Goal: Task Accomplishment & Management: Manage account settings

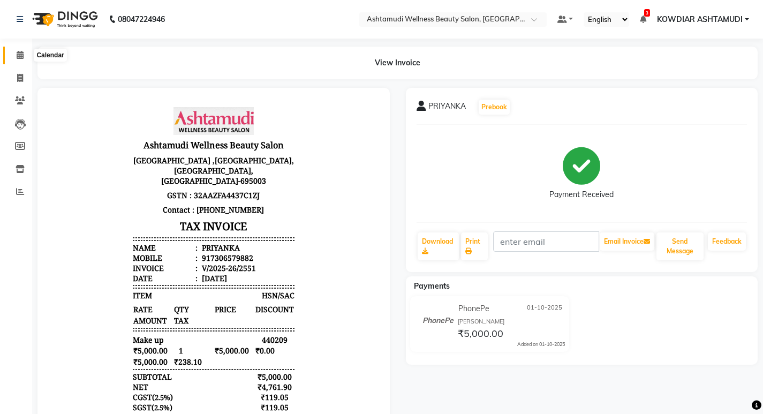
click at [22, 53] on icon at bounding box center [20, 55] width 7 height 8
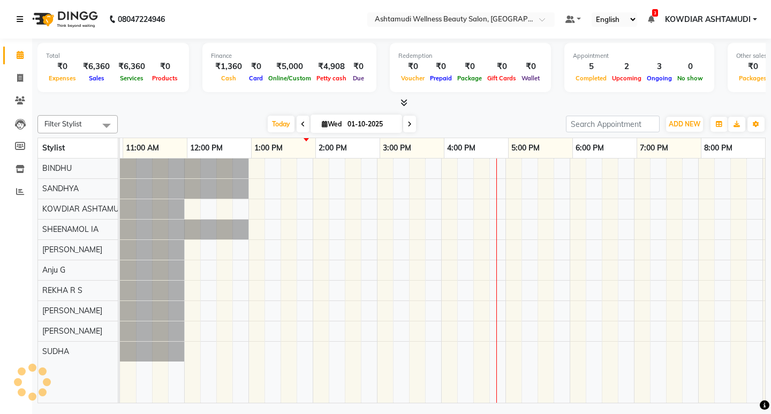
scroll to position [0, 190]
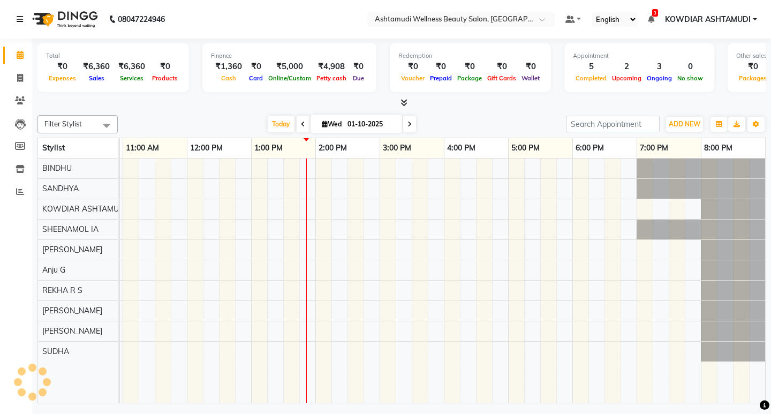
click at [18, 16] on icon at bounding box center [20, 19] width 6 height 7
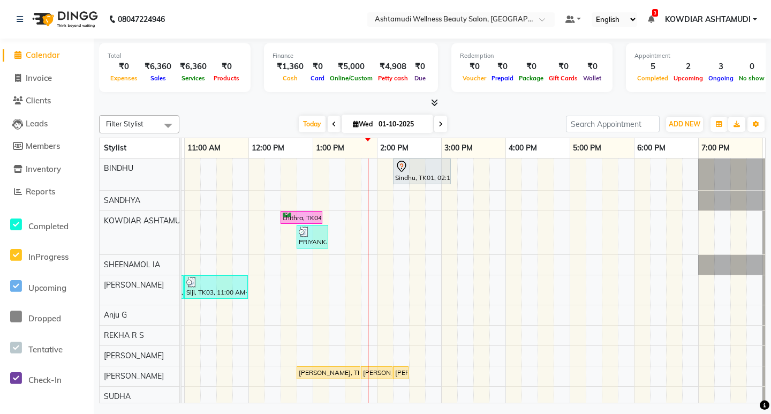
click at [236, 16] on nav "08047224946 Select Location × Ashtamudi Wellness Beauty Salon, Kowdiar Default …" at bounding box center [385, 19] width 771 height 39
click at [39, 54] on span "Calendar" at bounding box center [43, 55] width 34 height 10
click at [60, 59] on span "Calendar" at bounding box center [43, 55] width 34 height 10
click at [226, 13] on nav "08047224946 Select Location × Ashtamudi Wellness Beauty Salon, Kowdiar Default …" at bounding box center [385, 19] width 771 height 39
click at [418, 348] on div "Sindhu, TK01, 02:15 PM-03:10 PM, Root Touch-Up ([MEDICAL_DATA] Free) chithra, T…" at bounding box center [408, 282] width 835 height 248
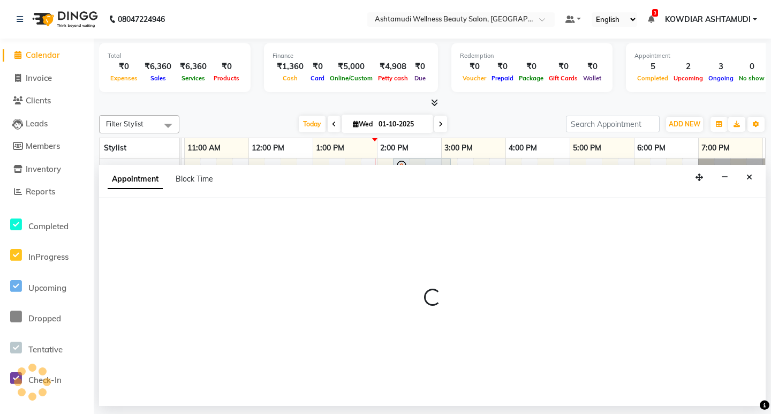
select select "41198"
select select "870"
select select "tentative"
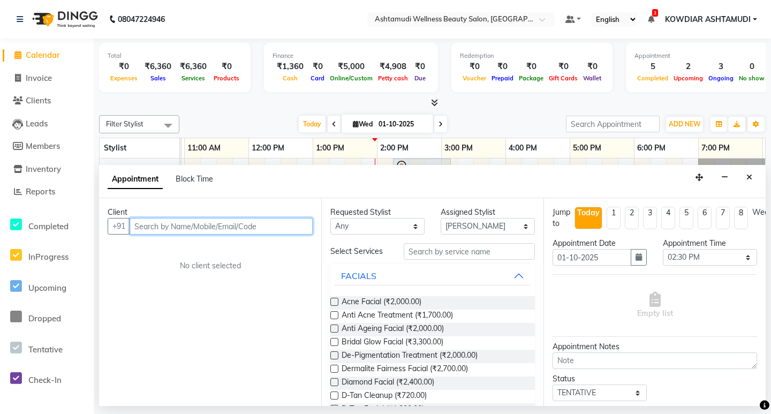
click at [146, 231] on input "text" at bounding box center [221, 226] width 183 height 17
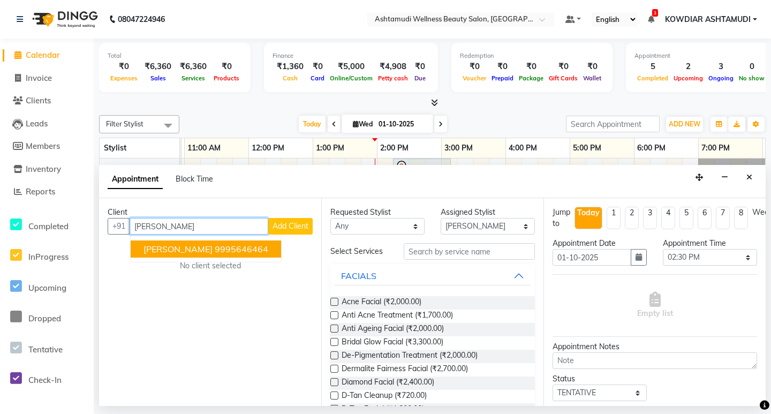
click at [215, 249] on ngb-highlight "9995646464" at bounding box center [242, 249] width 54 height 11
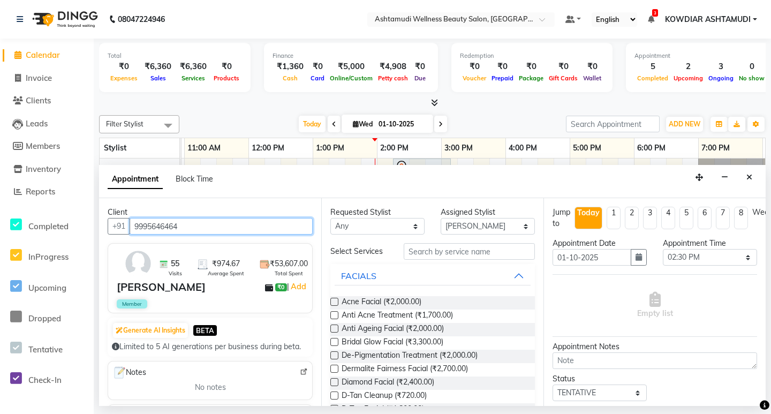
type input "9995646464"
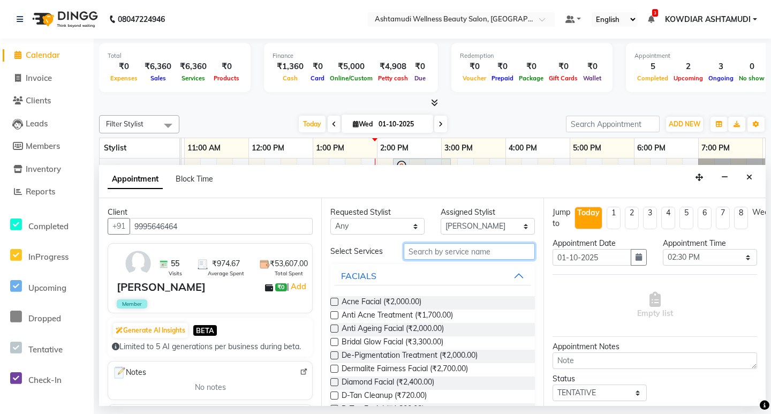
click at [425, 256] on input "text" at bounding box center [469, 251] width 131 height 17
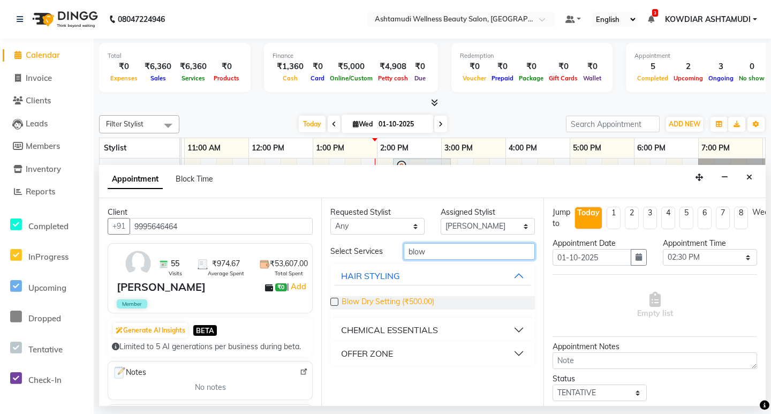
type input "blow"
click at [413, 301] on span "Blow Dry Setting (₹500.00)" at bounding box center [388, 302] width 93 height 13
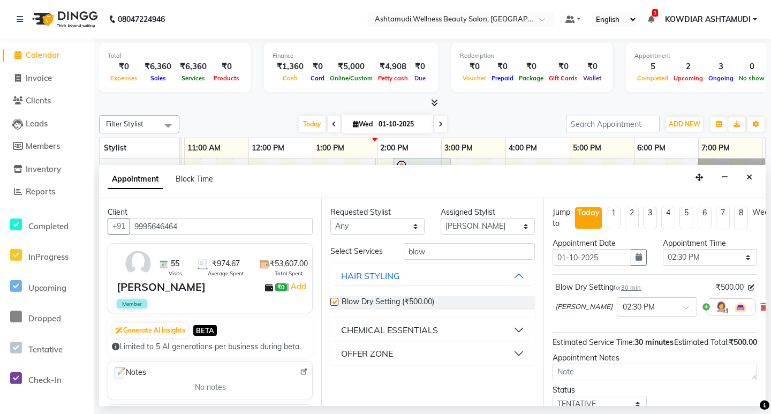
checkbox input "false"
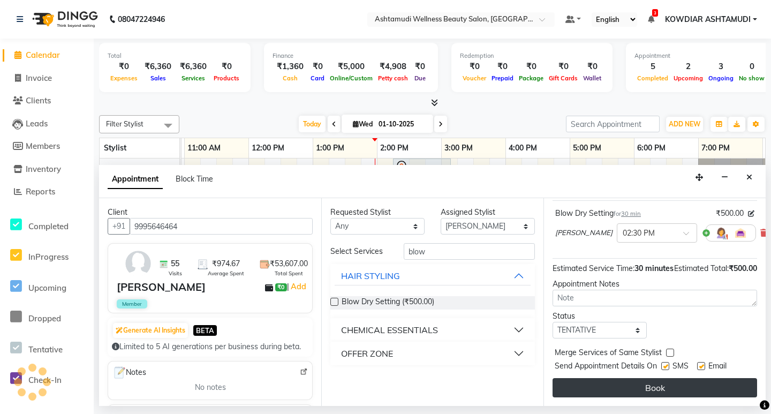
click at [596, 385] on button "Book" at bounding box center [655, 387] width 205 height 19
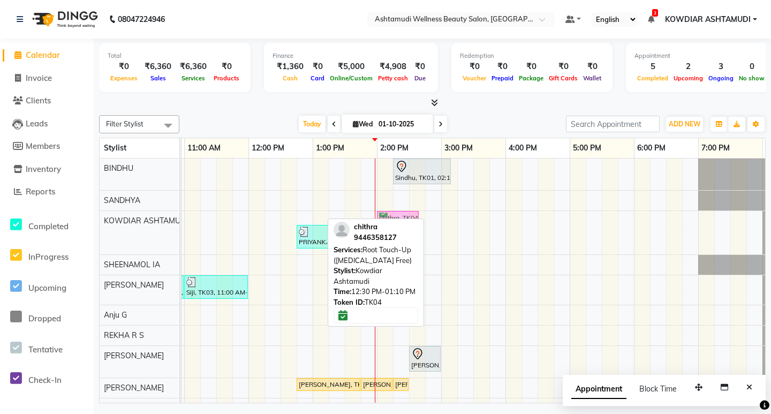
drag, startPoint x: 305, startPoint y: 217, endPoint x: 403, endPoint y: 221, distance: 97.5
click at [403, 221] on div "Filter Stylist Select All BINDHU SANDHYA KOWDIAR ASHTAMUDI [GEOGRAPHIC_DATA] [G…" at bounding box center [432, 257] width 667 height 292
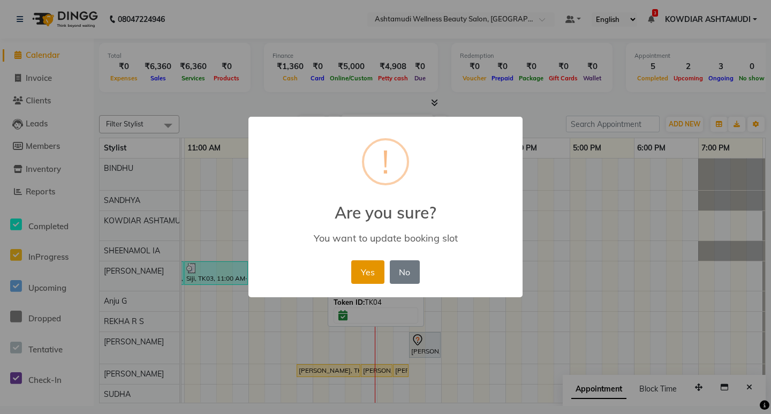
click at [377, 273] on button "Yes" at bounding box center [367, 272] width 33 height 24
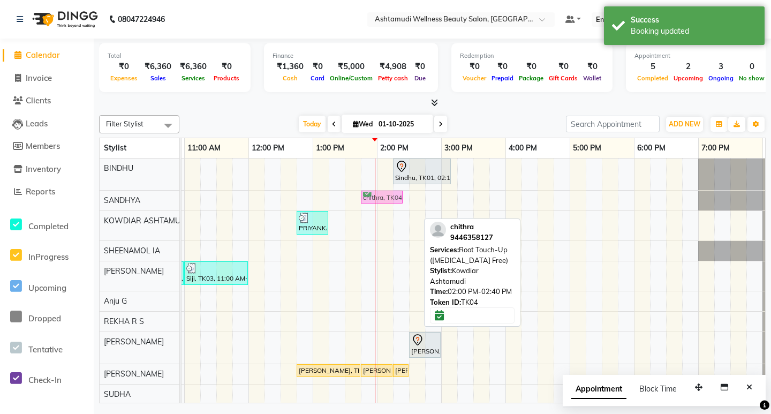
drag, startPoint x: 390, startPoint y: 219, endPoint x: 372, endPoint y: 201, distance: 25.0
click at [372, 201] on tbody "Sindhu, TK01, 02:15 PM-03:10 PM, Root Touch-Up ([MEDICAL_DATA] Free) chithra, T…" at bounding box center [408, 281] width 835 height 246
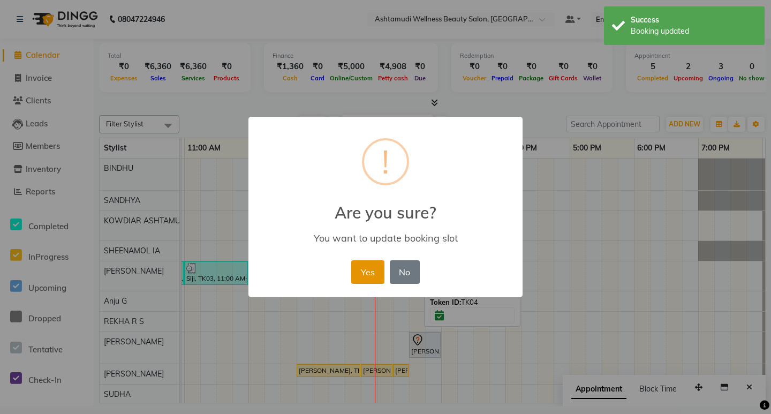
click at [362, 264] on button "Yes" at bounding box center [367, 272] width 33 height 24
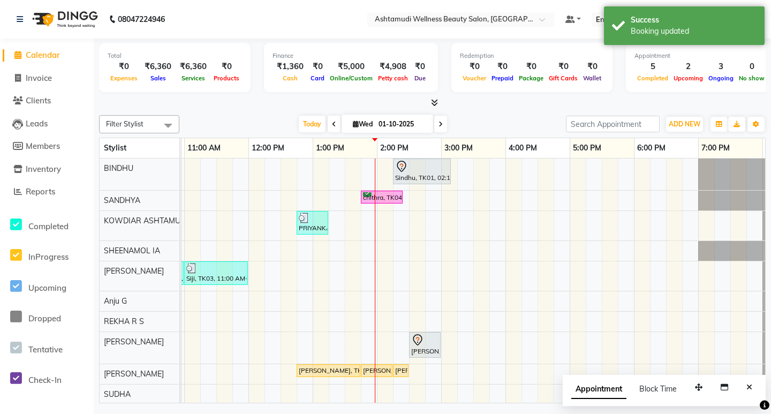
click at [480, 108] on div at bounding box center [432, 102] width 667 height 11
click at [746, 385] on button "Close" at bounding box center [750, 387] width 16 height 17
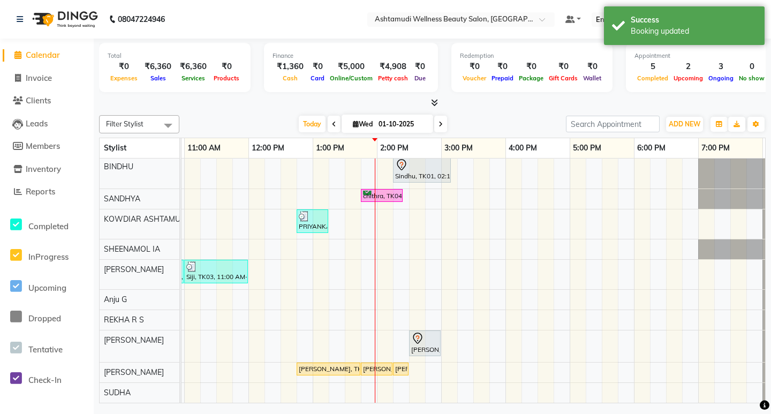
scroll to position [0, 0]
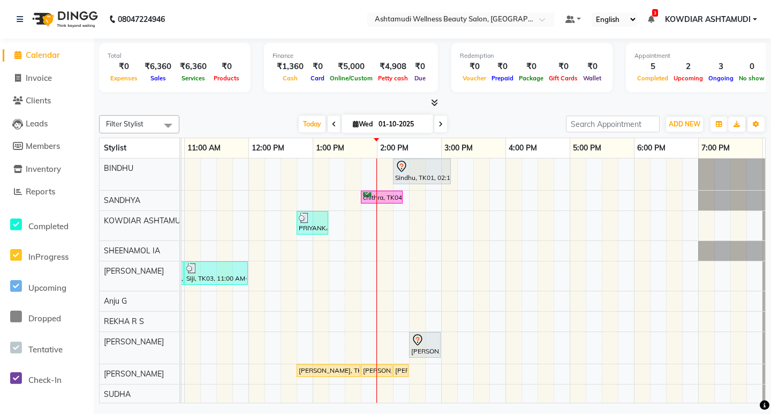
click at [373, 206] on div "Sindhu, TK01, 02:15 PM-03:10 PM, Root Touch-Up ([MEDICAL_DATA] Free) chithra, T…" at bounding box center [408, 281] width 835 height 246
select select "27382"
select select "tentative"
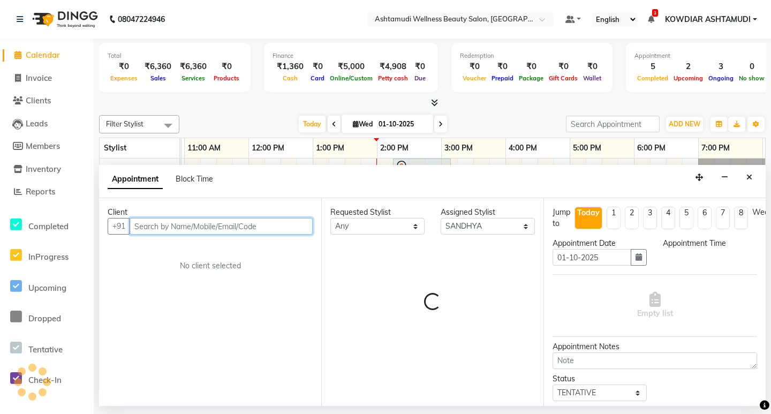
select select "825"
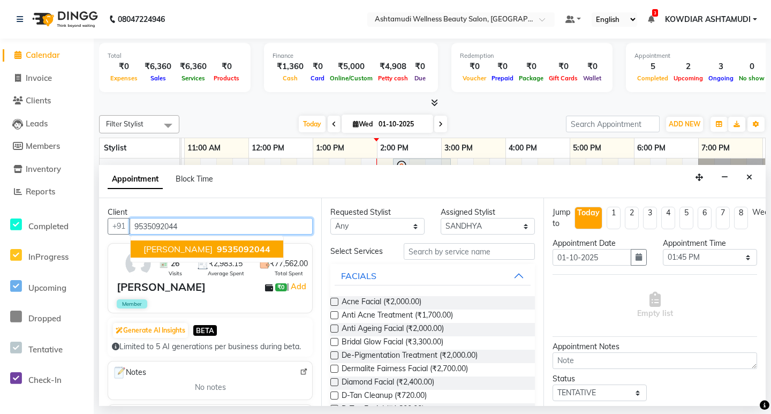
click at [217, 248] on span "9535092044" at bounding box center [244, 249] width 54 height 11
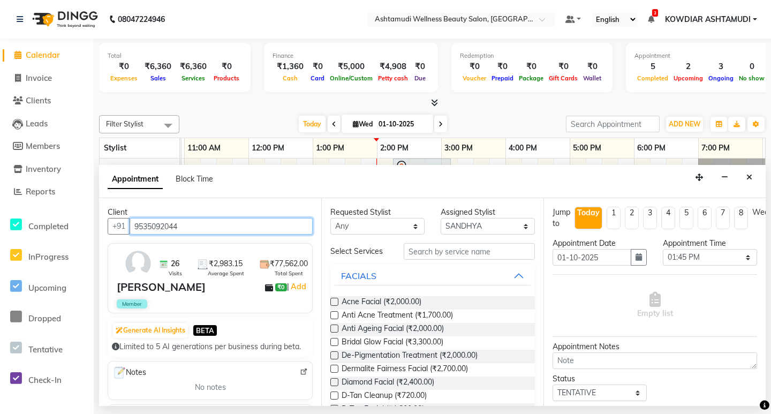
type input "9535092044"
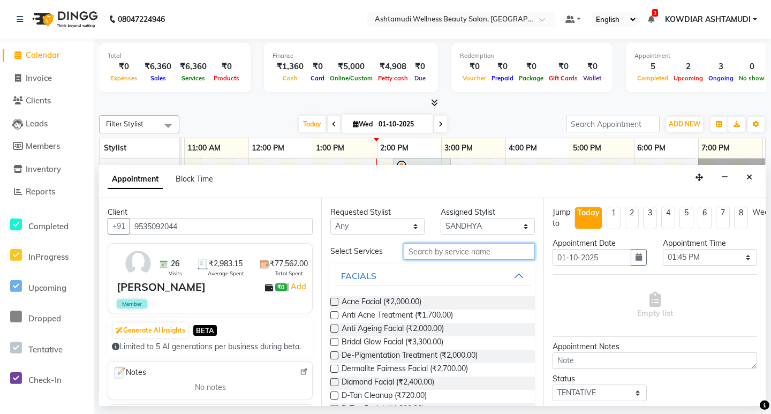
click at [421, 249] on input "text" at bounding box center [469, 251] width 131 height 17
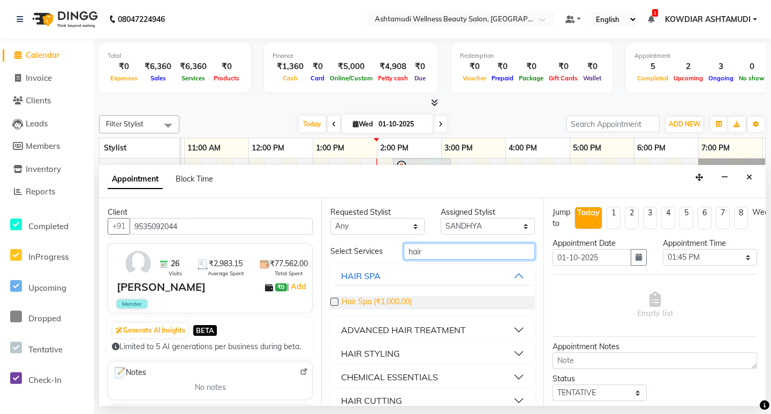
type input "hair"
click at [352, 302] on span "Hair Spa (₹1,000.00)" at bounding box center [377, 302] width 70 height 13
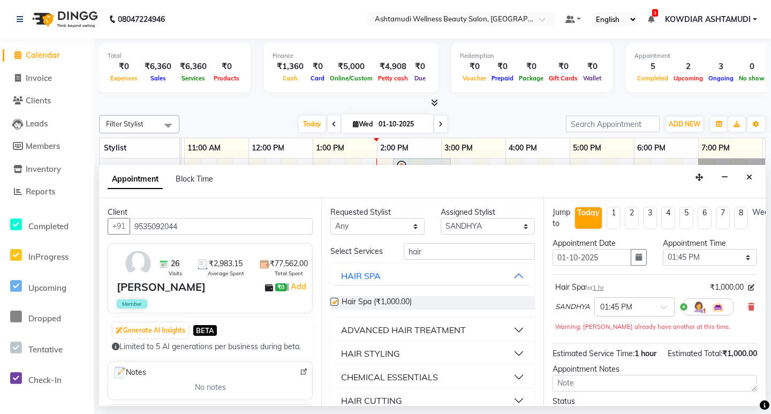
checkbox input "false"
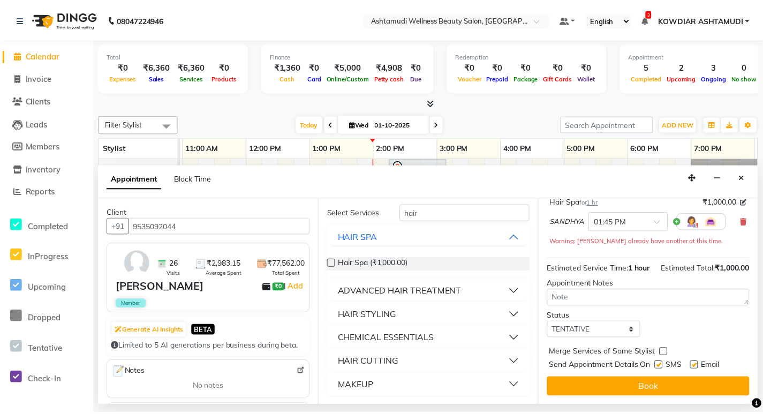
scroll to position [104, 0]
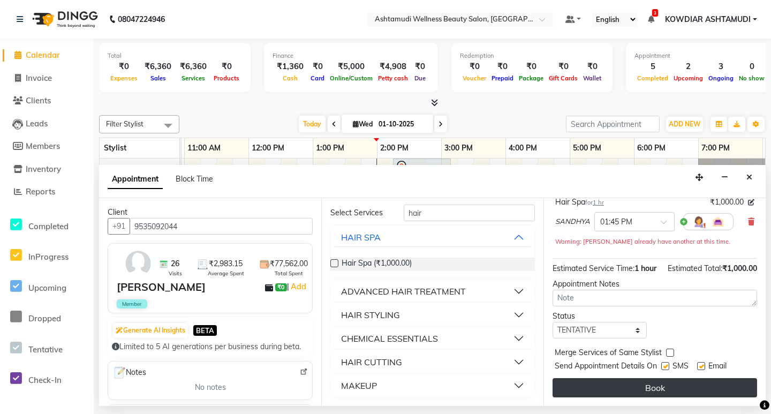
click at [608, 385] on button "Book" at bounding box center [655, 387] width 205 height 19
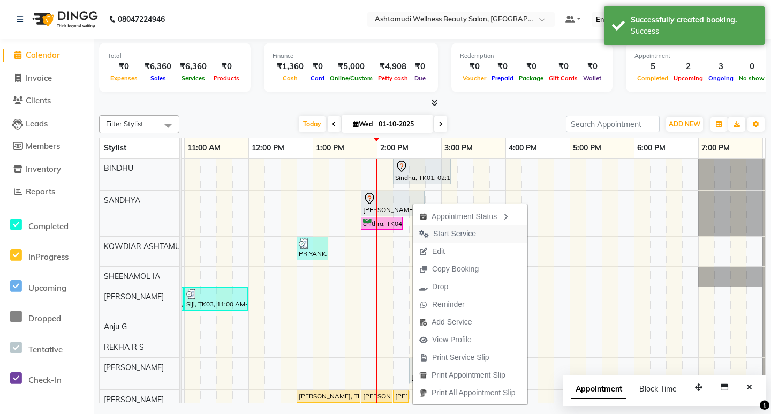
click at [438, 231] on span "Start Service" at bounding box center [454, 233] width 43 height 11
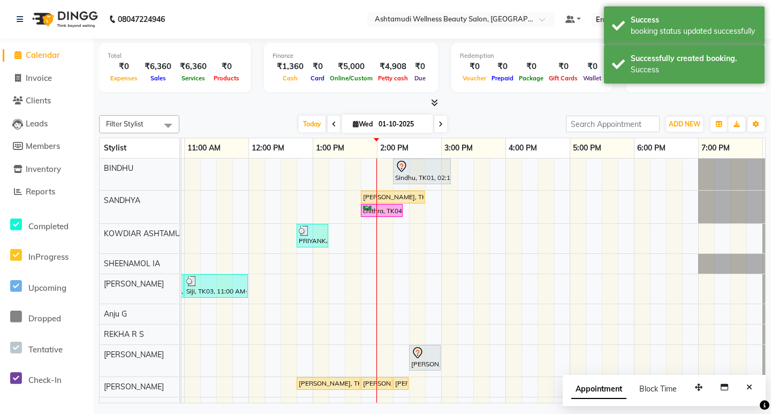
click at [500, 91] on div "Redemption ₹0 Voucher ₹0 Prepaid ₹0 Package ₹0 Gift Cards ₹0 Wallet" at bounding box center [531, 67] width 161 height 49
click at [38, 170] on span "Inventory" at bounding box center [43, 169] width 35 height 10
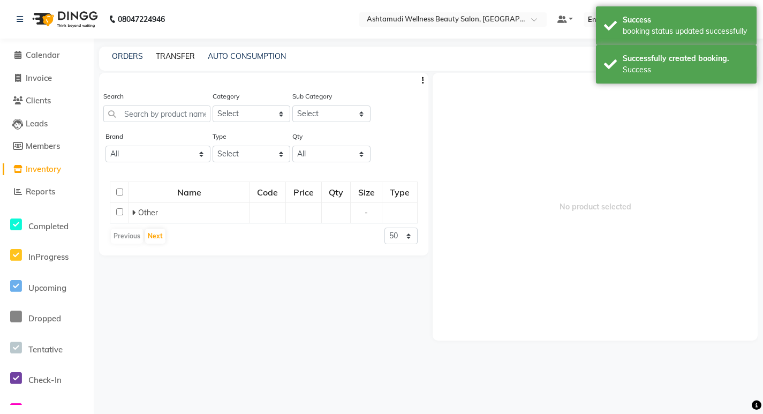
click at [163, 59] on link "TRANSFER" at bounding box center [175, 56] width 39 height 10
select select "sender"
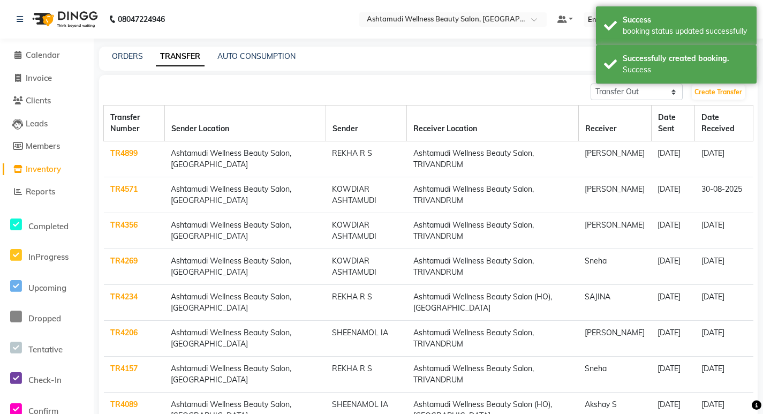
click at [143, 59] on div "ORDERS TRANSFER AUTO CONSUMPTION" at bounding box center [422, 56] width 646 height 11
click at [125, 55] on link "ORDERS" at bounding box center [127, 56] width 31 height 10
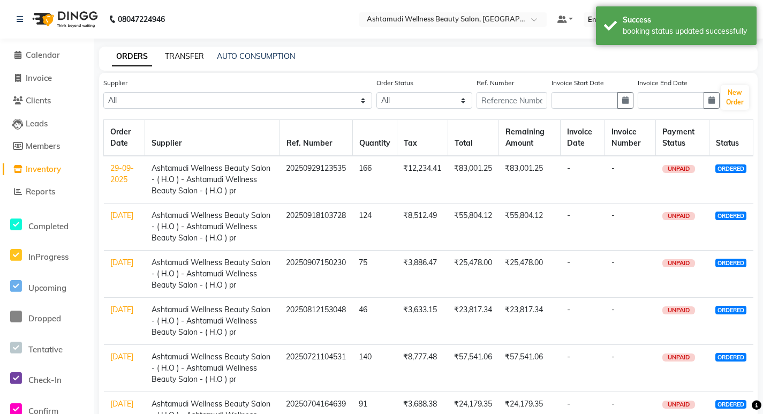
click at [183, 57] on link "TRANSFER" at bounding box center [184, 56] width 39 height 10
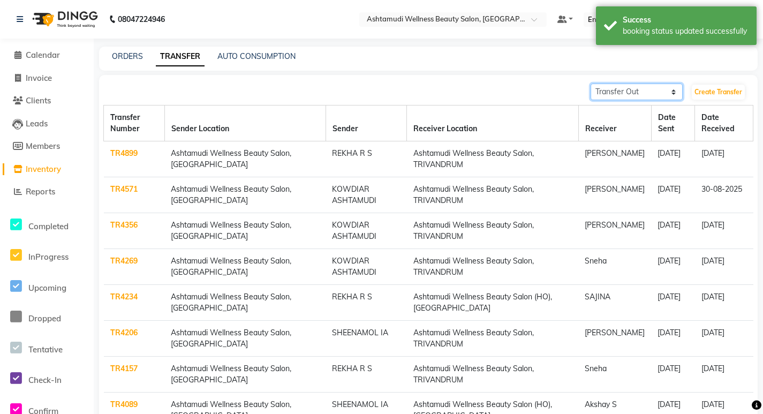
click at [631, 99] on select "Transfer In Transfer Out" at bounding box center [637, 92] width 92 height 17
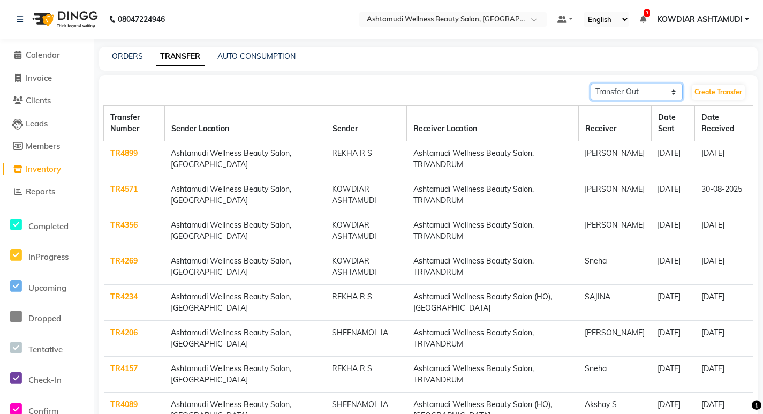
select select "receiving"
click at [591, 84] on select "Transfer In Transfer Out" at bounding box center [637, 92] width 92 height 17
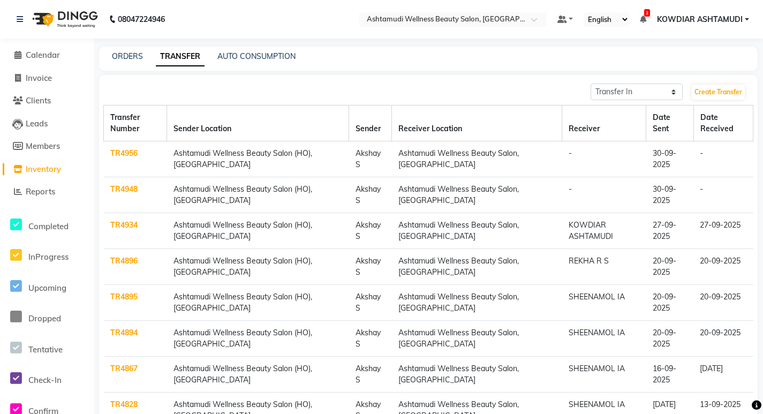
click at [115, 190] on link "TR4948" at bounding box center [123, 189] width 27 height 10
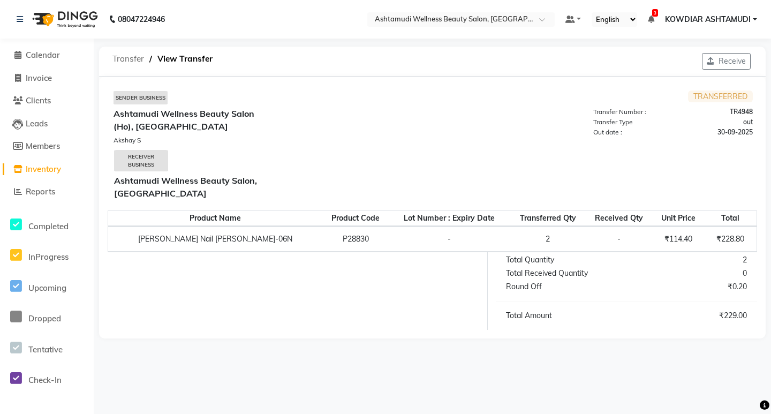
click at [126, 56] on span "Transfer" at bounding box center [128, 58] width 42 height 19
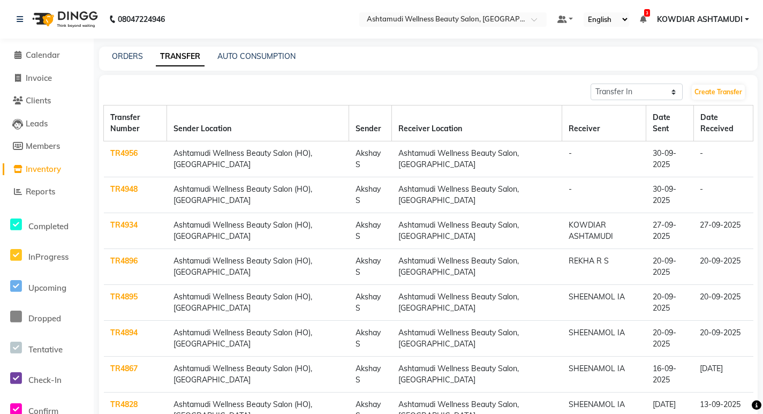
click at [127, 153] on link "TR4956" at bounding box center [123, 153] width 27 height 10
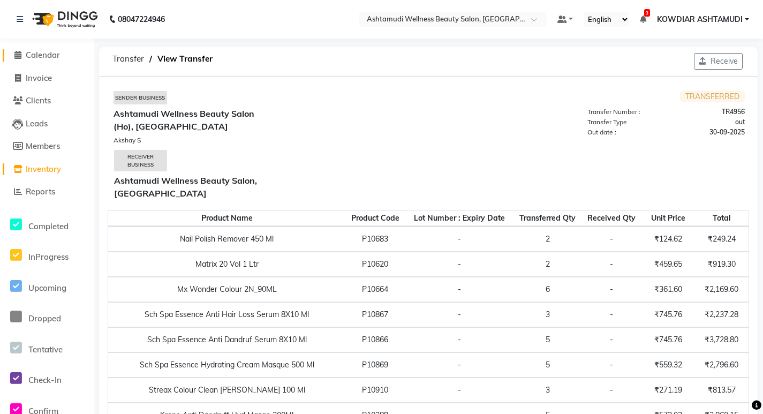
click at [38, 57] on span "Calendar" at bounding box center [43, 55] width 34 height 10
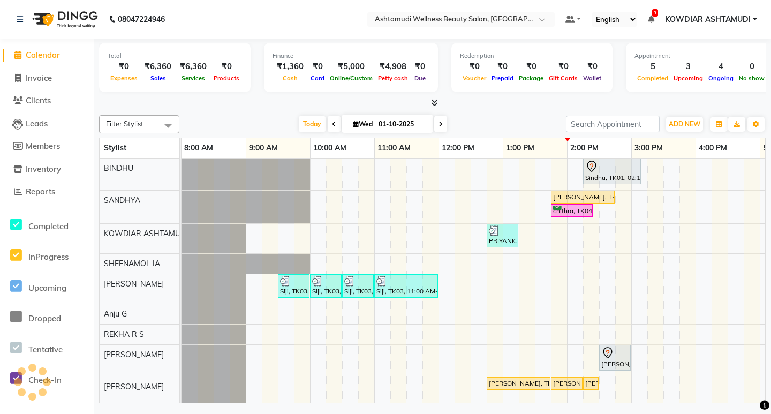
click at [282, 41] on div "Total ₹0 Expenses ₹6,360 Sales ₹6,360 Services ₹0 Products Finance ₹1,360 Cash …" at bounding box center [432, 74] width 667 height 70
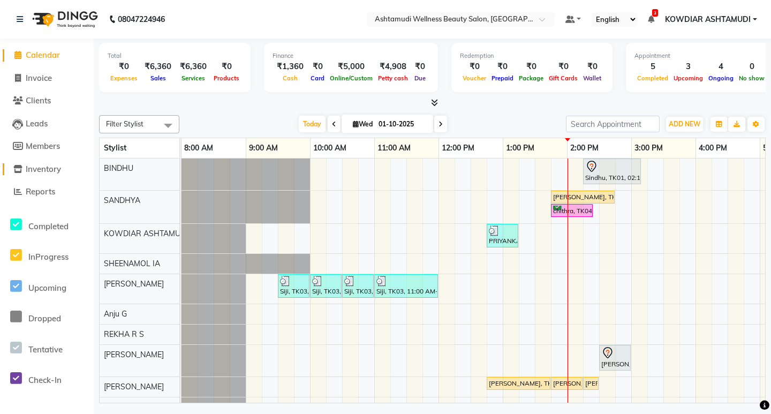
click at [53, 173] on span "Inventory" at bounding box center [43, 169] width 35 height 10
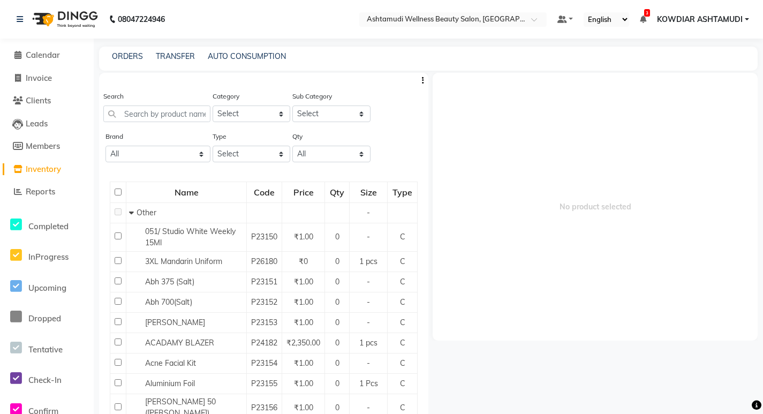
click at [175, 62] on div "TRANSFER" at bounding box center [175, 56] width 39 height 11
click at [175, 60] on link "TRANSFER" at bounding box center [175, 56] width 39 height 10
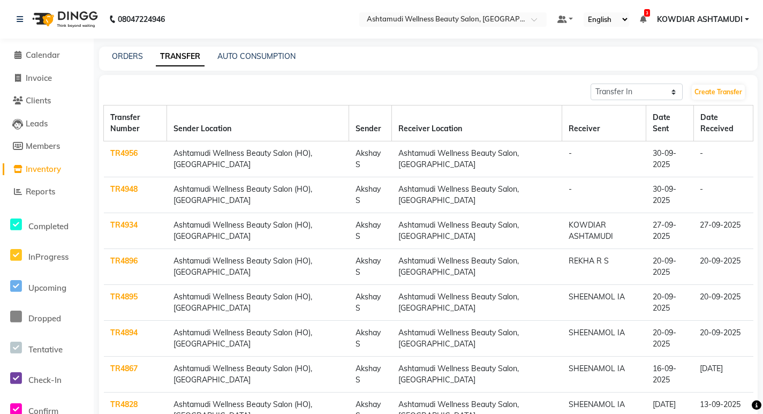
click at [195, 58] on link "TRANSFER" at bounding box center [180, 56] width 49 height 19
click at [112, 153] on link "TR4956" at bounding box center [123, 153] width 27 height 10
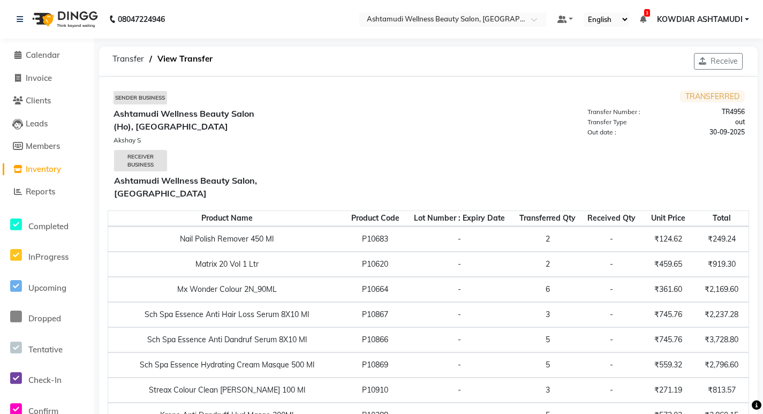
click at [290, 123] on div "Ashtamudi Wellness Beauty Salon (Ho), [GEOGRAPHIC_DATA]" at bounding box center [271, 119] width 314 height 31
click at [51, 56] on span "Calendar" at bounding box center [43, 55] width 34 height 10
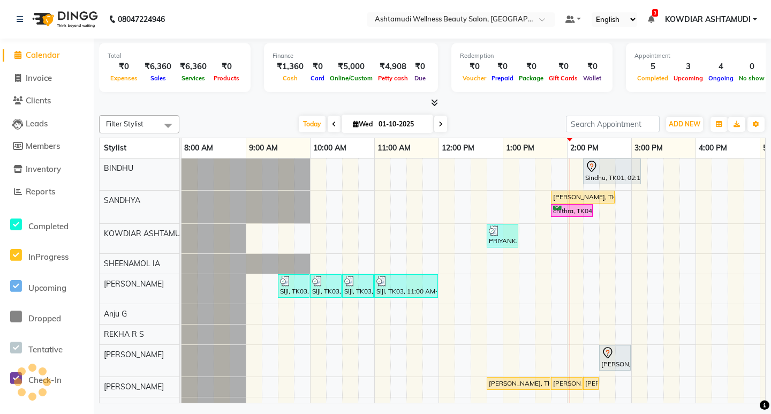
click at [256, 20] on nav "08047224946 Select Location × Ashtamudi Wellness Beauty Salon, Kowdiar Default …" at bounding box center [385, 19] width 771 height 39
click at [199, 20] on nav "08047224946 Select Location × Ashtamudi Wellness Beauty Salon, Kowdiar Default …" at bounding box center [385, 19] width 771 height 39
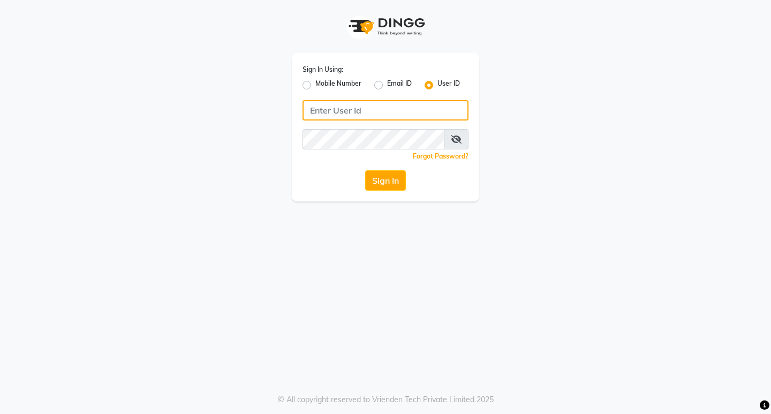
type input "e1951-10"
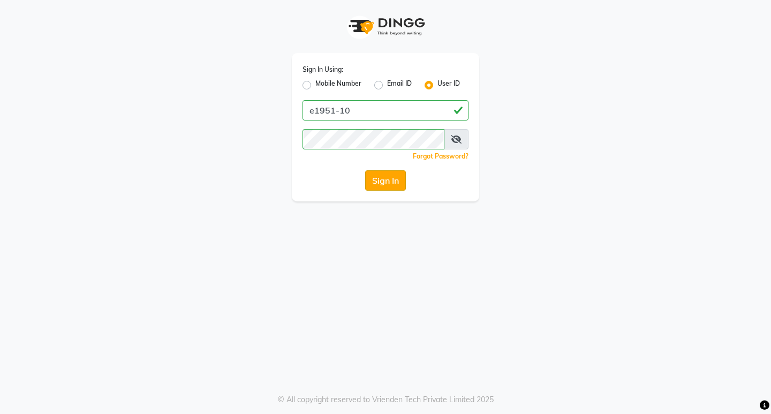
click at [374, 186] on button "Sign In" at bounding box center [385, 180] width 41 height 20
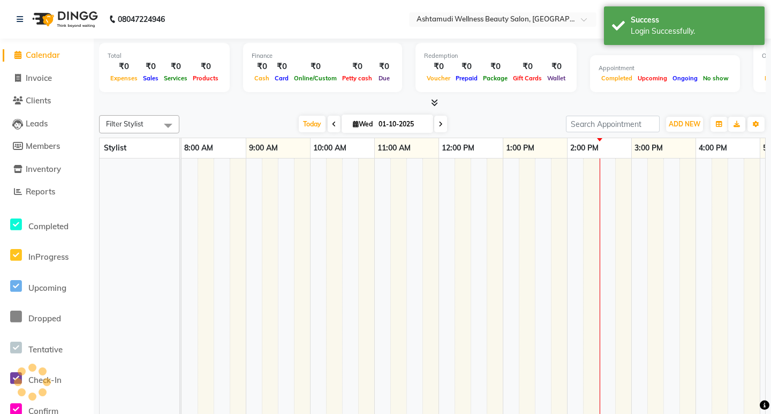
select select "en"
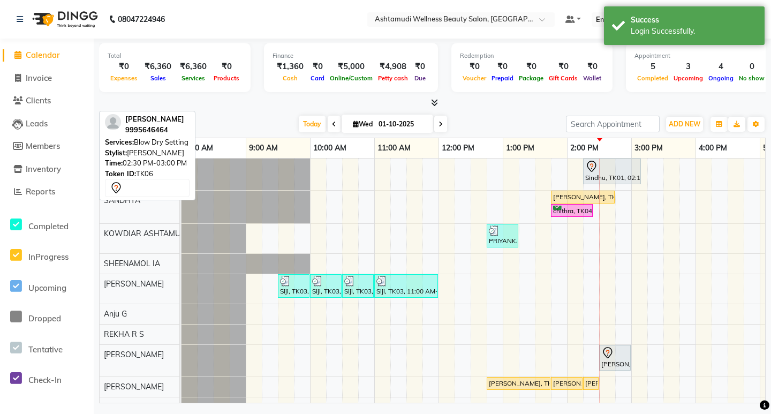
click at [609, 359] on div "[PERSON_NAME], TK06, 02:30 PM-03:00 PM, Blow Dry Setting" at bounding box center [614, 357] width 29 height 22
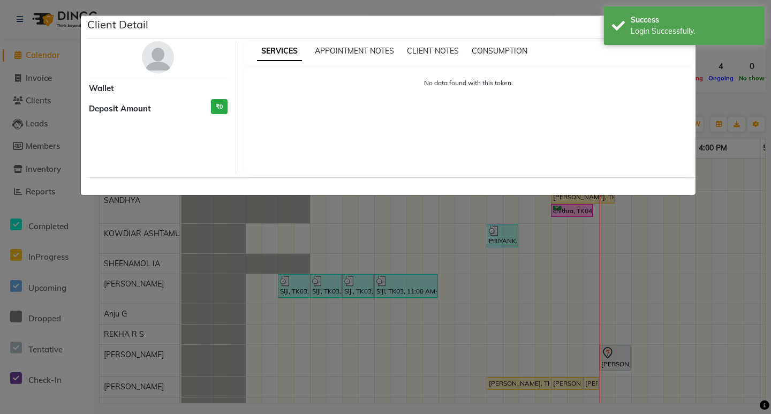
select select "7"
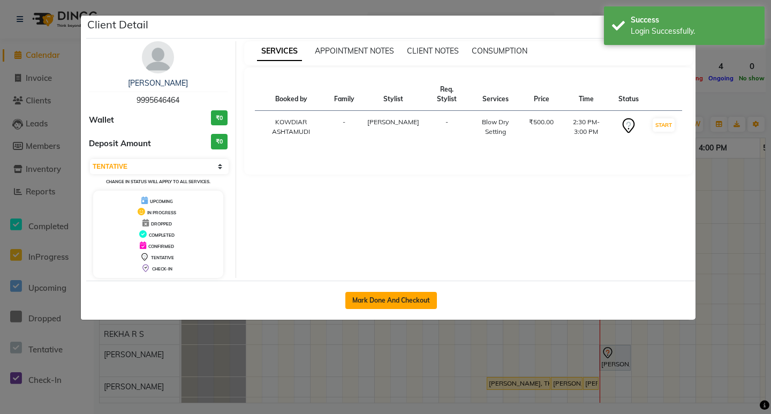
click at [396, 295] on button "Mark Done And Checkout" at bounding box center [391, 300] width 92 height 17
select select "service"
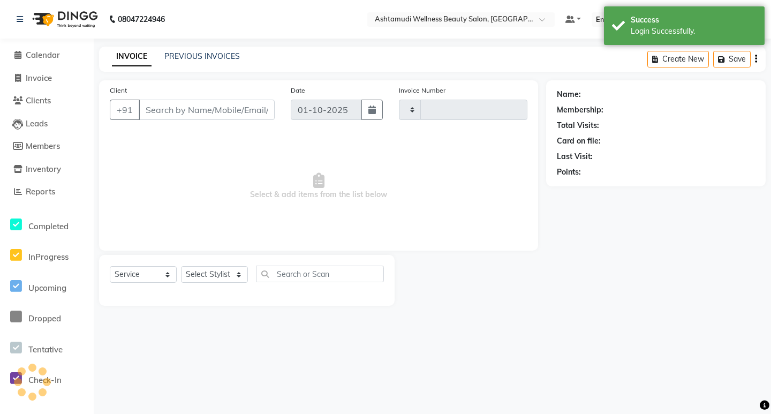
type input "2552"
select select "4668"
type input "9995646464"
select select "41198"
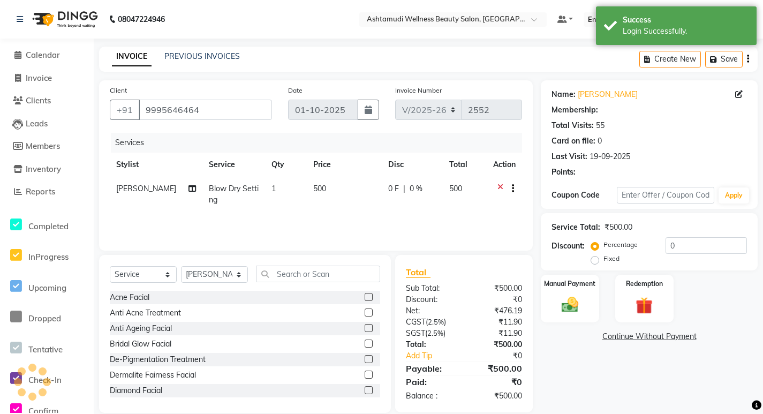
select select "2: Object"
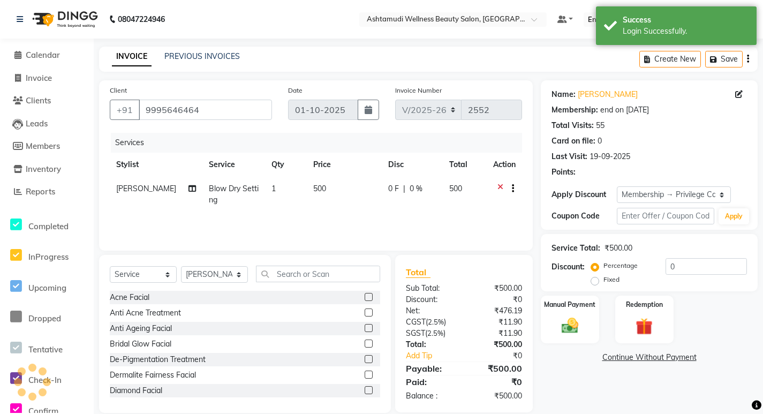
type input "15"
click at [562, 324] on img at bounding box center [570, 325] width 29 height 20
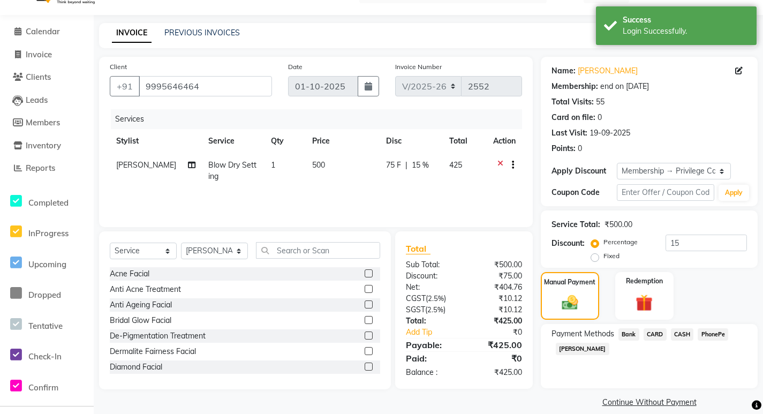
scroll to position [36, 0]
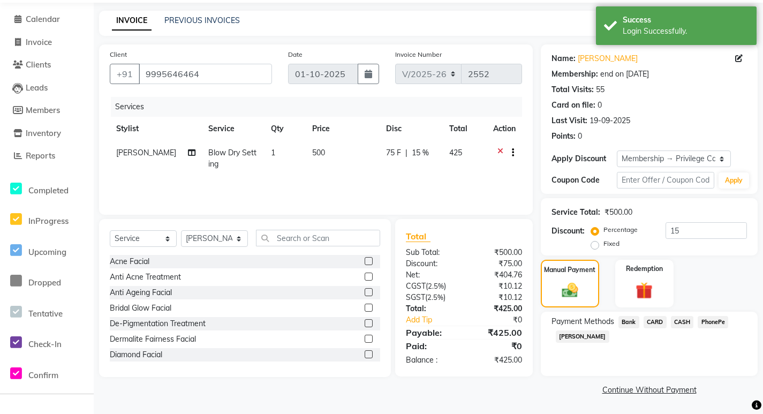
click at [712, 324] on span "PhonePe" at bounding box center [713, 322] width 31 height 12
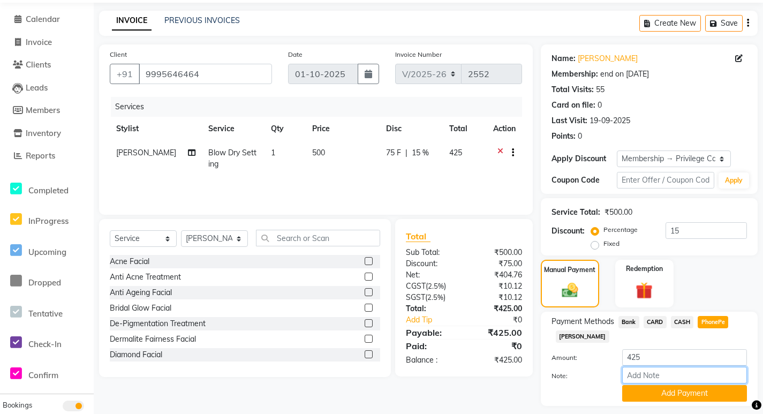
click at [661, 375] on input "Note:" at bounding box center [684, 375] width 125 height 17
type input "[PERSON_NAME]"
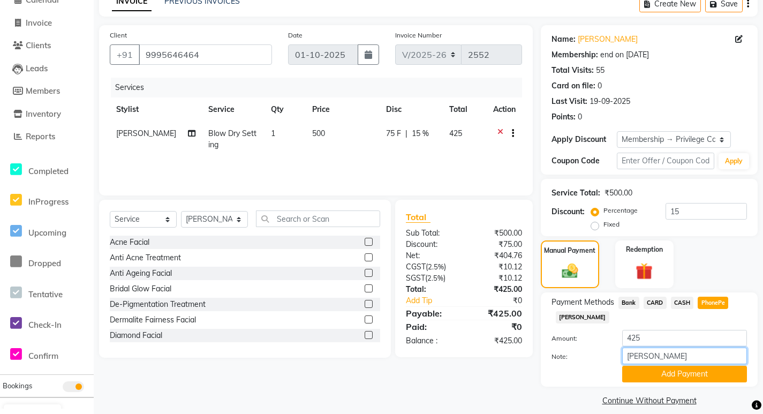
scroll to position [66, 0]
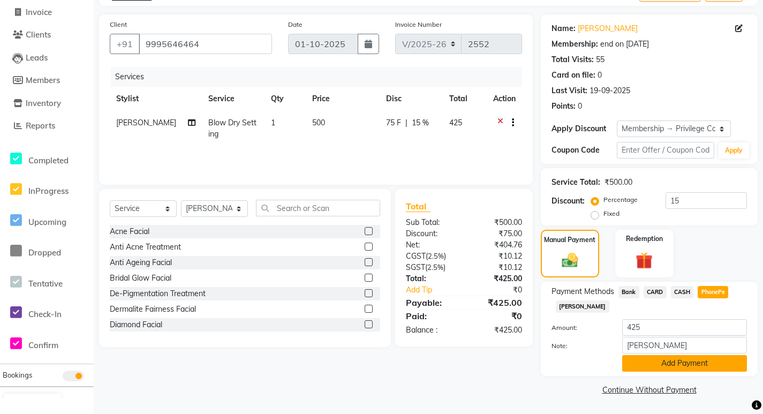
click at [647, 369] on button "Add Payment" at bounding box center [684, 363] width 125 height 17
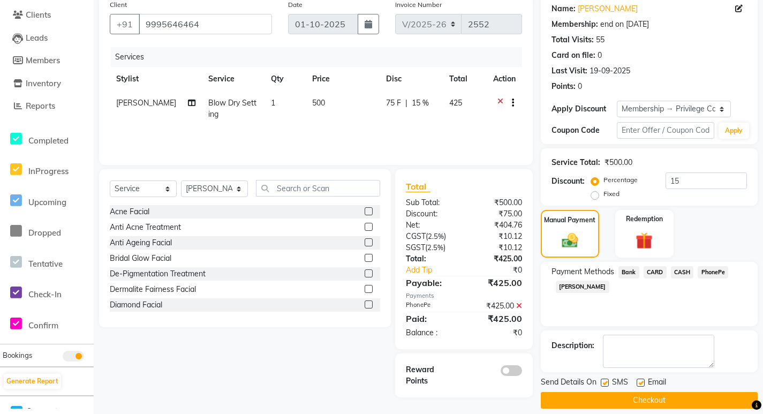
scroll to position [96, 0]
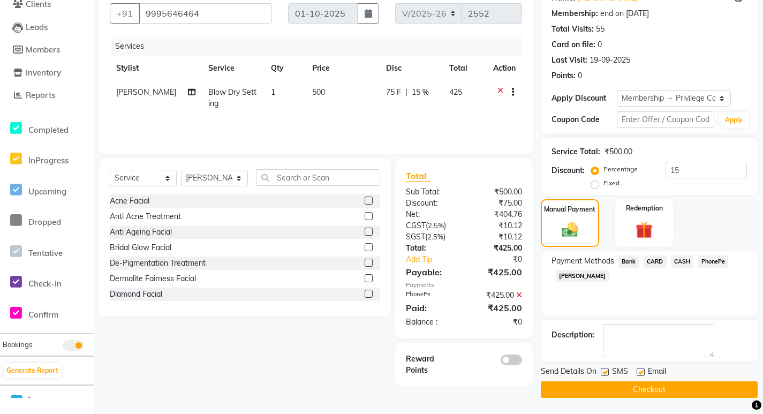
click at [601, 373] on label at bounding box center [605, 372] width 8 height 8
click at [601, 373] on input "checkbox" at bounding box center [604, 372] width 7 height 7
checkbox input "false"
click at [639, 372] on label at bounding box center [641, 372] width 8 height 8
click at [639, 372] on input "checkbox" at bounding box center [640, 372] width 7 height 7
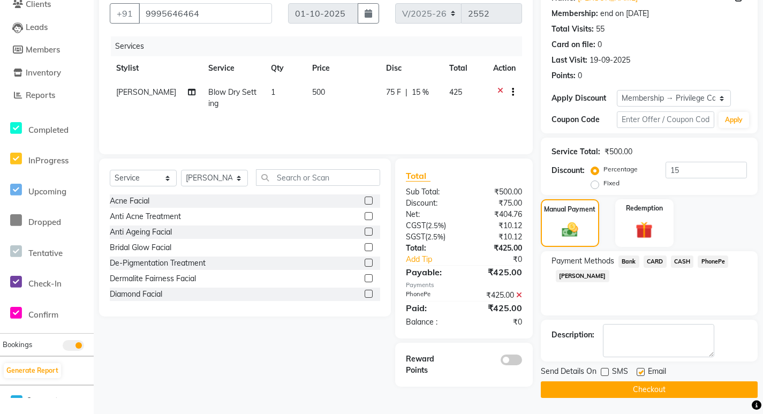
checkbox input "false"
click at [615, 382] on button "Checkout" at bounding box center [649, 389] width 217 height 17
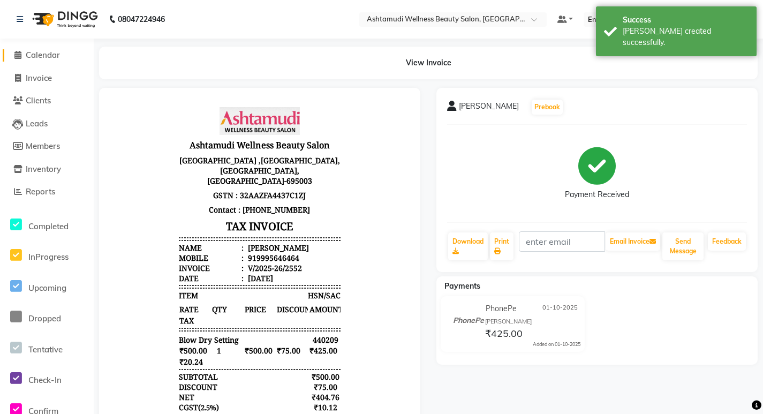
click at [44, 53] on span "Calendar" at bounding box center [43, 55] width 34 height 10
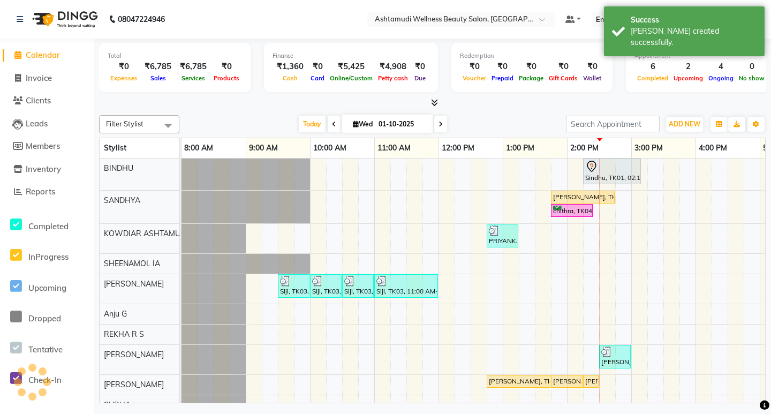
click at [234, 39] on div "Total ₹0 Expenses ₹6,785 Sales ₹6,785 Services ₹0 Products Finance ₹1,360 Cash …" at bounding box center [432, 74] width 667 height 70
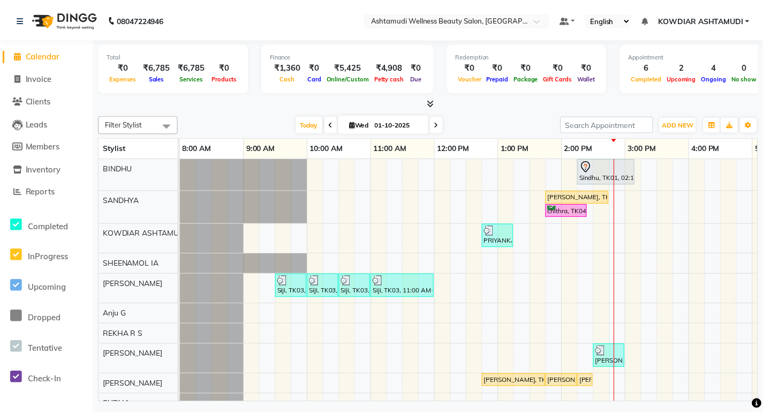
scroll to position [20, 0]
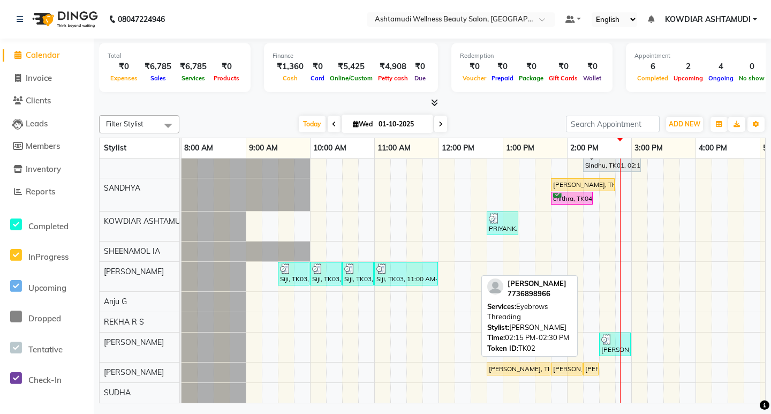
click at [594, 364] on div "[PERSON_NAME], TK02, 02:15 PM-02:30 PM, Eyebrows Threading" at bounding box center [590, 369] width 13 height 10
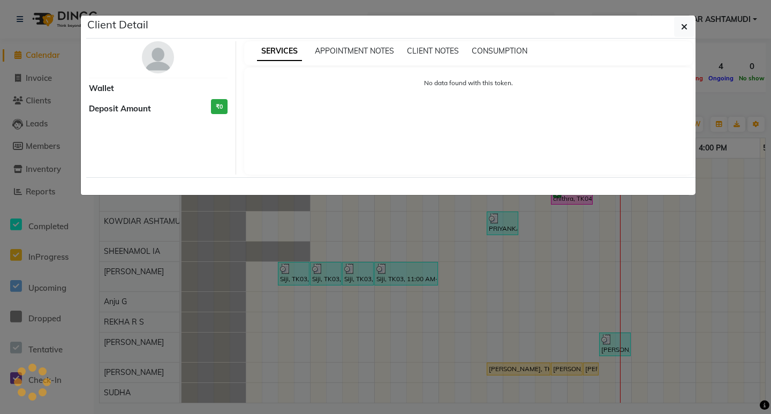
select select "1"
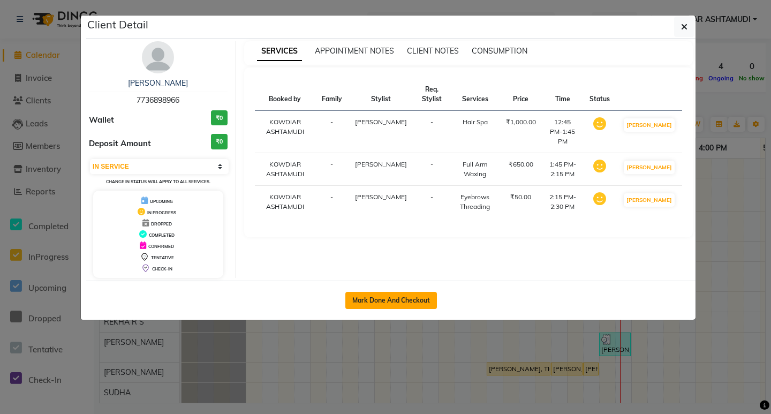
click at [389, 298] on button "Mark Done And Checkout" at bounding box center [391, 300] width 92 height 17
select select "service"
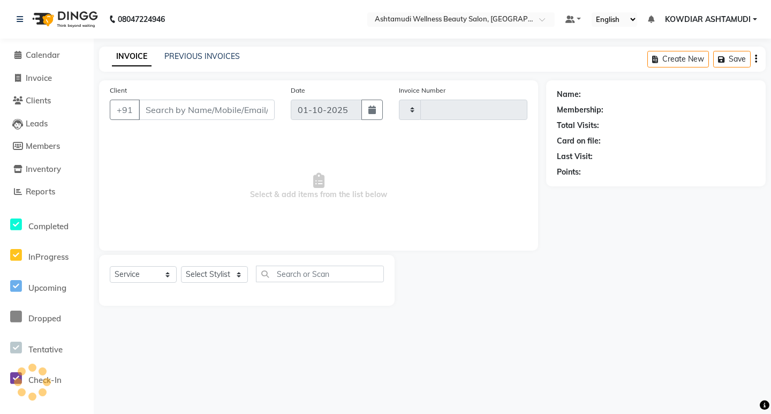
type input "2553"
select select "4668"
type input "7736898966"
select select "75615"
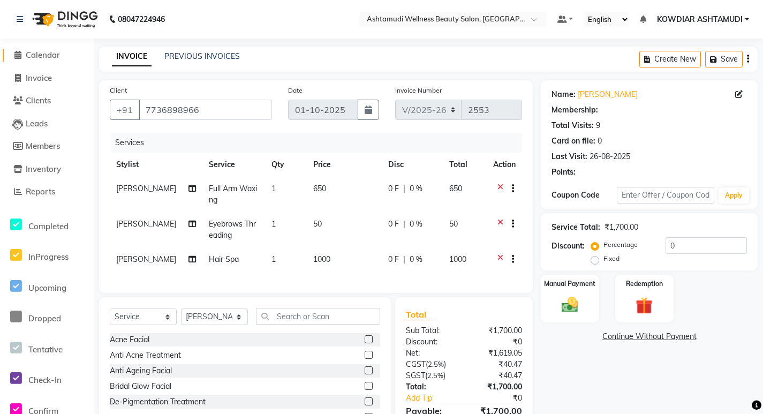
select select "2: Object"
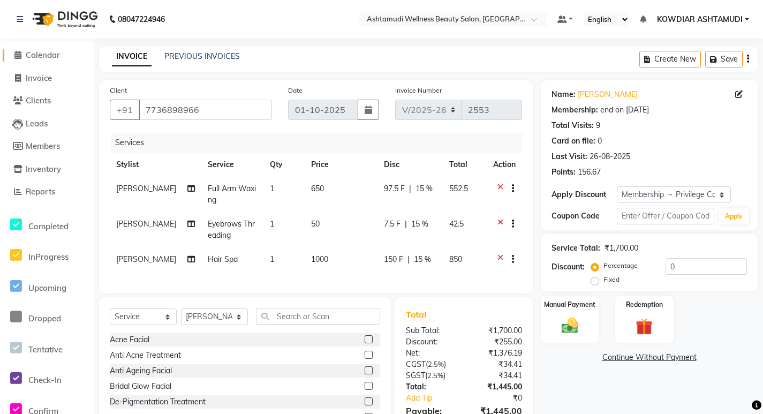
type input "15"
click at [292, 320] on input "text" at bounding box center [318, 316] width 124 height 17
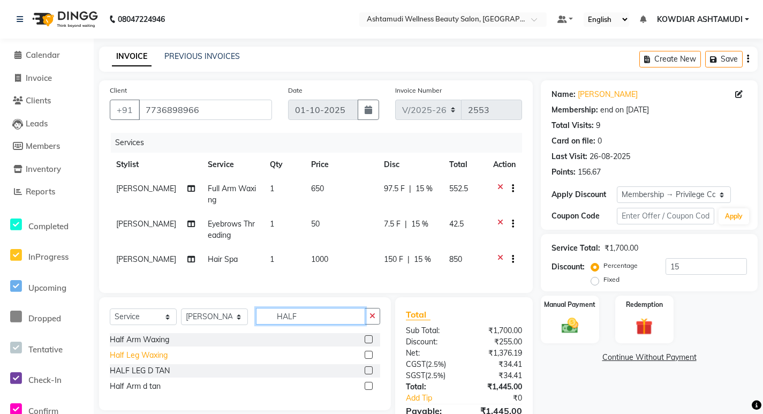
type input "HALF"
click at [158, 361] on div "Half Leg Waxing" at bounding box center [139, 355] width 58 height 11
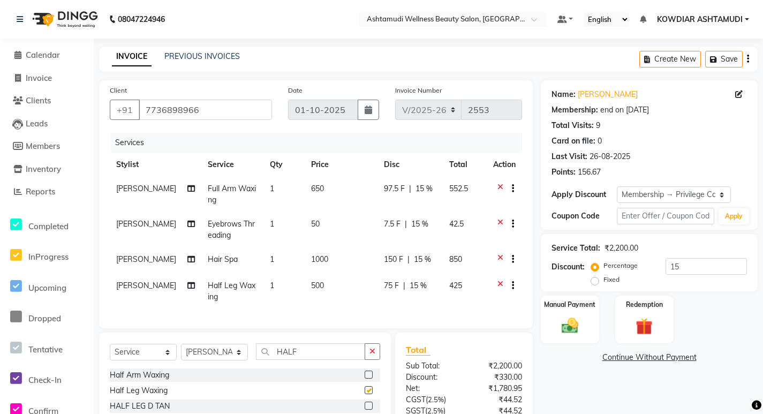
checkbox input "false"
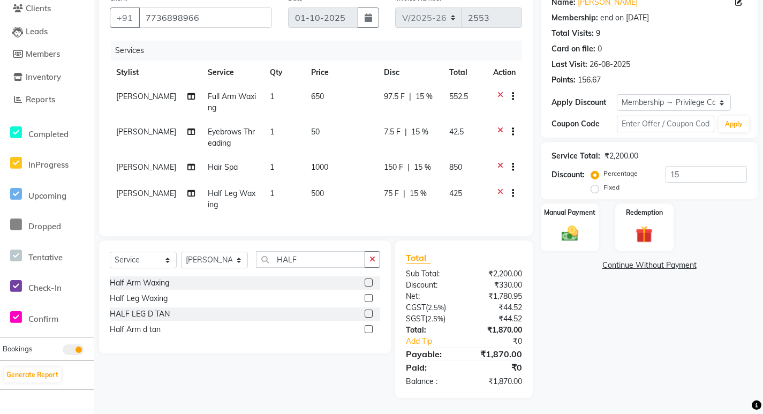
scroll to position [47, 0]
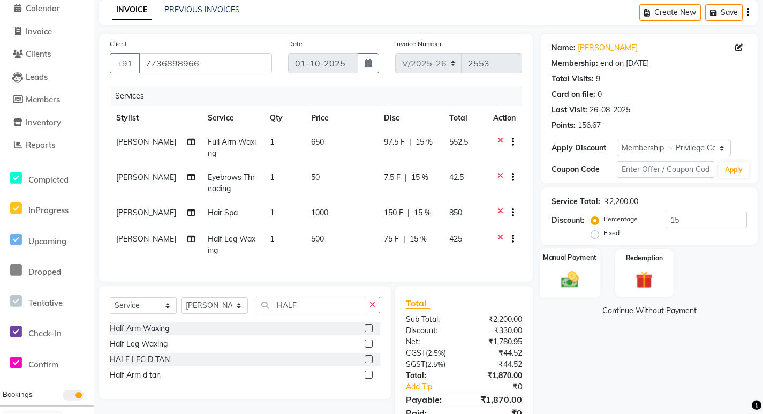
click at [563, 288] on img at bounding box center [570, 279] width 29 height 20
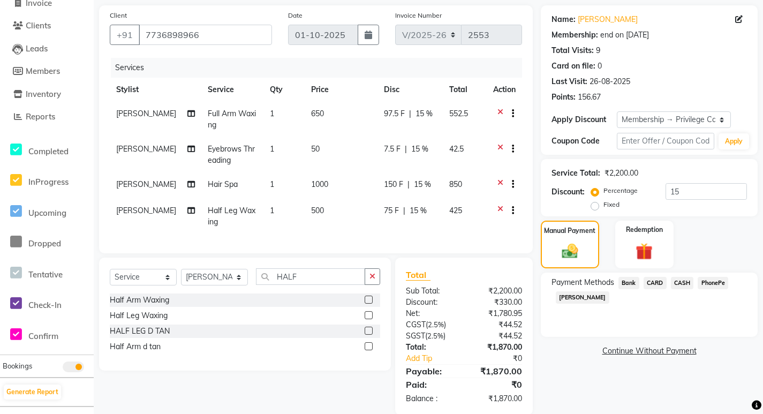
scroll to position [100, 0]
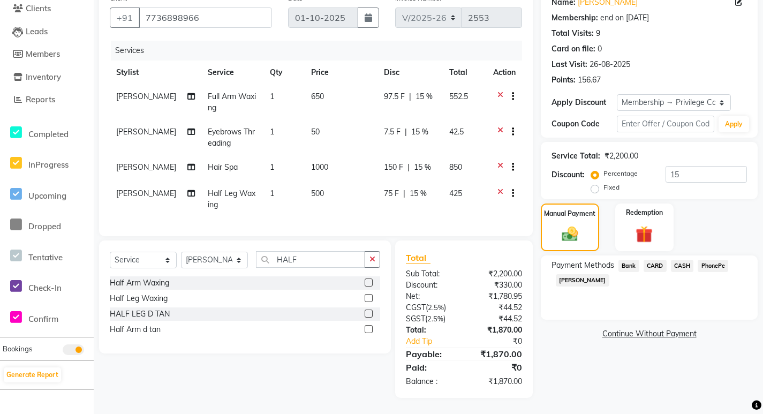
click at [660, 261] on span "CARD" at bounding box center [655, 266] width 23 height 12
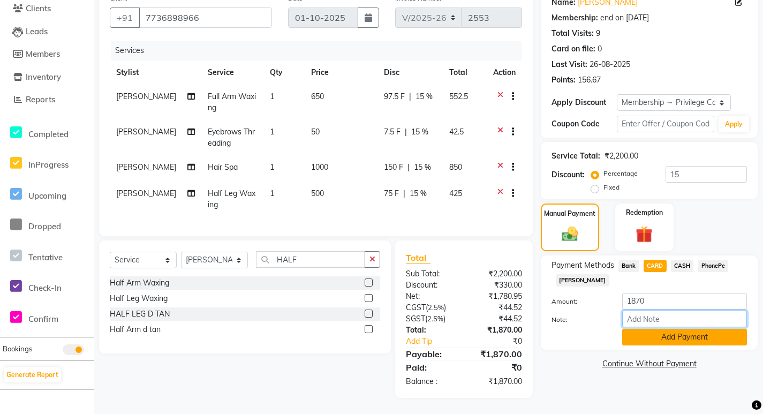
drag, startPoint x: 653, startPoint y: 309, endPoint x: 662, endPoint y: 322, distance: 15.0
click at [653, 311] on input "Note:" at bounding box center [684, 319] width 125 height 17
type input "[PERSON_NAME]"
click at [655, 329] on button "Add Payment" at bounding box center [684, 337] width 125 height 17
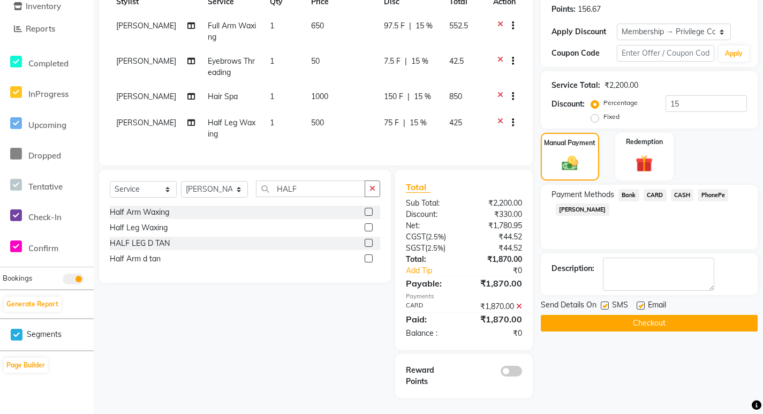
scroll to position [171, 0]
click at [641, 301] on label at bounding box center [641, 305] width 8 height 8
click at [641, 302] on input "checkbox" at bounding box center [640, 305] width 7 height 7
checkbox input "false"
click at [608, 301] on label at bounding box center [605, 305] width 8 height 8
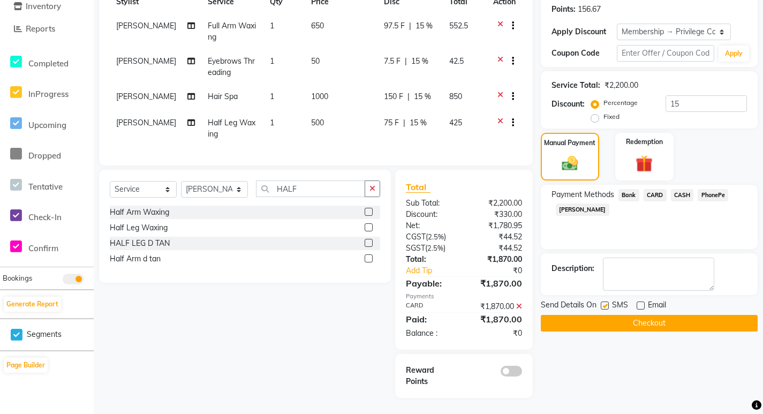
click at [608, 302] on input "checkbox" at bounding box center [604, 305] width 7 height 7
checkbox input "false"
click at [582, 319] on button "Checkout" at bounding box center [649, 323] width 217 height 17
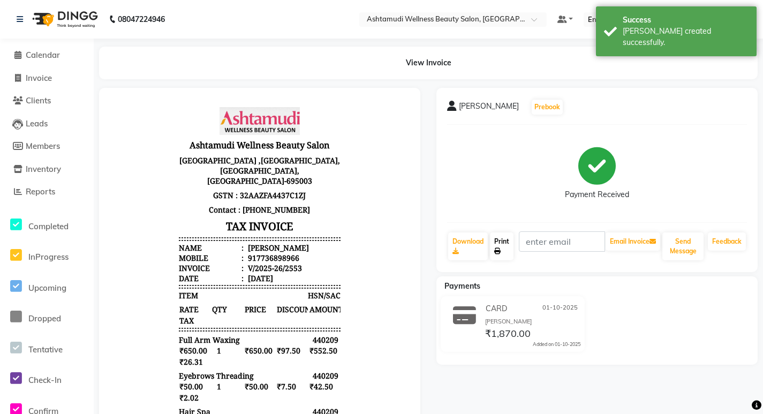
click at [493, 250] on link "Print" at bounding box center [502, 246] width 24 height 28
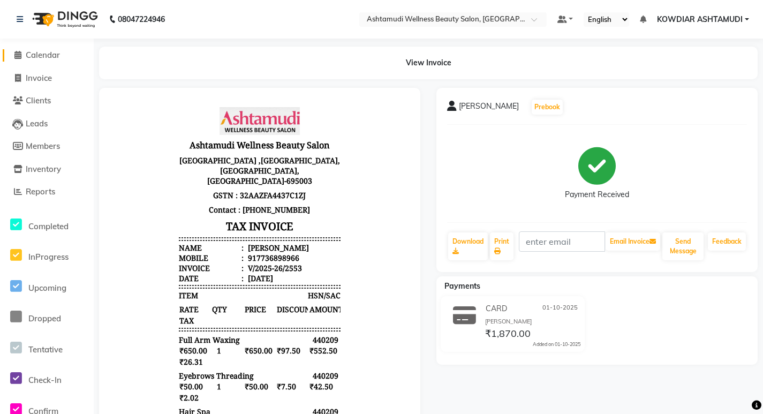
drag, startPoint x: 41, startPoint y: 55, endPoint x: 48, endPoint y: 58, distance: 7.9
click at [41, 55] on span "Calendar" at bounding box center [43, 55] width 34 height 10
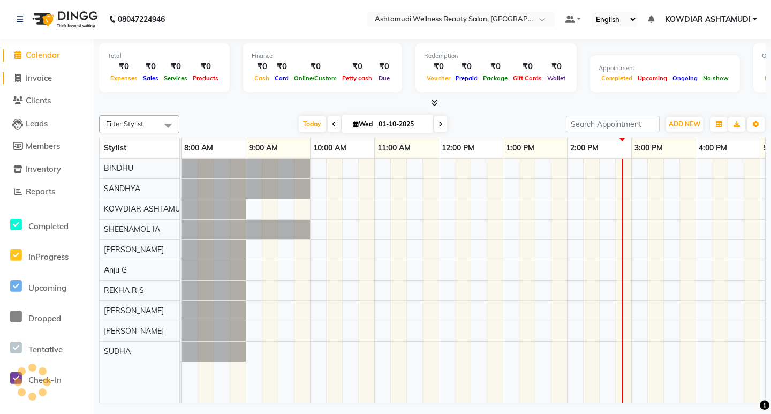
click at [49, 74] on span "Invoice" at bounding box center [39, 78] width 26 height 10
select select "service"
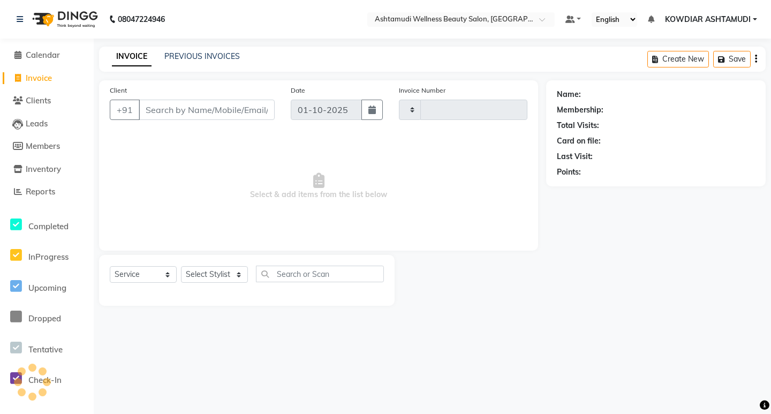
type input "2554"
select select "4668"
click at [51, 62] on li "Calendar" at bounding box center [47, 55] width 94 height 23
click at [46, 55] on span "Calendar" at bounding box center [43, 55] width 34 height 10
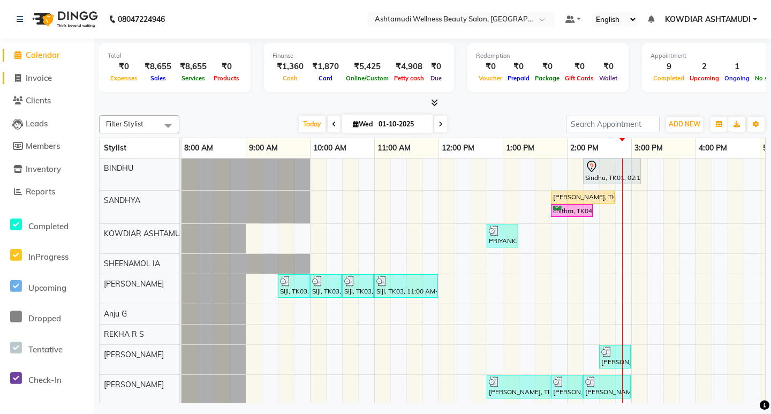
click at [42, 77] on span "Invoice" at bounding box center [39, 78] width 26 height 10
select select "service"
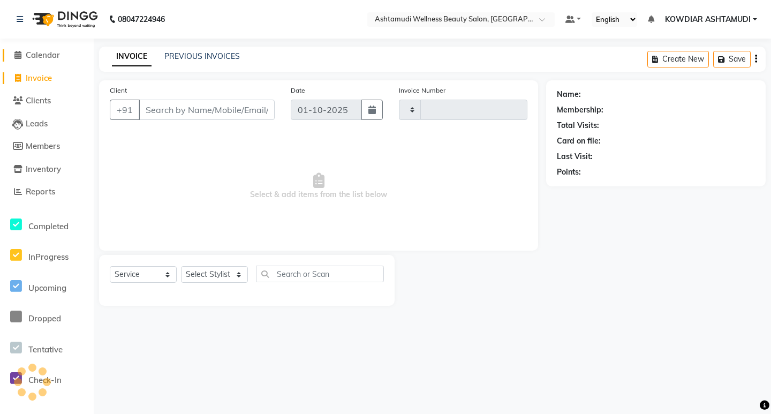
type input "2554"
click at [50, 57] on span "Calendar" at bounding box center [43, 55] width 34 height 10
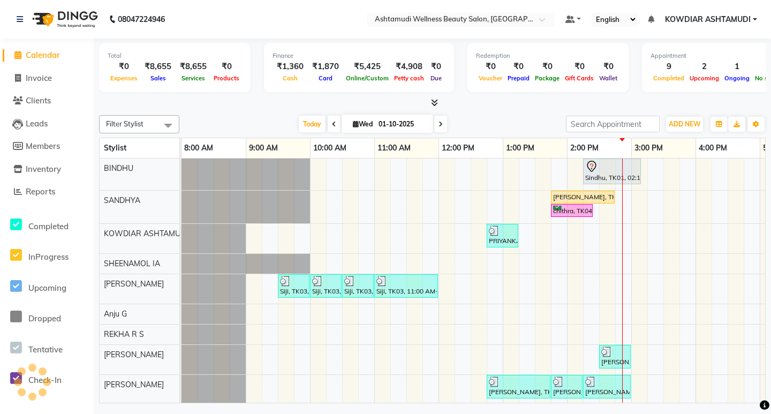
click at [200, 25] on nav "08047224946 Select Location × Ashtamudi Wellness Beauty Salon, Kowdiar Default …" at bounding box center [385, 19] width 771 height 39
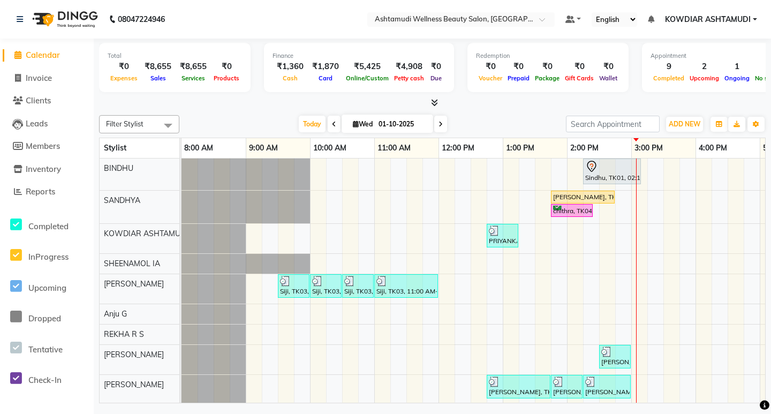
click at [257, 102] on div at bounding box center [432, 102] width 667 height 11
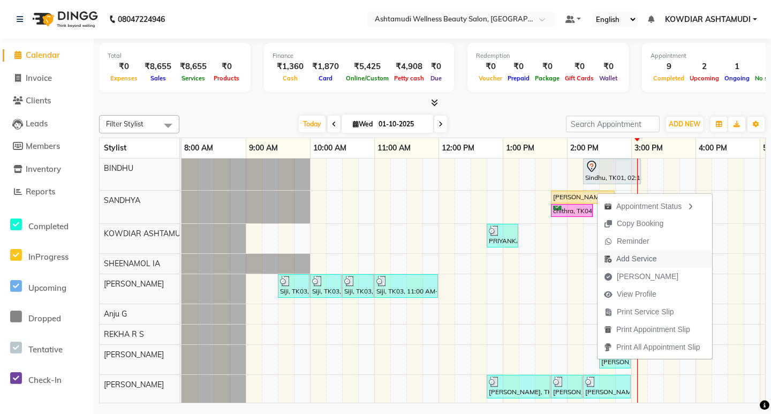
click at [631, 258] on span "Add Service" at bounding box center [636, 258] width 40 height 11
select select "27382"
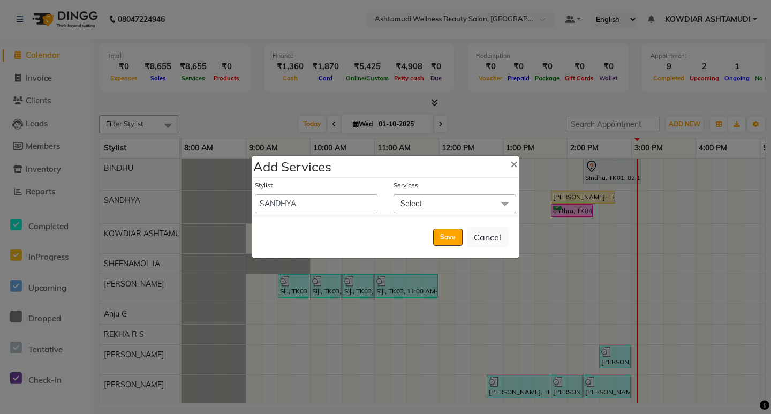
click at [433, 208] on span "Select" at bounding box center [455, 203] width 123 height 19
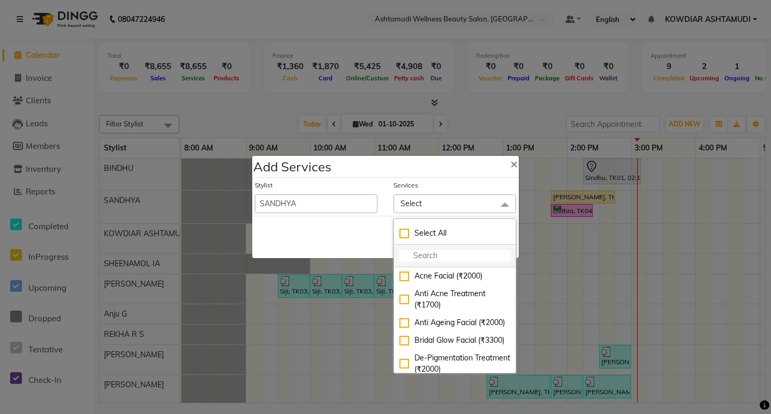
click at [425, 256] on input "multiselect-search" at bounding box center [454, 255] width 111 height 11
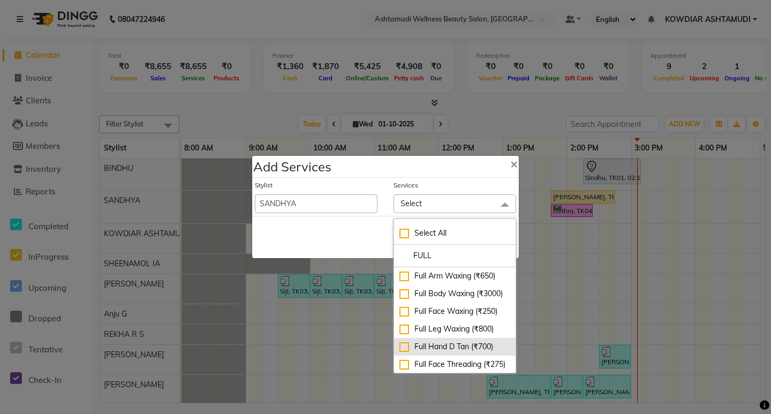
type input "FULL"
click at [450, 352] on div "Full Hand D Tan (₹700)" at bounding box center [454, 346] width 111 height 11
checkbox input "true"
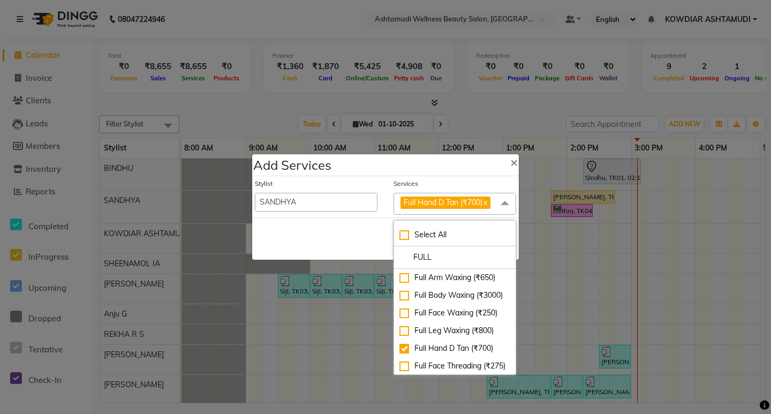
click at [384, 218] on div "Save Cancel" at bounding box center [385, 238] width 267 height 42
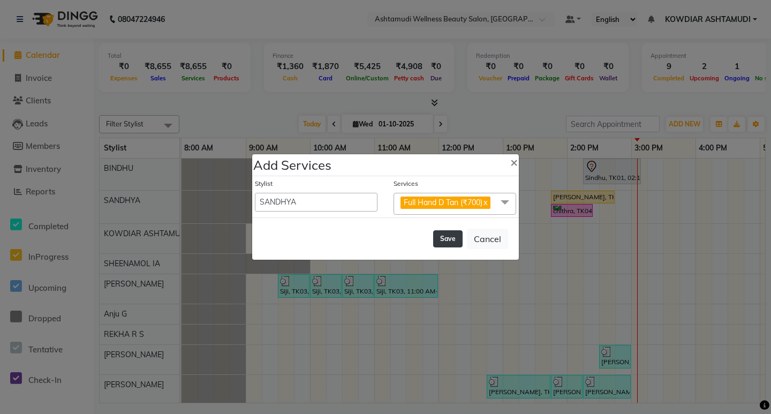
click at [442, 238] on button "Save" at bounding box center [447, 238] width 29 height 17
select select "42591"
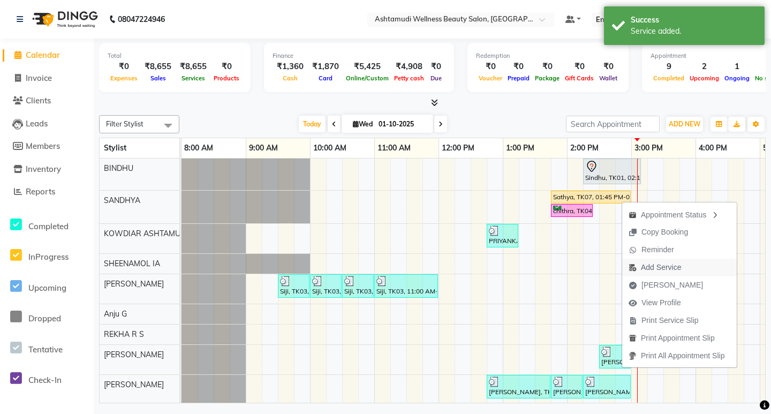
click at [653, 267] on span "Add Service" at bounding box center [661, 267] width 40 height 11
select select "27382"
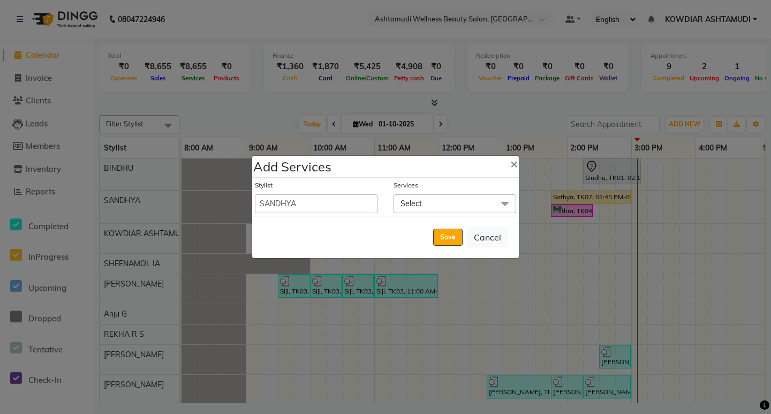
click at [437, 207] on span "Select" at bounding box center [455, 203] width 123 height 19
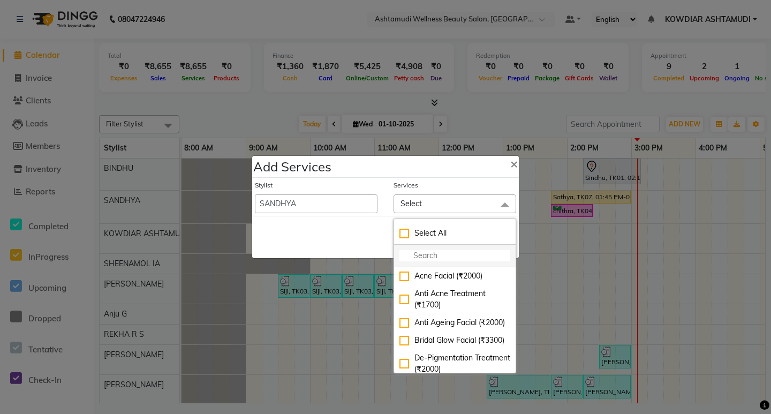
click at [430, 252] on input "multiselect-search" at bounding box center [454, 255] width 111 height 11
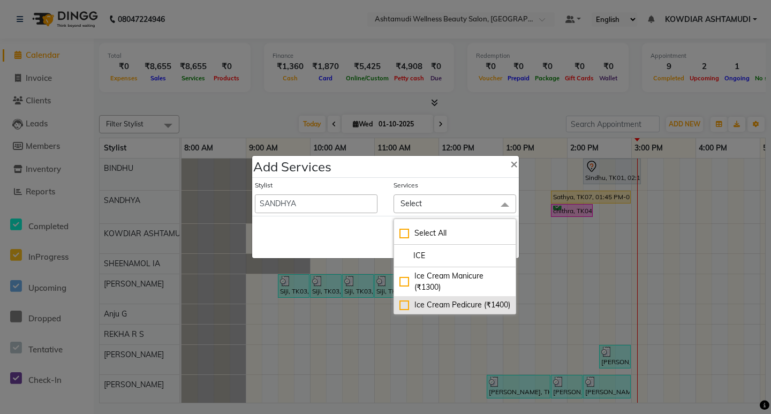
type input "ICE"
click at [439, 304] on div "Ice Cream Pedicure (₹1400)" at bounding box center [454, 304] width 111 height 11
checkbox input "true"
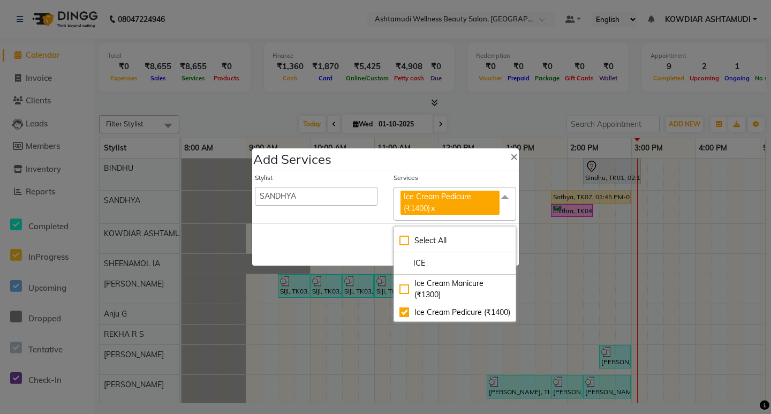
click at [373, 214] on div "Stylist [PERSON_NAME] [PERSON_NAME] KOWDIAR ASHTAMUDI REKHA R S [PERSON_NAME] […" at bounding box center [316, 197] width 139 height 48
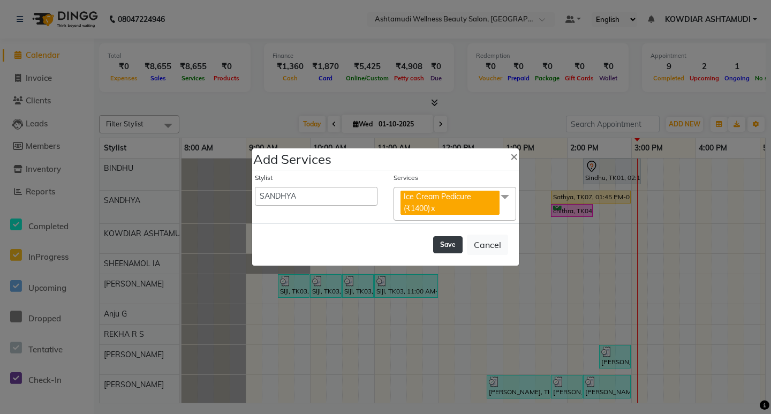
click at [456, 243] on button "Save" at bounding box center [447, 244] width 29 height 17
select select "42591"
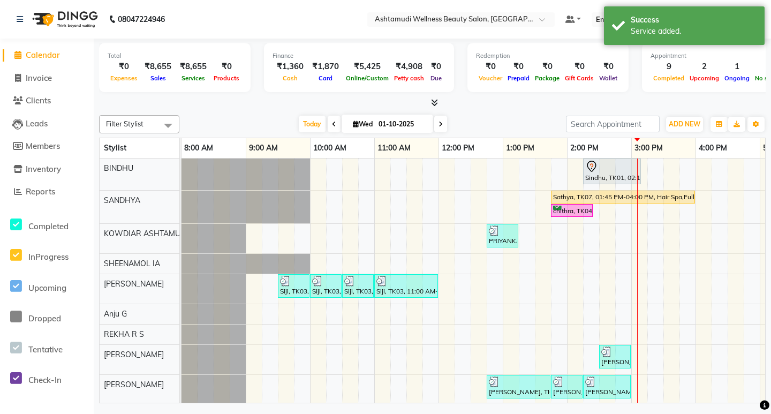
click at [521, 116] on div "[DATE] [DATE]" at bounding box center [373, 124] width 376 height 16
click at [573, 92] on div "Total ₹0 Expenses ₹8,655 Sales ₹8,655 Services ₹0 Products Finance ₹1,360 Cash …" at bounding box center [432, 69] width 667 height 52
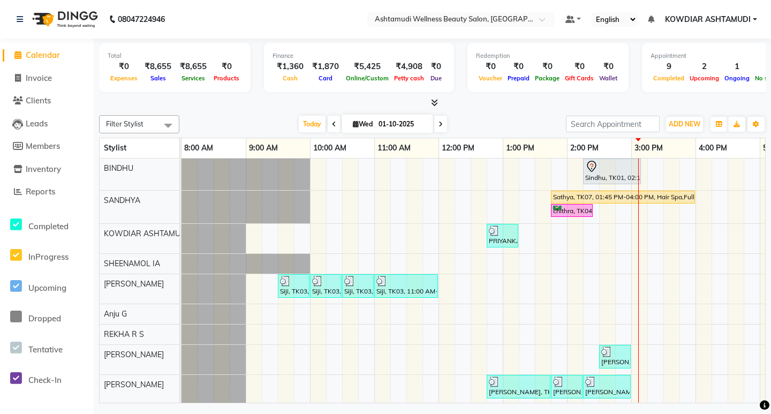
click at [503, 110] on div "Total ₹0 Expenses ₹8,655 Sales ₹8,655 Services ₹0 Products Finance ₹1,360 Cash …" at bounding box center [432, 222] width 677 height 367
click at [39, 171] on span "Inventory" at bounding box center [43, 169] width 35 height 10
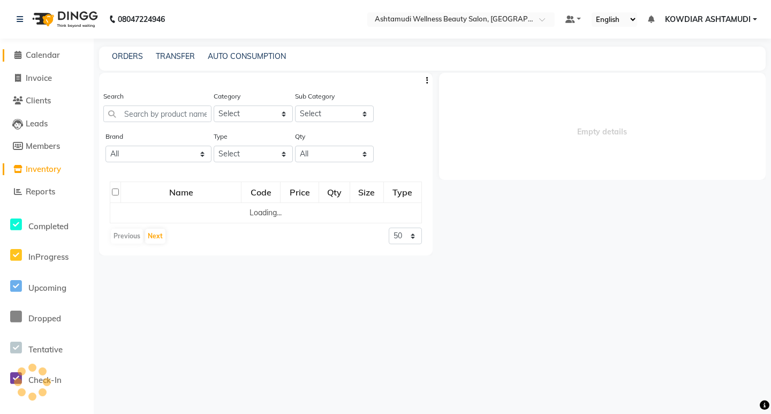
select select
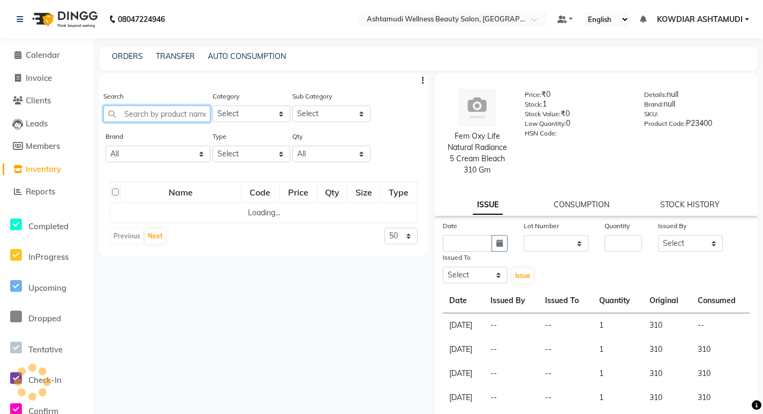
click at [141, 120] on input "text" at bounding box center [156, 113] width 107 height 17
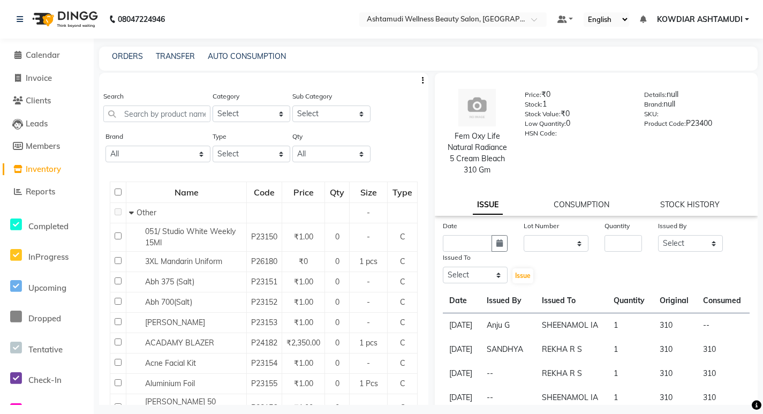
click at [186, 31] on nav "08047224946 Select Location × Ashtamudi Wellness Beauty Salon, Kowdiar Default …" at bounding box center [381, 19] width 763 height 39
click at [50, 52] on span "Calendar" at bounding box center [43, 55] width 34 height 10
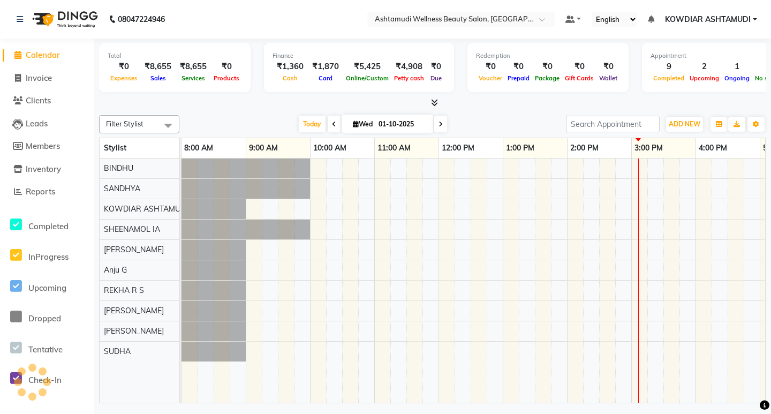
click at [208, 21] on nav "[PHONE_NUMBER] Need Help? Call us on 08047224946 Select Location × Ashtamudi We…" at bounding box center [385, 19] width 771 height 39
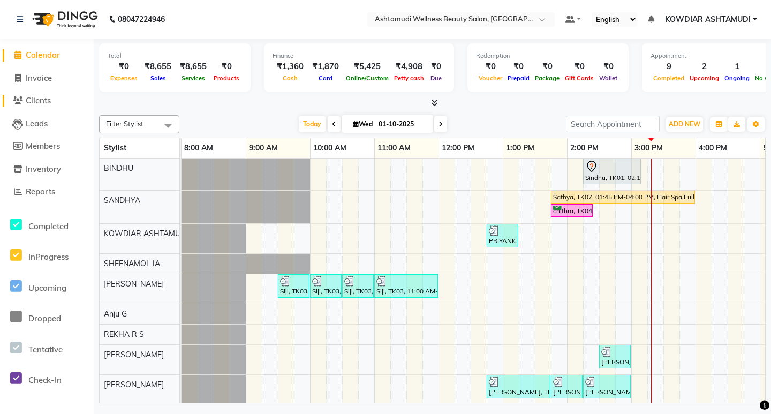
click at [50, 101] on span "Clients" at bounding box center [38, 100] width 25 height 10
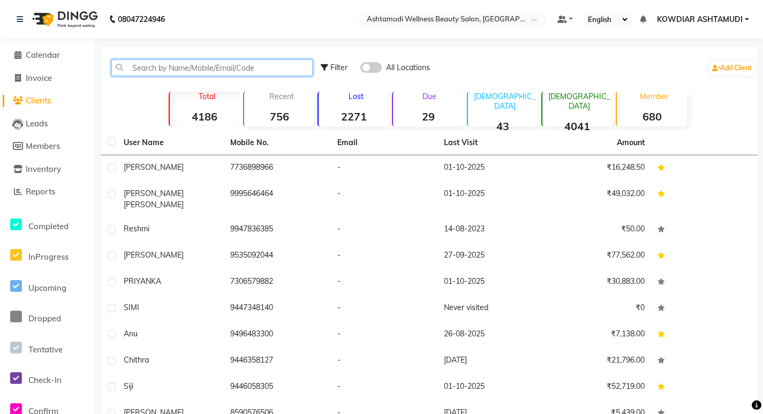
click at [192, 63] on input "text" at bounding box center [211, 67] width 201 height 17
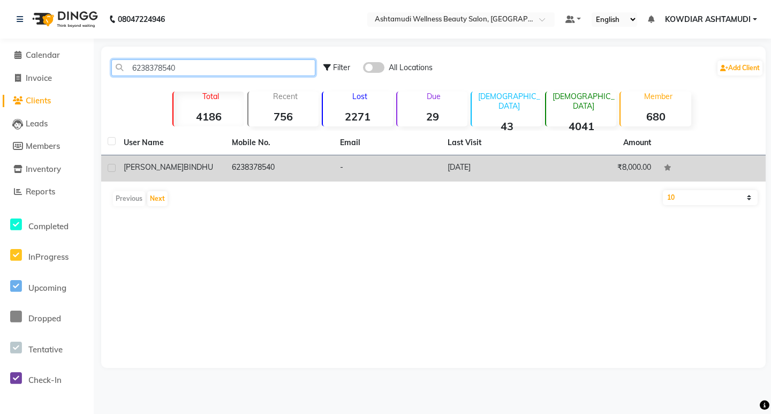
type input "6238378540"
click at [245, 169] on td "6238378540" at bounding box center [279, 168] width 108 height 26
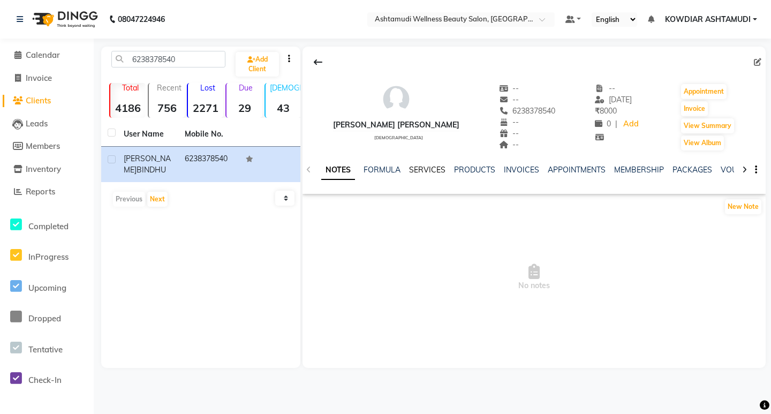
click at [425, 169] on link "SERVICES" at bounding box center [427, 170] width 36 height 10
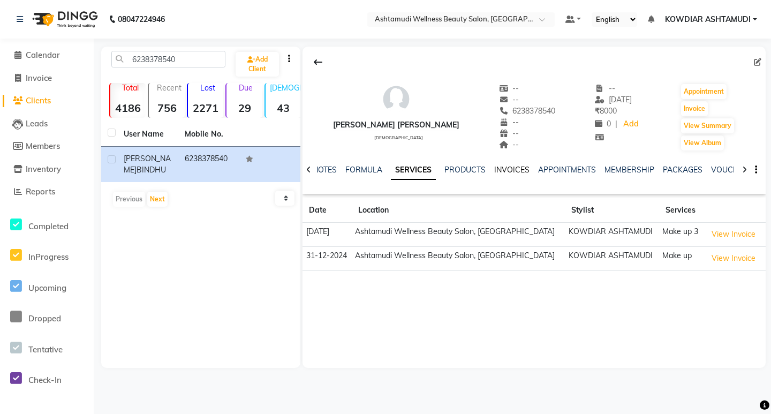
click at [518, 169] on link "INVOICES" at bounding box center [511, 170] width 35 height 10
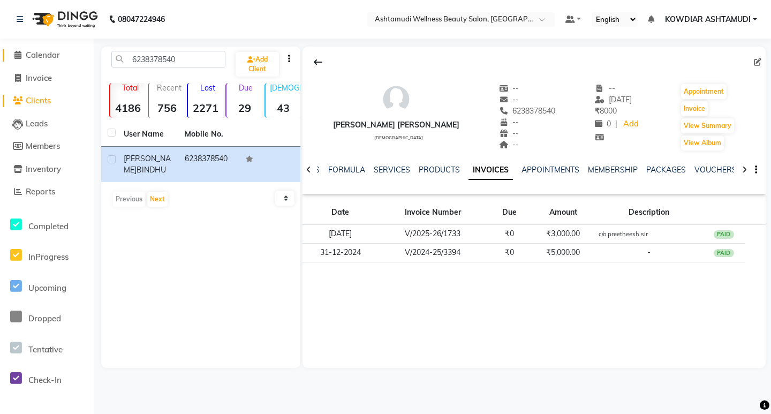
click at [37, 58] on span "Calendar" at bounding box center [43, 55] width 34 height 10
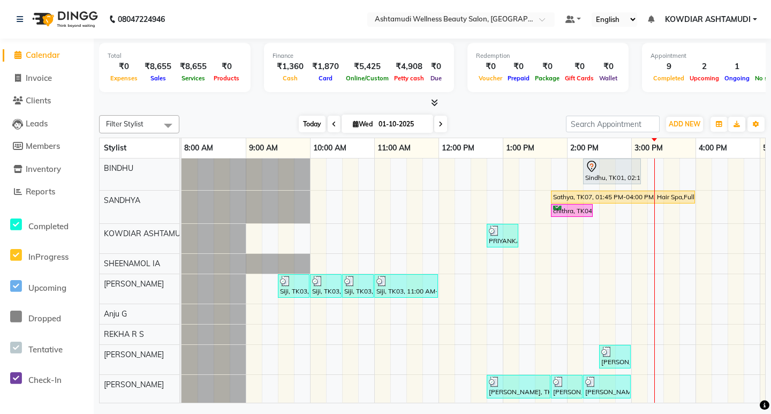
click at [302, 125] on span "Today" at bounding box center [312, 124] width 27 height 17
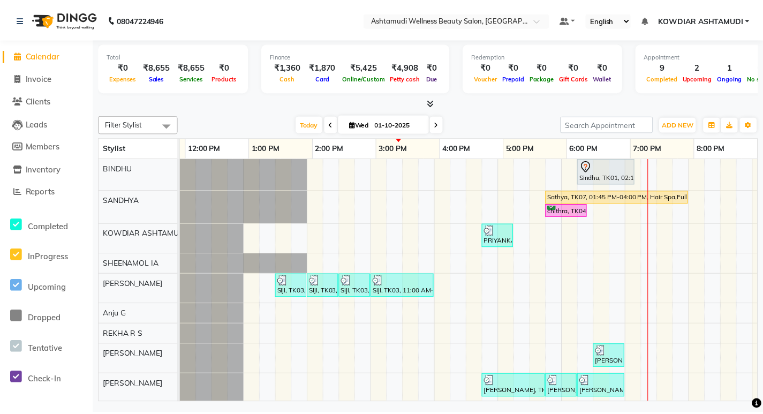
scroll to position [0, 252]
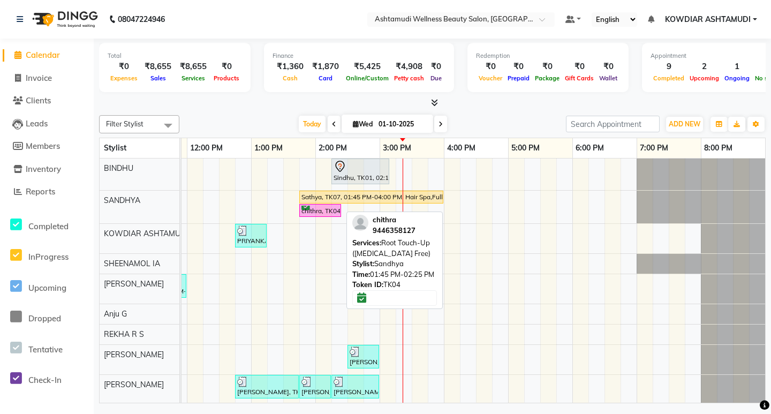
click at [334, 211] on div "chithra, TK04, 01:45 PM-02:25 PM, Root Touch-Up ([MEDICAL_DATA] Free)" at bounding box center [320, 211] width 40 height 10
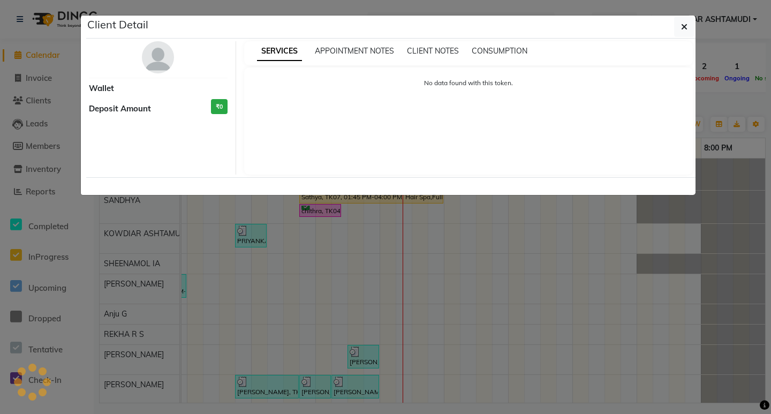
select select "6"
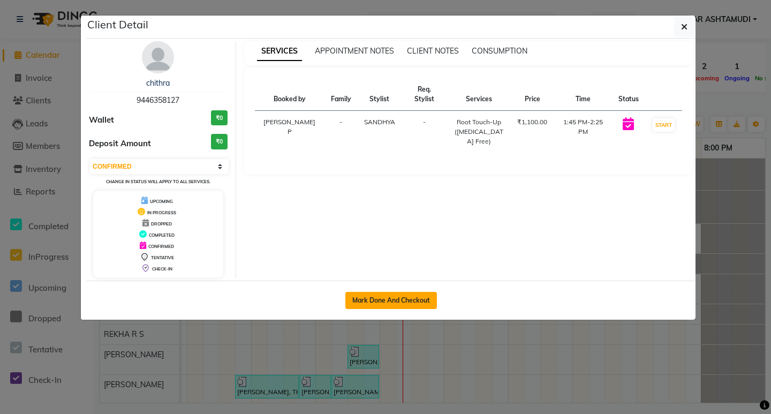
click at [385, 304] on button "Mark Done And Checkout" at bounding box center [391, 300] width 92 height 17
select select "service"
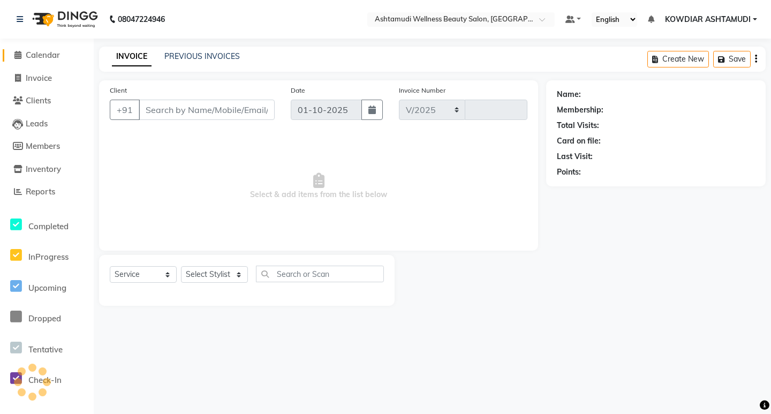
select select "4668"
type input "2554"
type input "9446358127"
select select "27382"
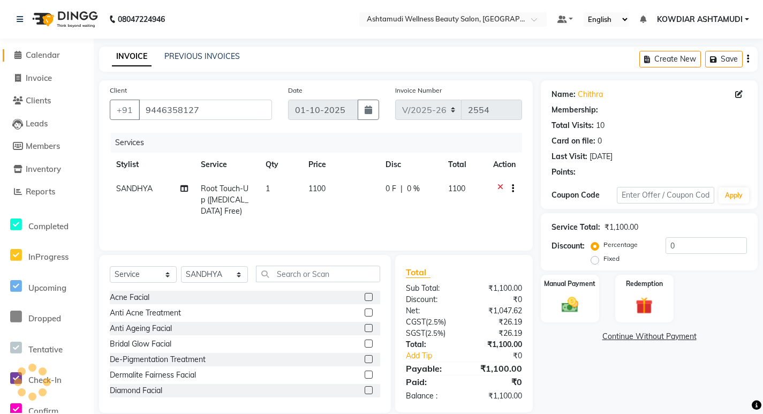
select select "2: Object"
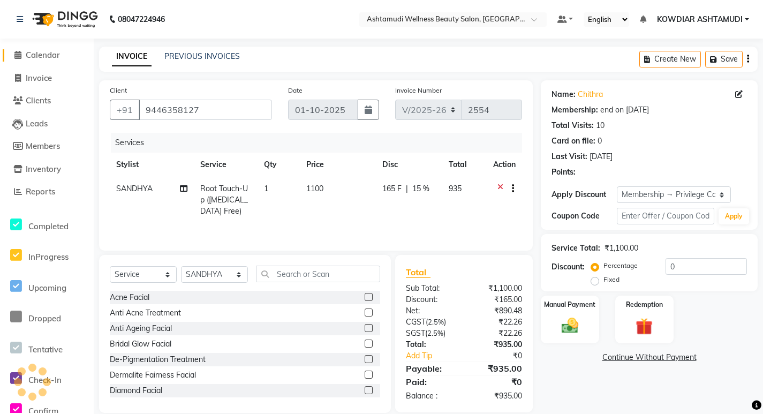
type input "15"
click at [152, 278] on select "Select Service Product Membership Package Voucher Prepaid Gift Card" at bounding box center [143, 274] width 67 height 17
select select "package"
click at [110, 266] on select "Select Service Product Membership Package Voucher Prepaid Gift Card" at bounding box center [143, 274] width 67 height 17
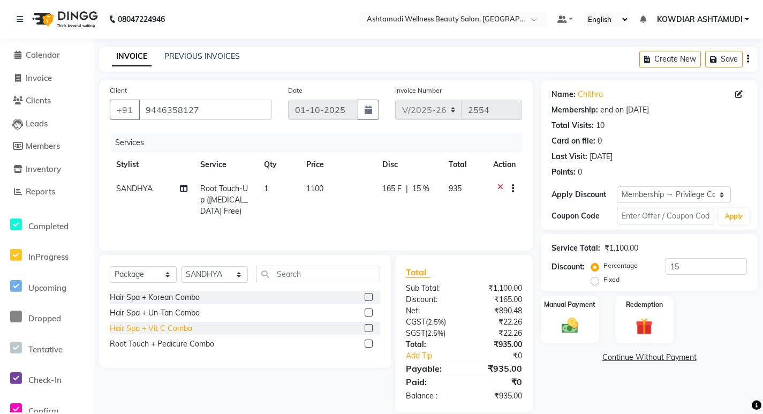
click at [176, 330] on div "Hair Spa + Vit C Combo" at bounding box center [151, 328] width 82 height 11
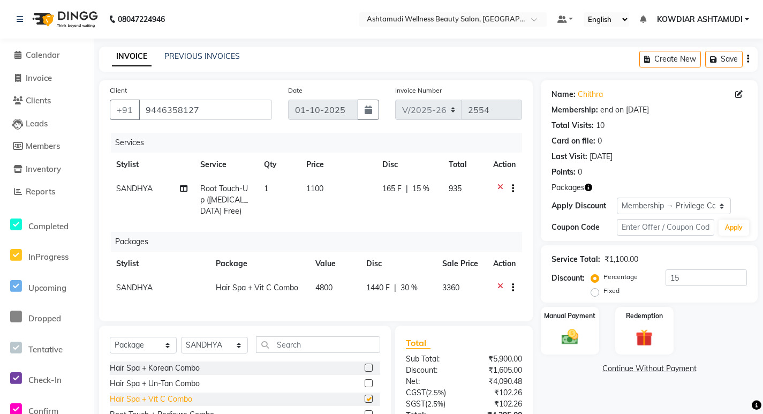
checkbox input "false"
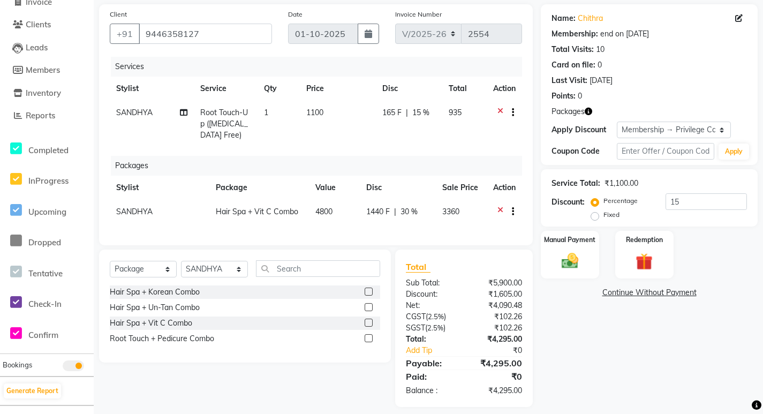
scroll to position [93, 0]
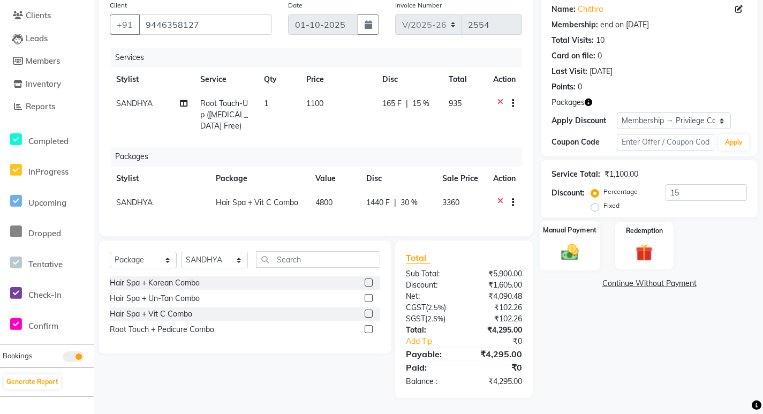
click at [571, 250] on img at bounding box center [570, 251] width 29 height 20
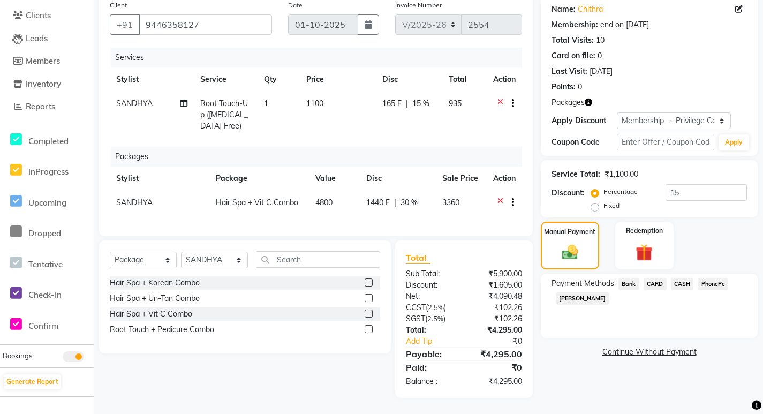
click at [702, 278] on span "PhonePe" at bounding box center [713, 284] width 31 height 12
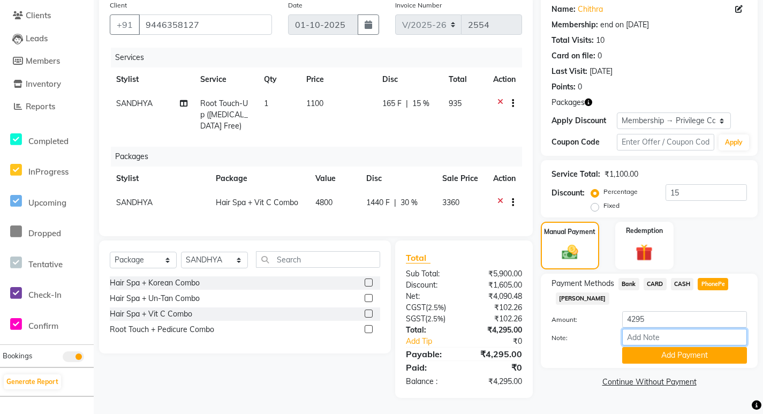
drag, startPoint x: 639, startPoint y: 325, endPoint x: 641, endPoint y: 333, distance: 8.3
click at [639, 329] on input "Note:" at bounding box center [684, 337] width 125 height 17
type input "[PERSON_NAME]"
click at [663, 351] on button "Add Payment" at bounding box center [684, 355] width 125 height 17
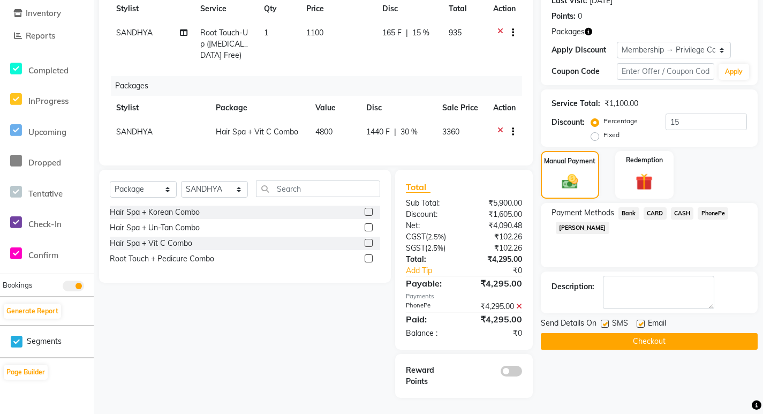
scroll to position [164, 0]
click at [607, 320] on label at bounding box center [605, 324] width 8 height 8
click at [607, 321] on input "checkbox" at bounding box center [604, 324] width 7 height 7
checkbox input "false"
click at [641, 320] on label at bounding box center [641, 324] width 8 height 8
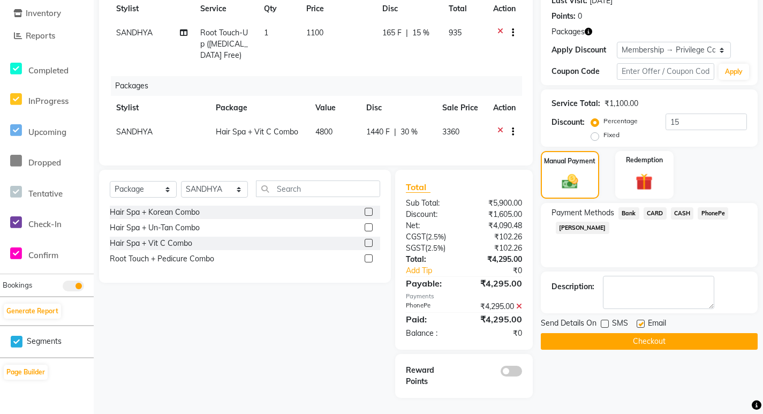
click at [641, 321] on input "checkbox" at bounding box center [640, 324] width 7 height 7
checkbox input "false"
click at [638, 337] on button "Checkout" at bounding box center [649, 341] width 217 height 17
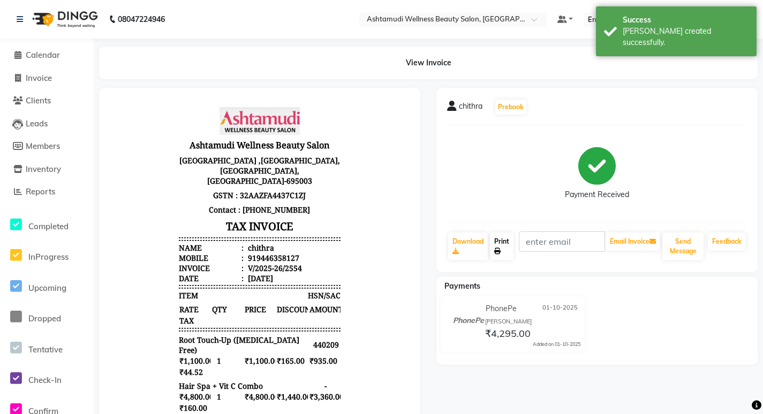
click at [501, 246] on link "Print" at bounding box center [502, 246] width 24 height 28
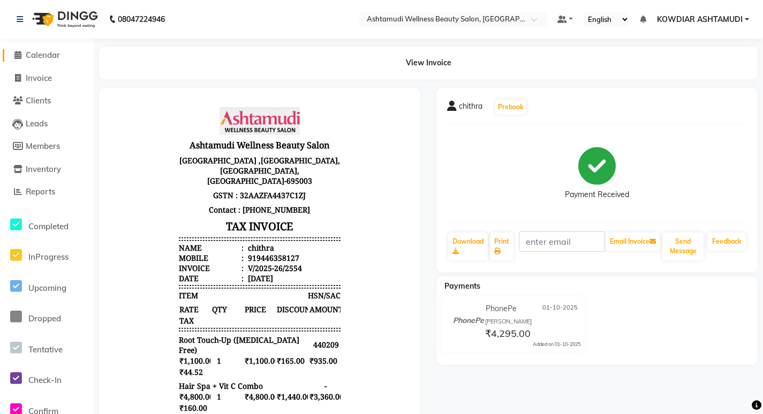
click at [58, 54] on span "Calendar" at bounding box center [43, 55] width 34 height 10
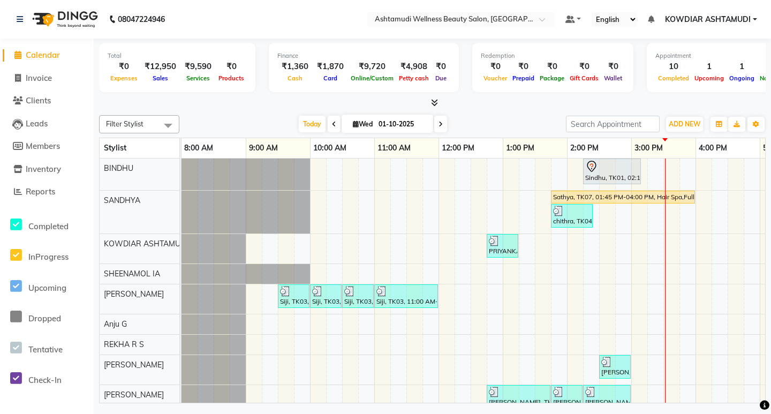
scroll to position [40, 0]
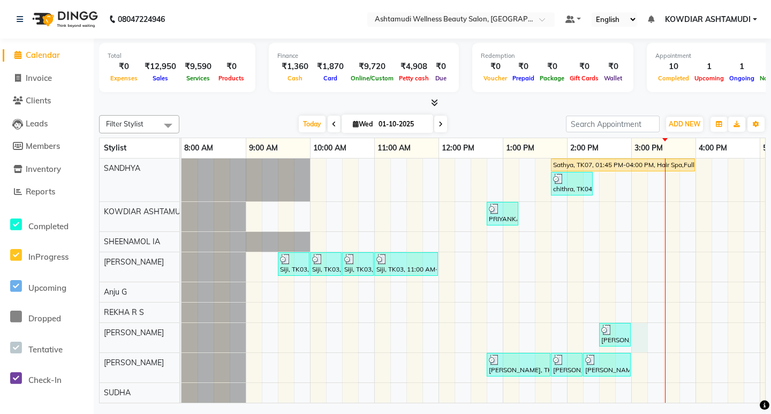
click at [640, 324] on div "Sindhu, TK01, 02:15 PM-03:10 PM, Root Touch-Up ([MEDICAL_DATA] Free) Sathya, TK…" at bounding box center [598, 264] width 835 height 276
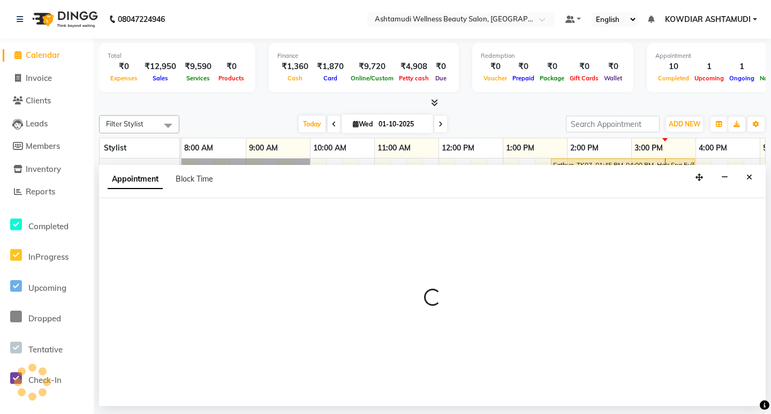
select select "41198"
select select "900"
select select "tentative"
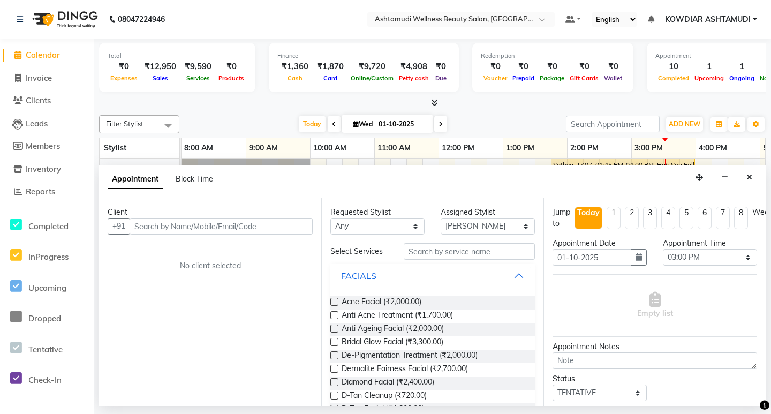
click at [258, 223] on input "text" at bounding box center [221, 226] width 183 height 17
click at [255, 223] on input "text" at bounding box center [221, 226] width 183 height 17
click at [238, 227] on input "text" at bounding box center [221, 226] width 183 height 17
type input "8089283861"
click at [287, 225] on span "Add Client" at bounding box center [291, 226] width 36 height 10
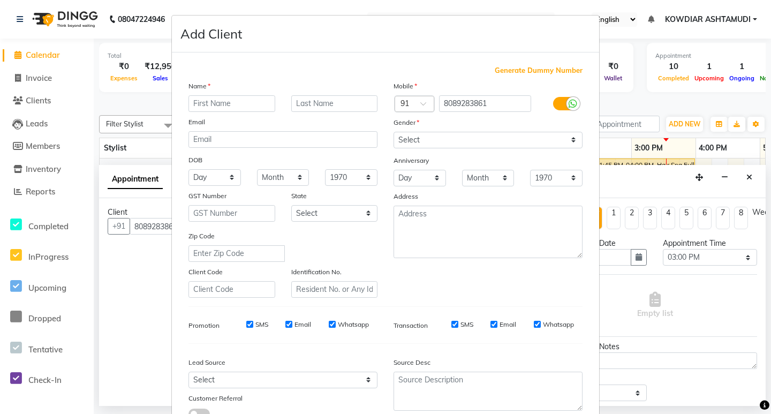
click at [236, 105] on input "text" at bounding box center [231, 103] width 87 height 17
type input "m"
type input "MEKHA"
click at [408, 135] on select "Select [DEMOGRAPHIC_DATA] [DEMOGRAPHIC_DATA] Other Prefer Not To Say" at bounding box center [488, 140] width 189 height 17
select select "[DEMOGRAPHIC_DATA]"
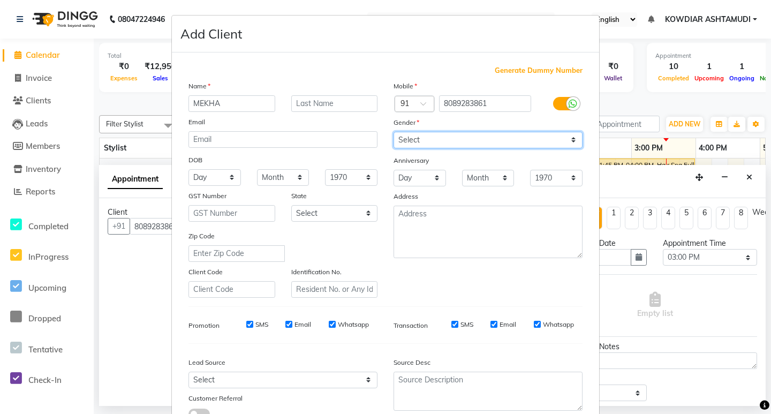
click at [394, 132] on select "Select [DEMOGRAPHIC_DATA] [DEMOGRAPHIC_DATA] Other Prefer Not To Say" at bounding box center [488, 140] width 189 height 17
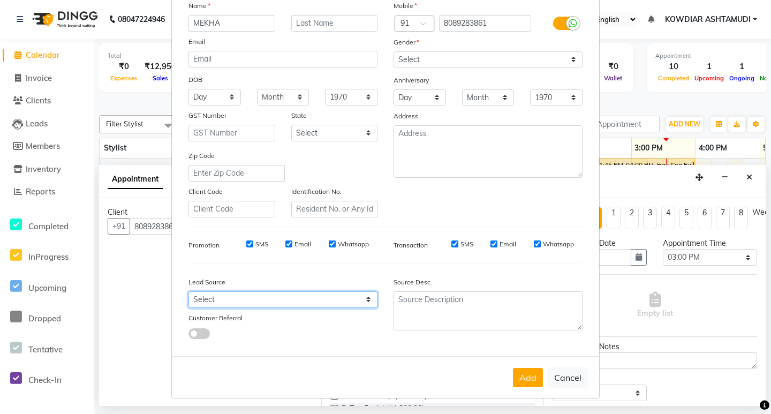
click at [226, 298] on select "Select Walk-in Referral Internet Friend Word of Mouth Advertisement Facebook Ju…" at bounding box center [282, 299] width 189 height 17
select select "31538"
click at [188, 291] on select "Select Walk-in Referral Internet Friend Word of Mouth Advertisement Facebook Ju…" at bounding box center [282, 299] width 189 height 17
click at [521, 377] on button "Add" at bounding box center [528, 377] width 30 height 19
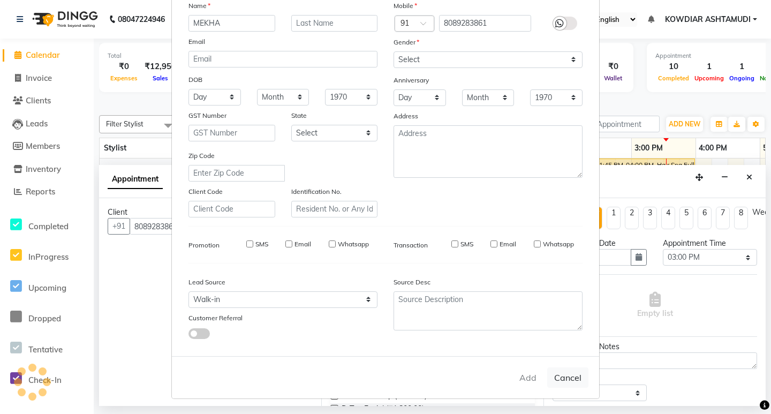
select select
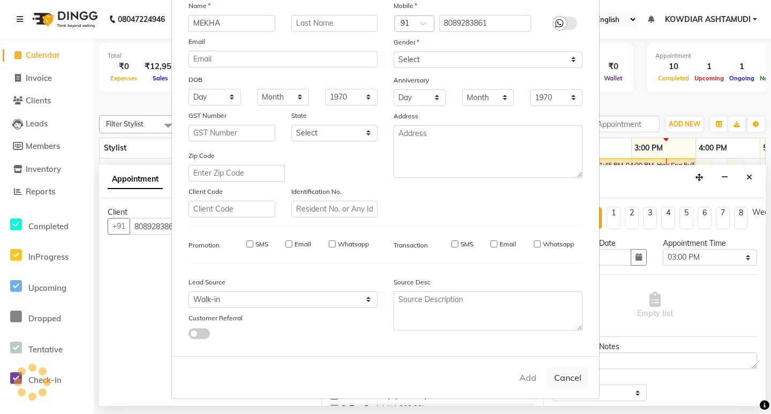
select select
checkbox input "false"
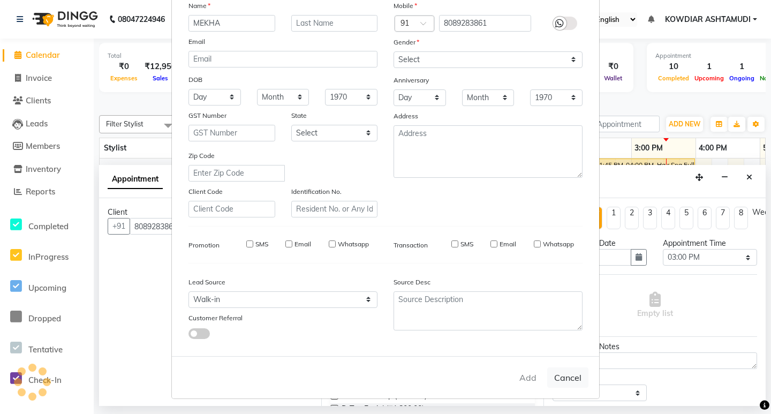
checkbox input "false"
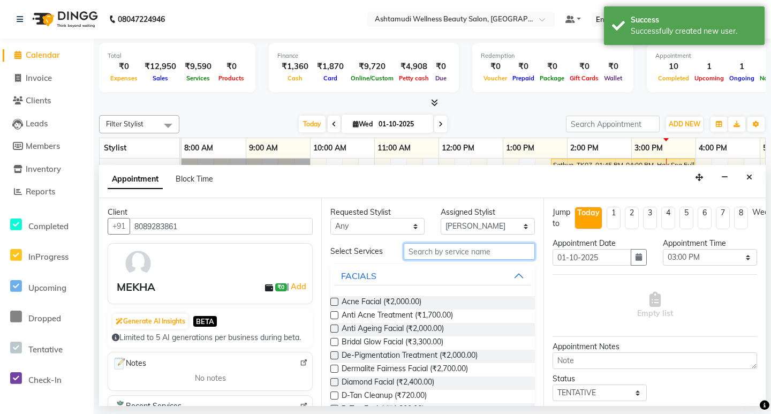
click at [457, 250] on input "text" at bounding box center [469, 251] width 131 height 17
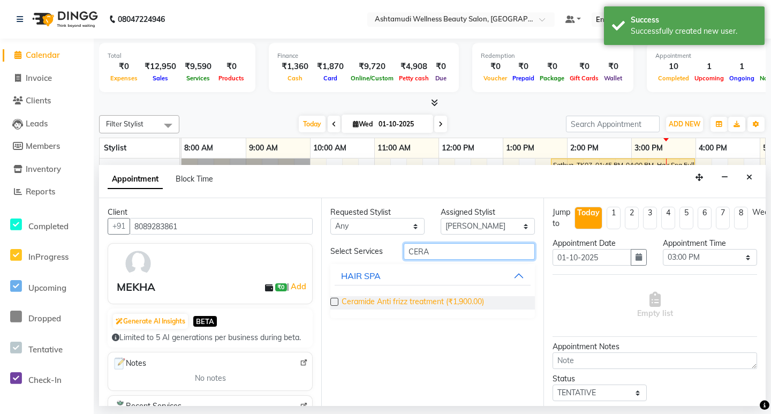
type input "CERA"
click at [452, 304] on span "Ceramide Anti frizz treatment (₹1,900.00)" at bounding box center [413, 302] width 142 height 13
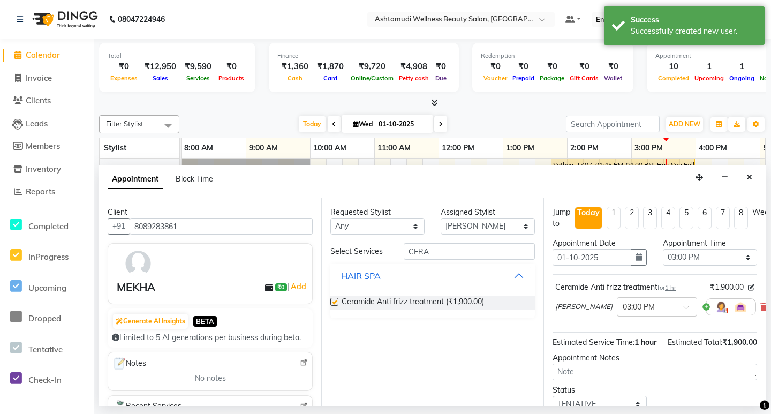
checkbox input "false"
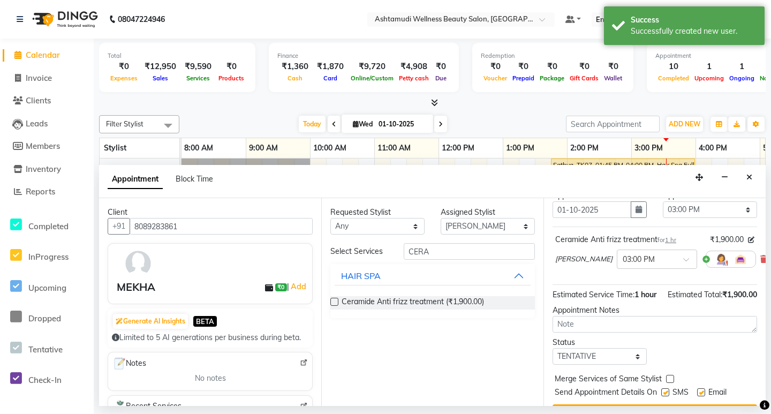
scroll to position [95, 0]
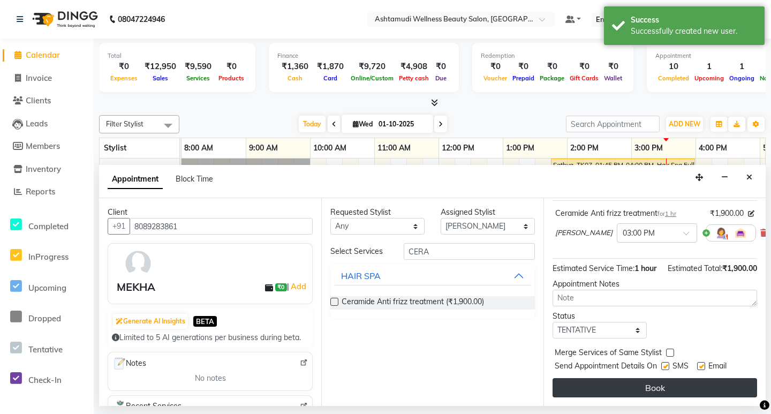
click at [597, 380] on button "Book" at bounding box center [655, 387] width 205 height 19
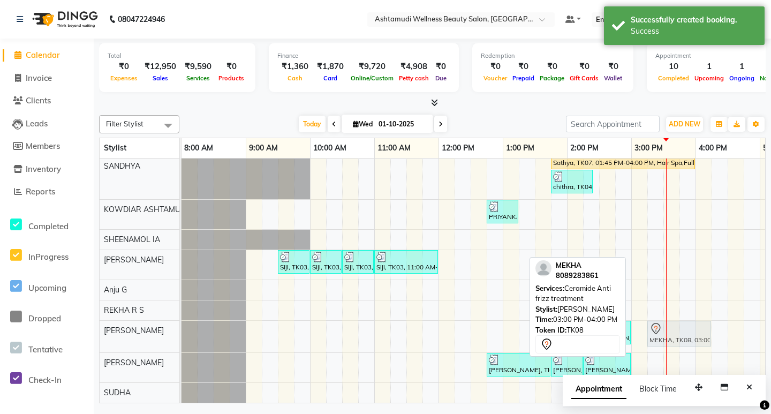
drag, startPoint x: 655, startPoint y: 325, endPoint x: 676, endPoint y: 322, distance: 21.1
click at [181, 322] on div "[PERSON_NAME], TK06, 02:30 PM-03:00 PM, Blow Dry Setting MEKHA, TK08, 03:00 PM-…" at bounding box center [181, 337] width 0 height 32
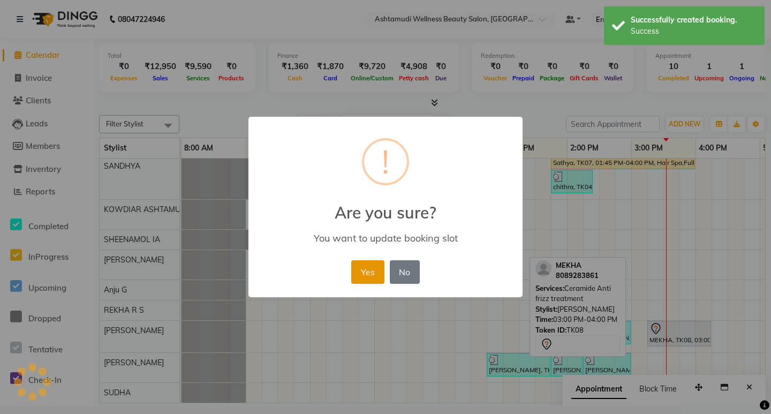
click at [377, 271] on button "Yes" at bounding box center [367, 272] width 33 height 24
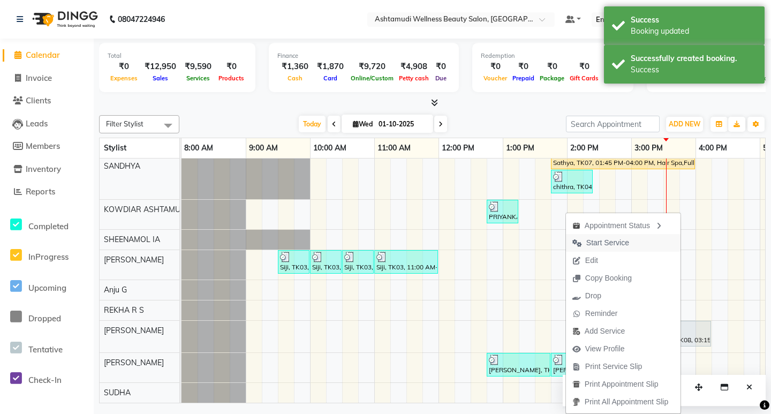
click at [599, 243] on span "Start Service" at bounding box center [607, 242] width 43 height 11
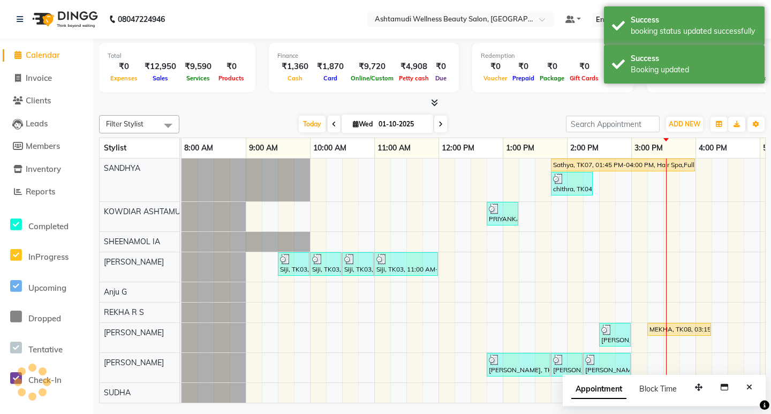
click at [327, 24] on nav "08047224946 Select Location × Ashtamudi Wellness Beauty Salon, Kowdiar Default …" at bounding box center [385, 19] width 771 height 39
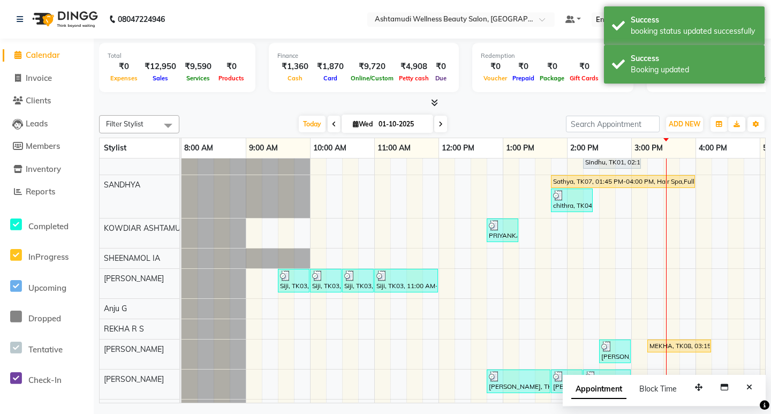
scroll to position [0, 0]
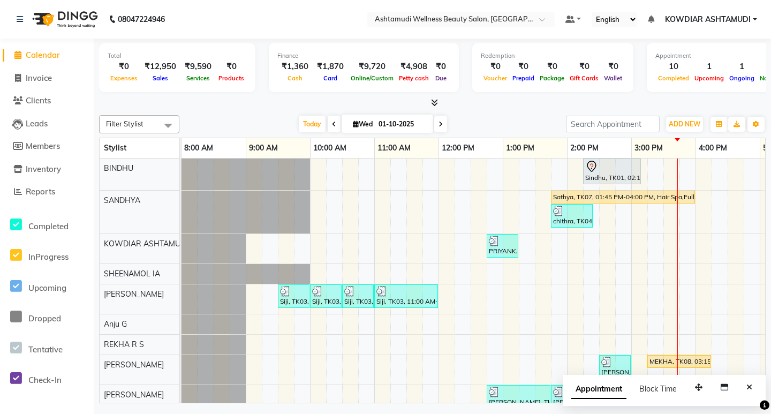
click at [357, 22] on nav "08047224946 Select Location × Ashtamudi Wellness Beauty Salon, Kowdiar Default …" at bounding box center [385, 19] width 771 height 39
click at [398, 38] on nav "08047224946 Select Location × Ashtamudi Wellness Beauty Salon, Kowdiar Default …" at bounding box center [385, 19] width 771 height 39
click at [746, 388] on icon "Close" at bounding box center [749, 386] width 6 height 7
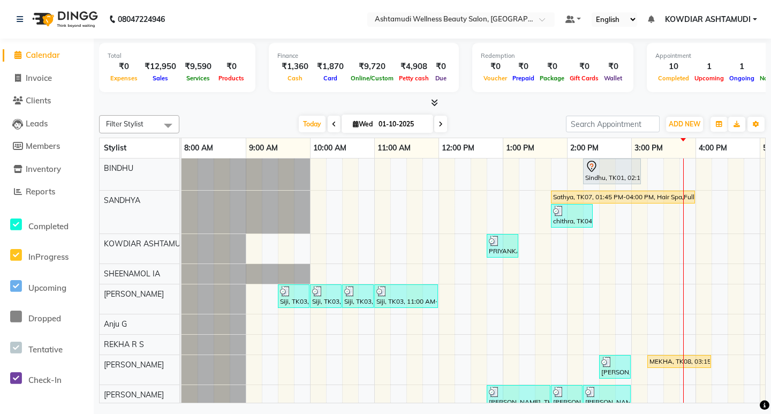
click at [290, 37] on nav "08047224946 Select Location × Ashtamudi Wellness Beauty Salon, Kowdiar Default …" at bounding box center [385, 19] width 771 height 39
click at [39, 81] on span "Invoice" at bounding box center [39, 78] width 26 height 10
select select "service"
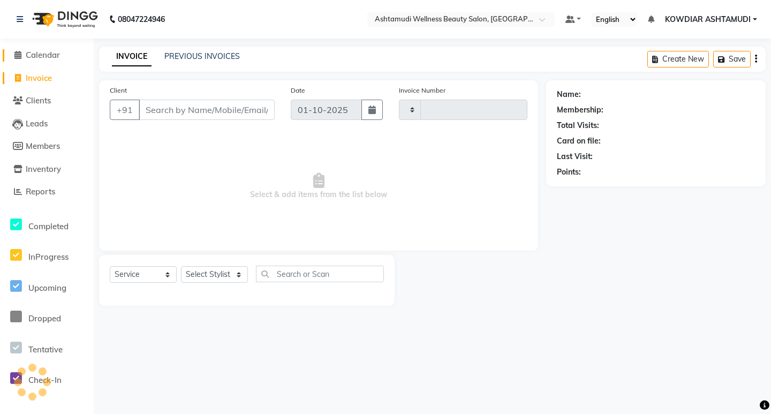
click at [46, 56] on span "Calendar" at bounding box center [43, 55] width 34 height 10
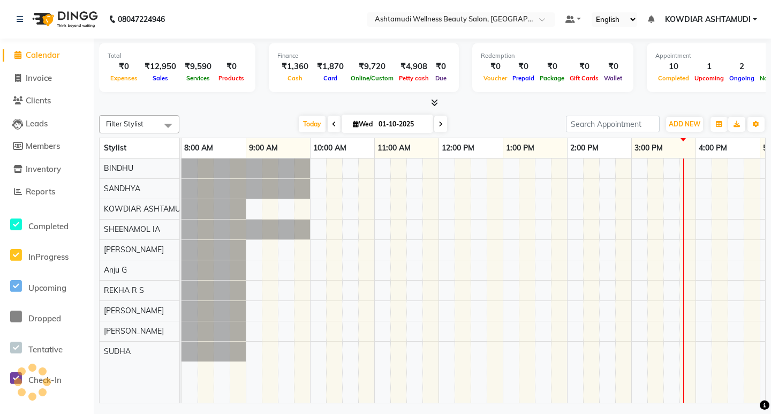
click at [199, 32] on nav "08047224946 Select Location × Ashtamudi Wellness Beauty Salon, Kowdiar Default …" at bounding box center [385, 19] width 771 height 39
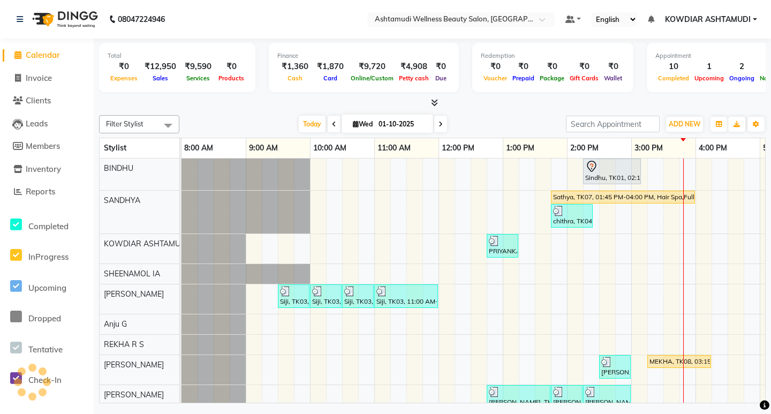
scroll to position [0, 252]
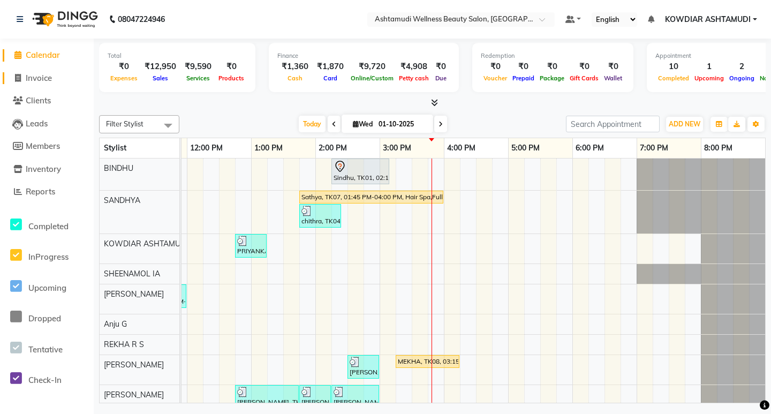
click at [52, 79] on span "Invoice" at bounding box center [39, 78] width 26 height 10
select select "service"
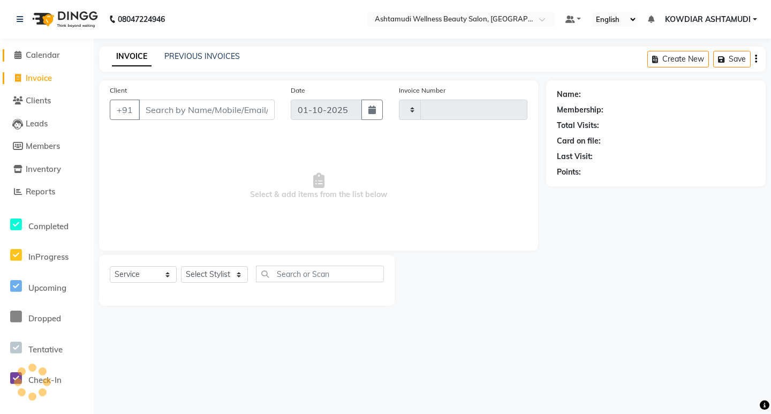
type input "2555"
select select "4668"
click at [51, 56] on span "Calendar" at bounding box center [43, 55] width 34 height 10
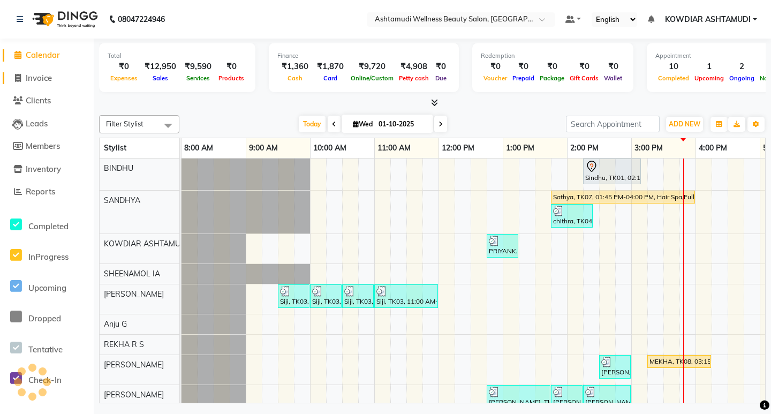
click at [48, 77] on span "Invoice" at bounding box center [39, 78] width 26 height 10
select select "service"
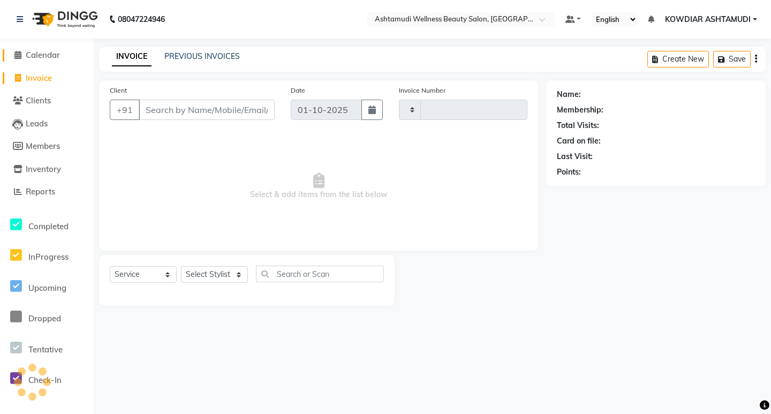
type input "2555"
select select "4668"
click at [49, 56] on span "Calendar" at bounding box center [43, 55] width 34 height 10
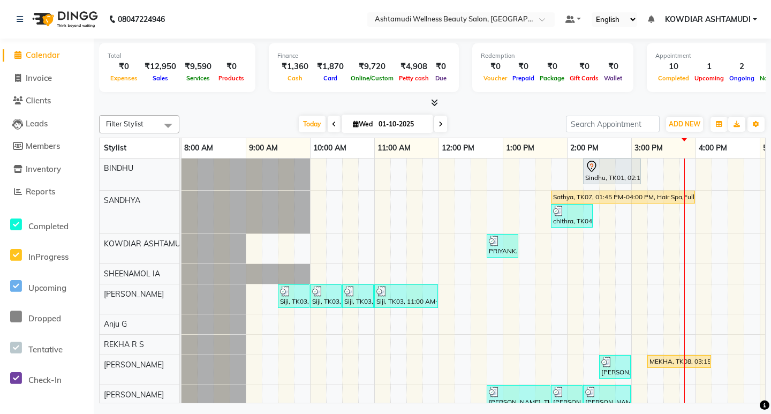
click at [231, 28] on nav "08047224946 Select Location × Ashtamudi Wellness Beauty Salon, Kowdiar Default …" at bounding box center [385, 19] width 771 height 39
click at [361, 133] on div "Filter Stylist Select All BINDHU SANDHYA KOWDIAR ASHTAMUDI [GEOGRAPHIC_DATA] [G…" at bounding box center [432, 257] width 667 height 292
click at [370, 125] on span "Wed" at bounding box center [362, 124] width 25 height 8
select select "10"
select select "2025"
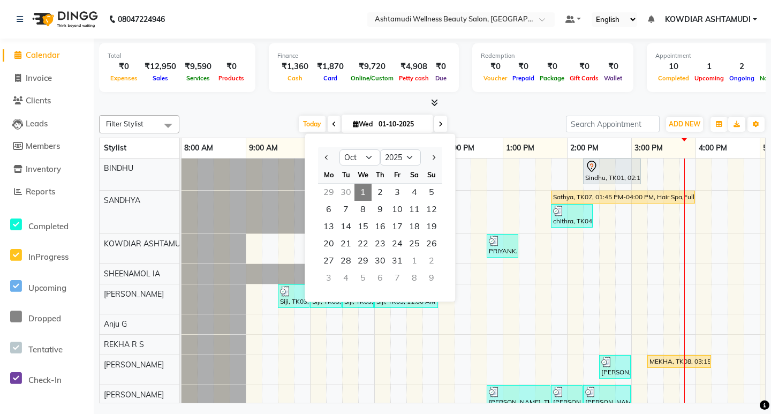
click at [544, 102] on div at bounding box center [432, 102] width 667 height 11
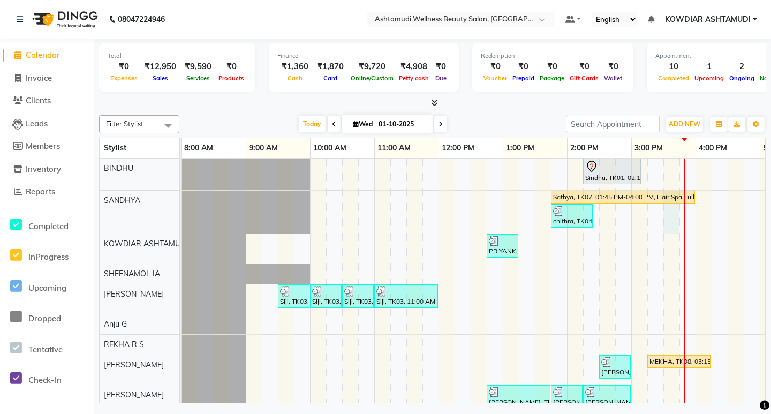
click at [677, 209] on div "Sindhu, TK01, 02:15 PM-03:10 PM, Root Touch-Up ([MEDICAL_DATA] Free) Sathya, TK…" at bounding box center [598, 296] width 835 height 276
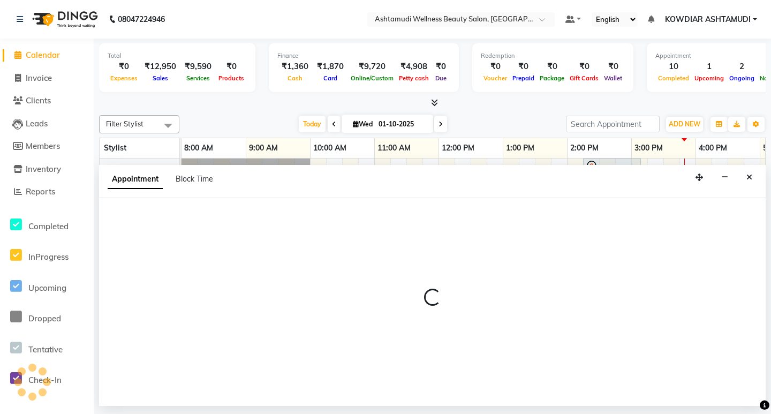
select select "27382"
select select "tentative"
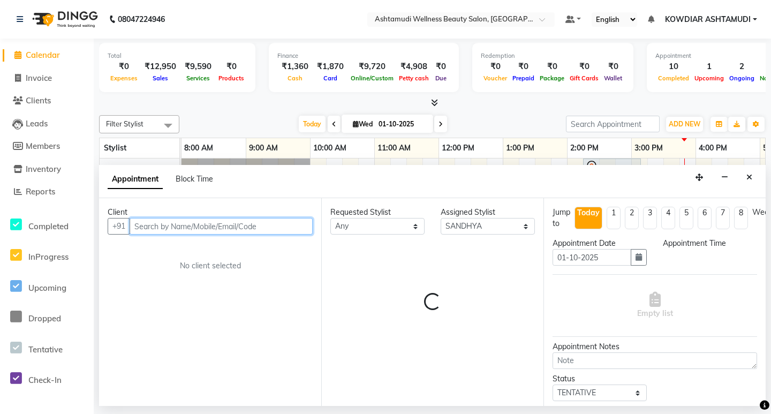
select select "930"
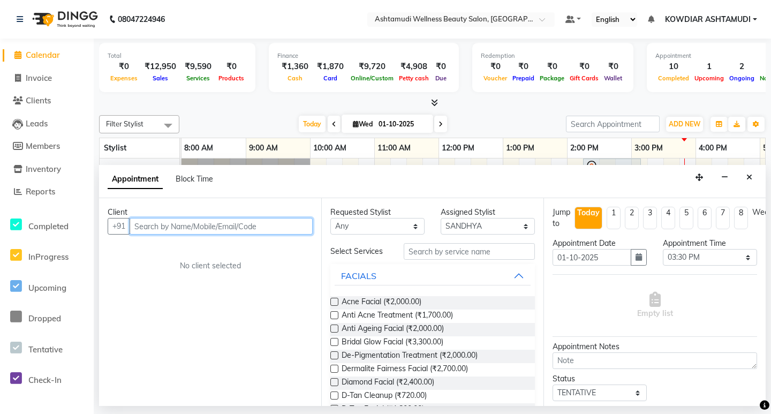
click at [196, 220] on input "text" at bounding box center [221, 226] width 183 height 17
type input "7034356068"
click at [287, 229] on span "Add Client" at bounding box center [291, 226] width 36 height 10
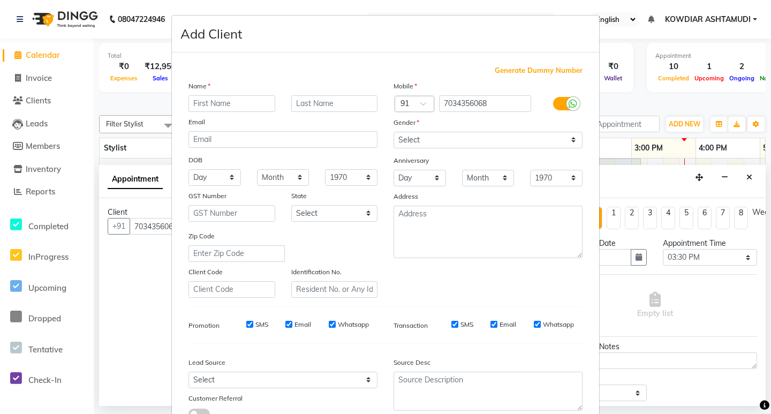
click at [227, 101] on input "text" at bounding box center [231, 103] width 87 height 17
type input "s"
type input "[PERSON_NAME]"
drag, startPoint x: 408, startPoint y: 139, endPoint x: 413, endPoint y: 147, distance: 9.8
click at [408, 139] on select "Select [DEMOGRAPHIC_DATA] [DEMOGRAPHIC_DATA] Other Prefer Not To Say" at bounding box center [488, 140] width 189 height 17
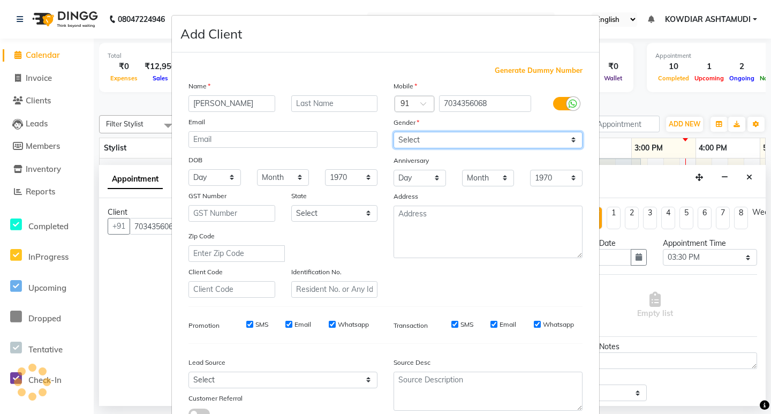
click at [394, 132] on select "Select [DEMOGRAPHIC_DATA] [DEMOGRAPHIC_DATA] Other Prefer Not To Say" at bounding box center [488, 140] width 189 height 17
click at [415, 141] on select "Select [DEMOGRAPHIC_DATA] [DEMOGRAPHIC_DATA] Other Prefer Not To Say" at bounding box center [488, 140] width 189 height 17
select select "[DEMOGRAPHIC_DATA]"
click at [394, 132] on select "Select [DEMOGRAPHIC_DATA] [DEMOGRAPHIC_DATA] Other Prefer Not To Say" at bounding box center [488, 140] width 189 height 17
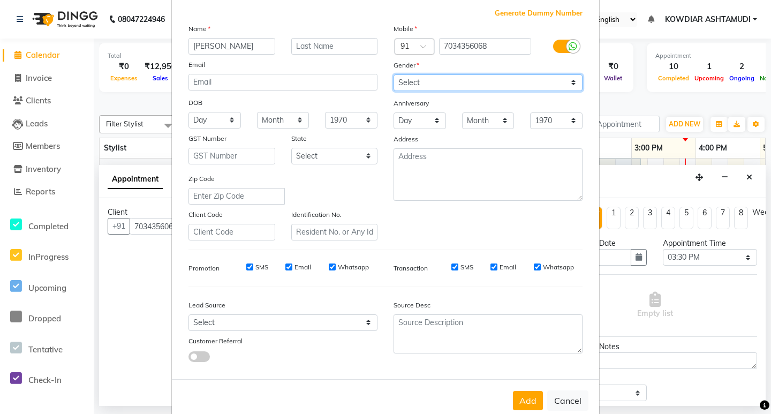
scroll to position [80, 0]
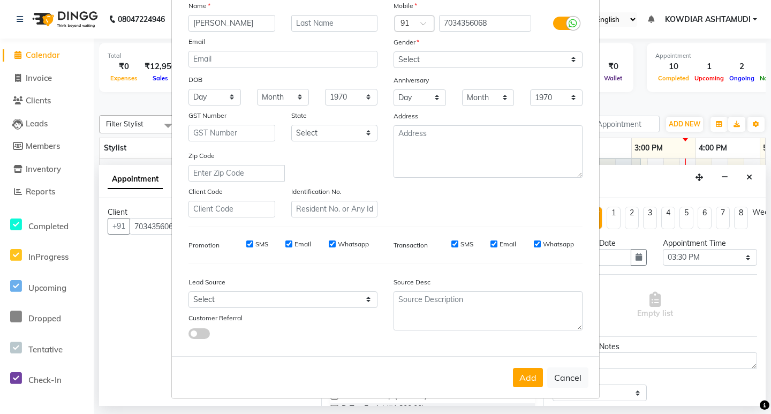
click at [533, 378] on button "Add" at bounding box center [528, 377] width 30 height 19
select select
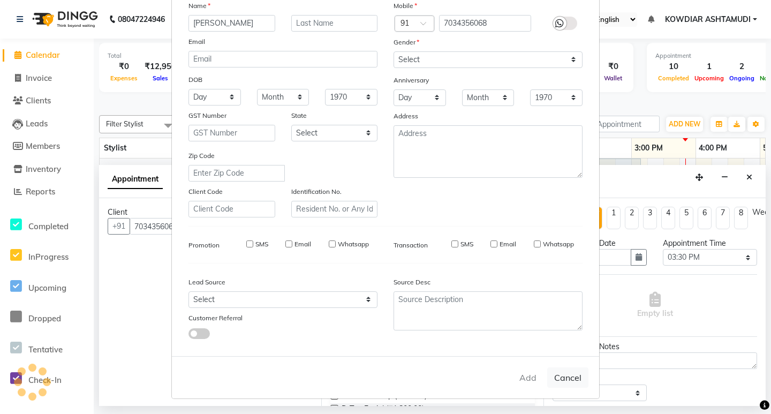
select select
checkbox input "false"
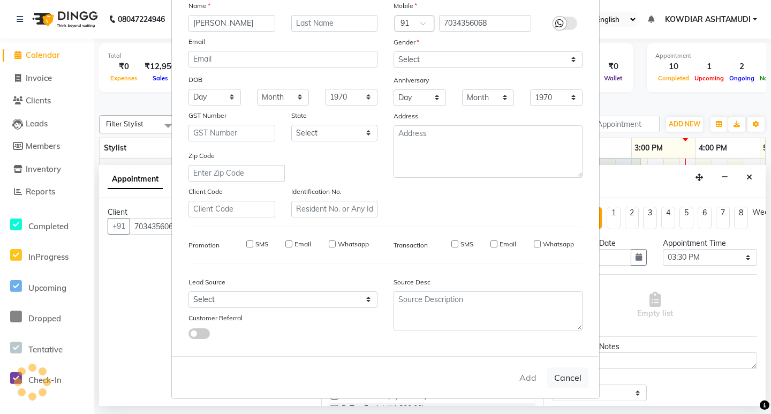
checkbox input "false"
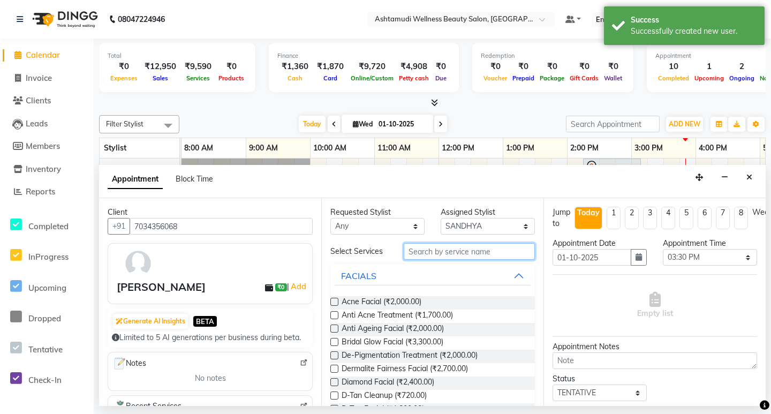
click at [449, 250] on input "text" at bounding box center [469, 251] width 131 height 17
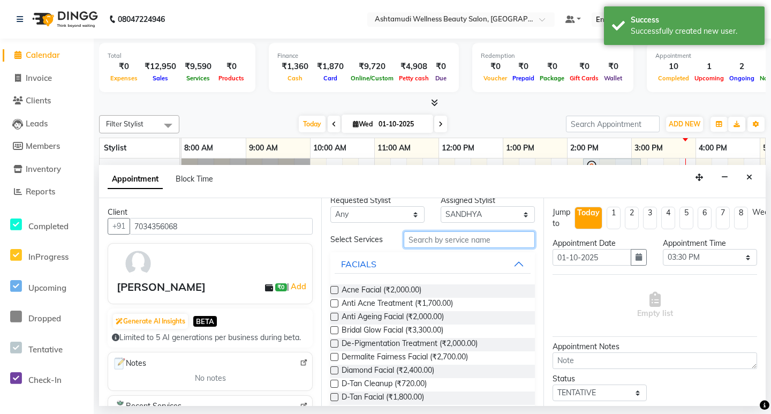
scroll to position [0, 0]
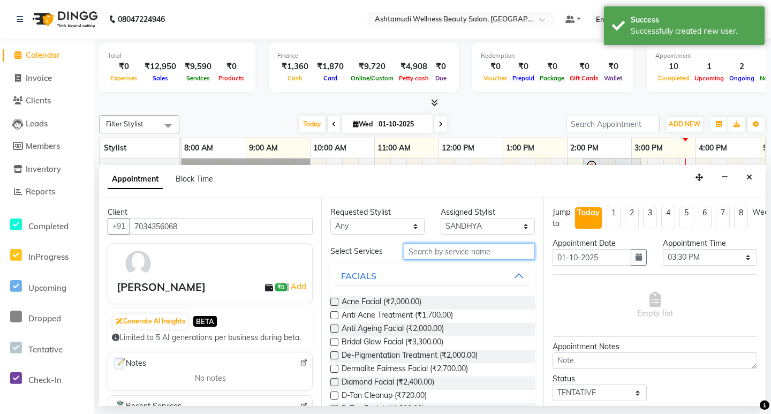
click at [421, 251] on input "text" at bounding box center [469, 251] width 131 height 17
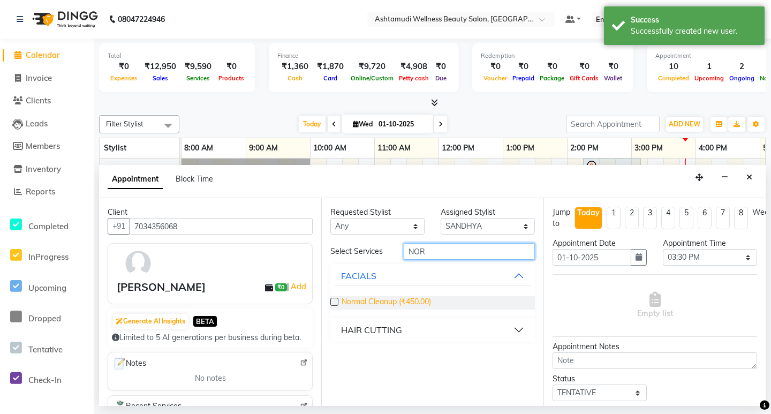
type input "NOR"
click at [408, 303] on span "Normal Cleanup (₹450.00)" at bounding box center [386, 302] width 89 height 13
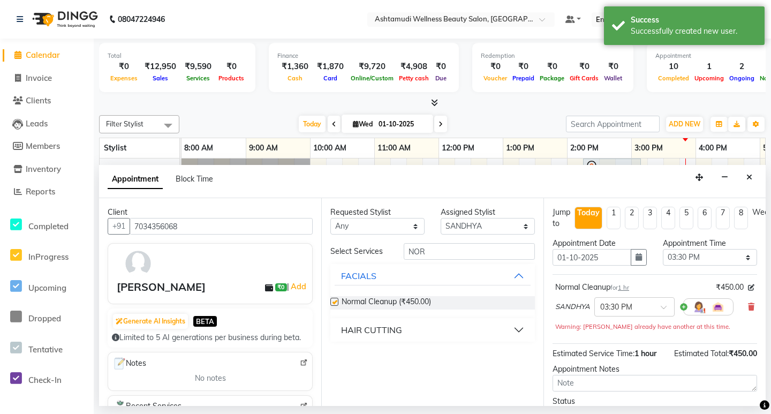
checkbox input "false"
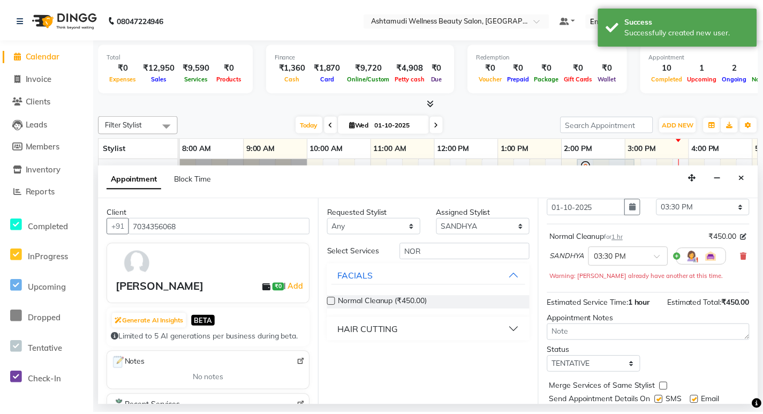
scroll to position [93, 0]
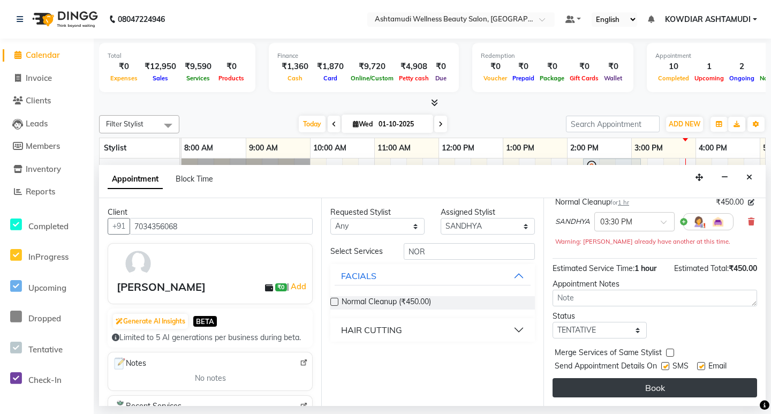
click at [633, 383] on button "Book" at bounding box center [655, 387] width 205 height 19
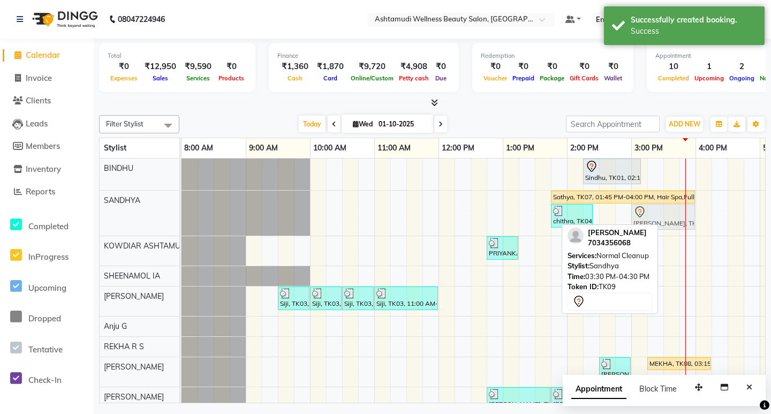
drag, startPoint x: 702, startPoint y: 222, endPoint x: 677, endPoint y: 222, distance: 25.2
click at [181, 222] on div "Sathya, TK07, 01:45 PM-04:00 PM, Hair Spa,Full Hand D Tan (₹700),Ice Cream Pedi…" at bounding box center [181, 213] width 0 height 45
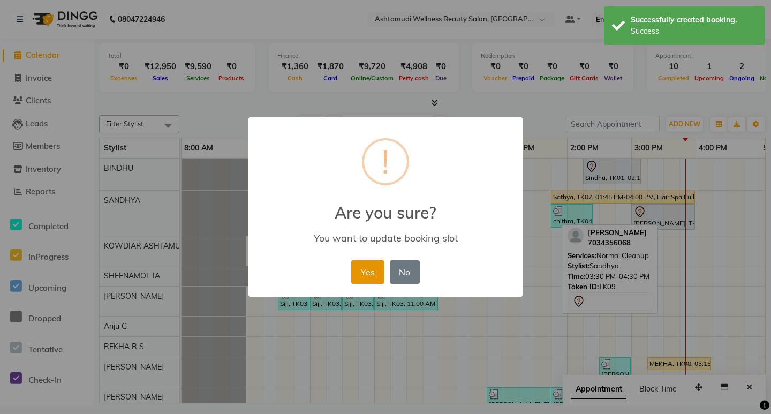
click at [360, 268] on button "Yes" at bounding box center [367, 272] width 33 height 24
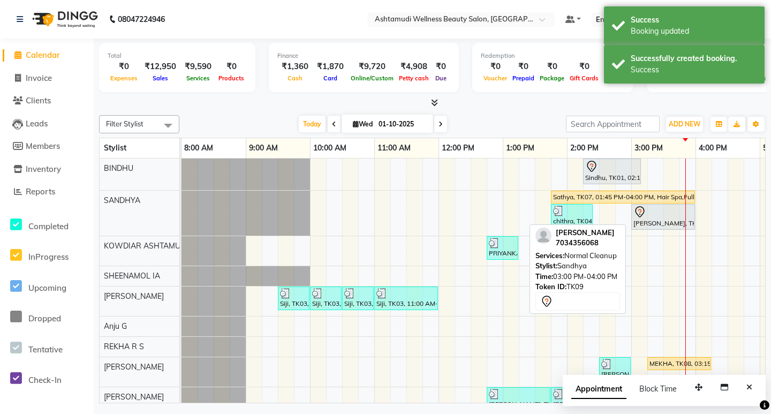
click at [672, 229] on link "[PERSON_NAME], TK09, 03:00 PM-04:00 PM, Normal Cleanup" at bounding box center [663, 217] width 64 height 26
click at [672, 222] on div "[PERSON_NAME], TK09, 03:00 PM-04:00 PM, Normal Cleanup" at bounding box center [663, 217] width 62 height 22
select select "7"
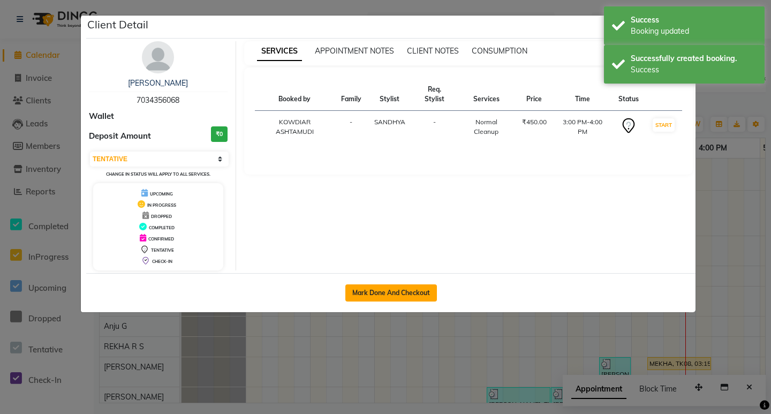
click at [409, 289] on button "Mark Done And Checkout" at bounding box center [391, 292] width 92 height 17
select select "service"
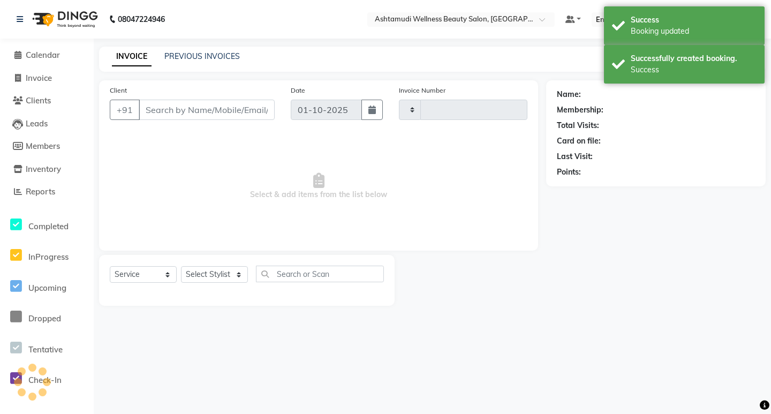
type input "2555"
select select "4668"
type input "7034356068"
select select "27382"
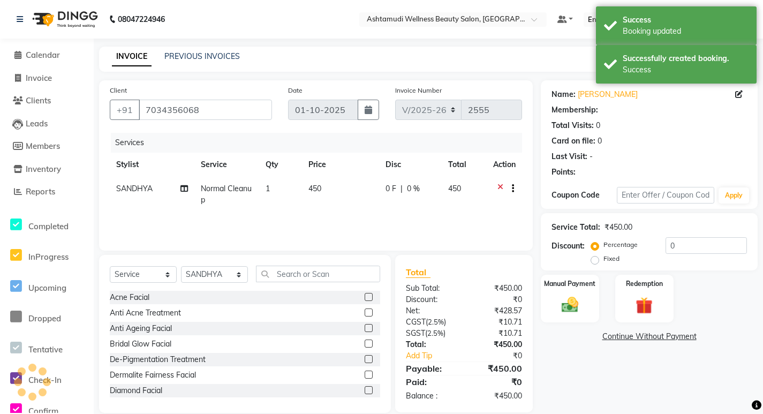
select select "1: Object"
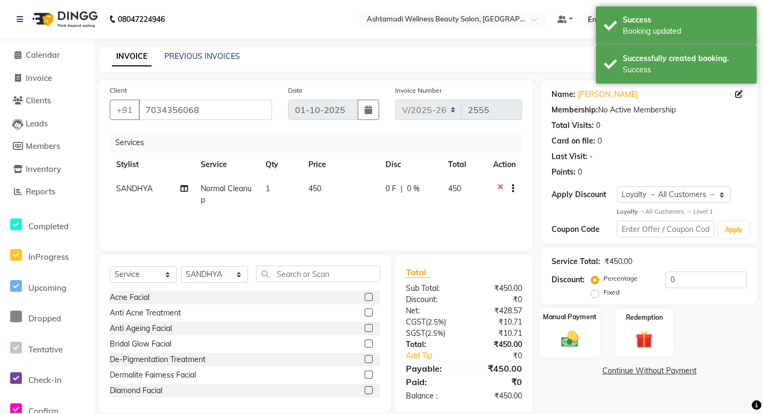
click at [573, 344] on img at bounding box center [570, 339] width 29 height 20
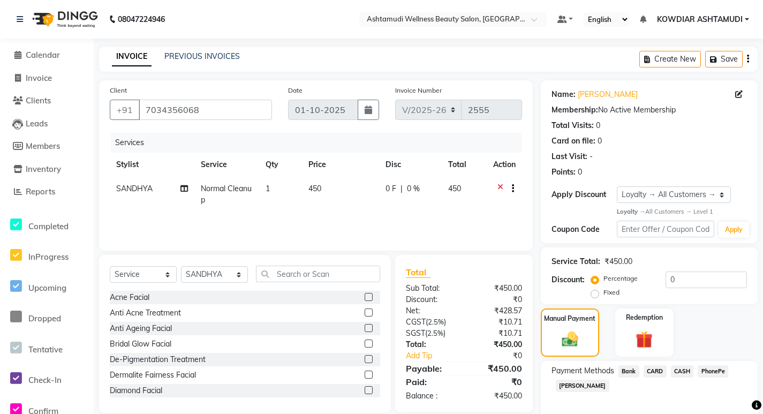
click at [683, 371] on span "CASH" at bounding box center [682, 371] width 23 height 12
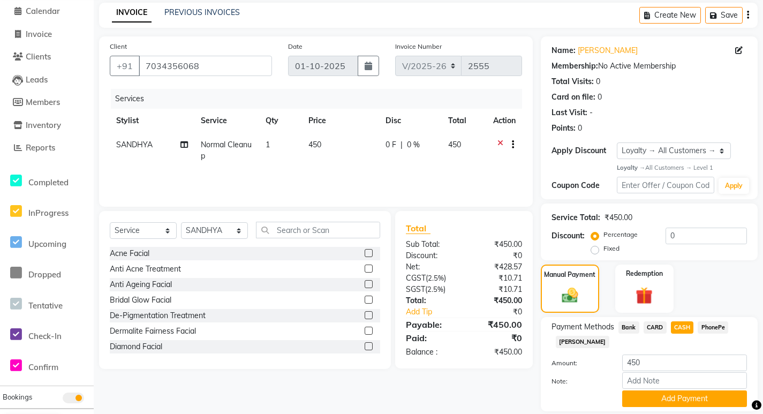
scroll to position [79, 0]
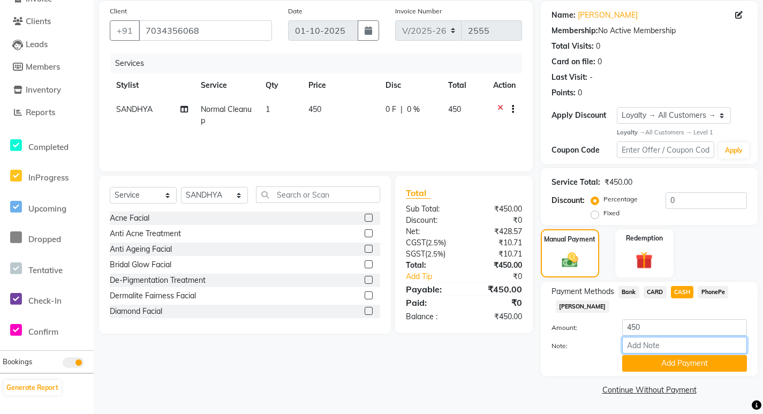
click at [651, 345] on input "Note:" at bounding box center [684, 345] width 125 height 17
type input "[PERSON_NAME]"
click at [641, 361] on button "Add Payment" at bounding box center [684, 363] width 125 height 17
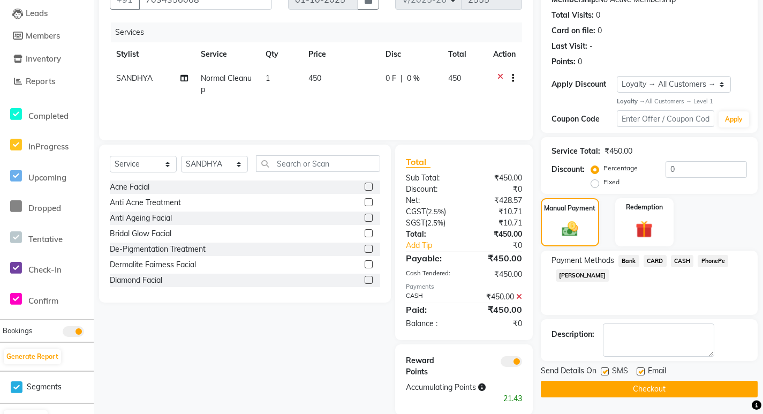
scroll to position [127, 0]
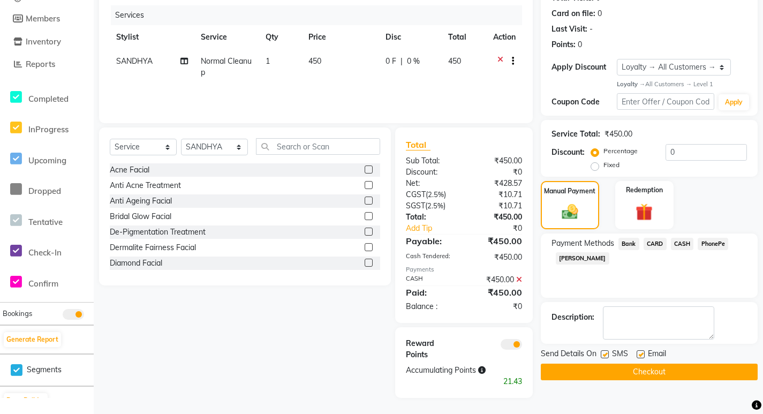
click at [606, 355] on label at bounding box center [605, 354] width 8 height 8
click at [606, 355] on input "checkbox" at bounding box center [604, 354] width 7 height 7
checkbox input "false"
click at [640, 353] on label at bounding box center [641, 354] width 8 height 8
click at [640, 353] on input "checkbox" at bounding box center [640, 354] width 7 height 7
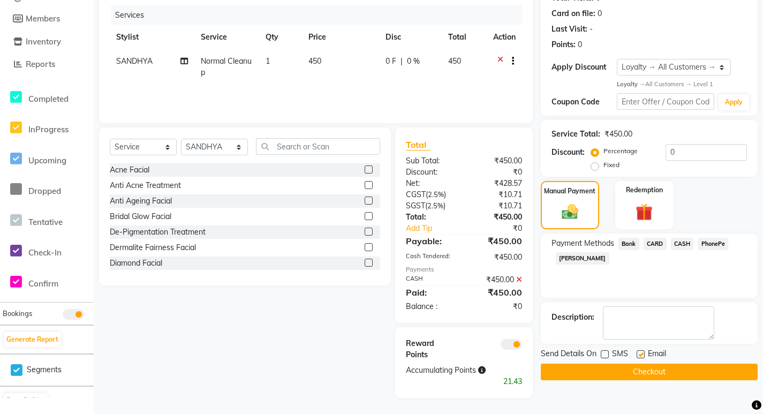
checkbox input "false"
click at [636, 376] on button "Checkout" at bounding box center [649, 372] width 217 height 17
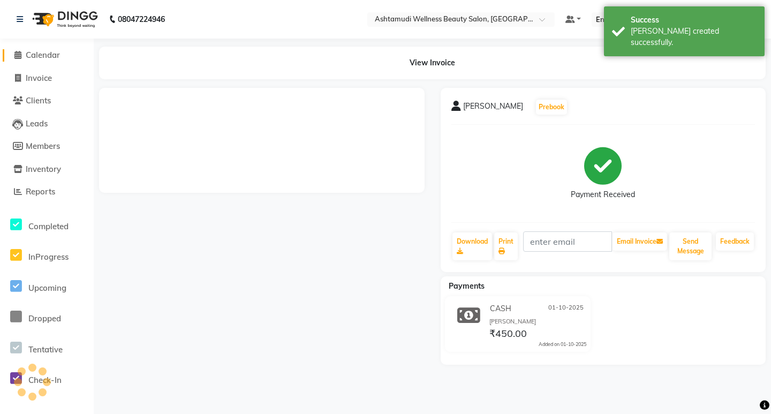
click at [49, 49] on link "Calendar" at bounding box center [47, 55] width 88 height 12
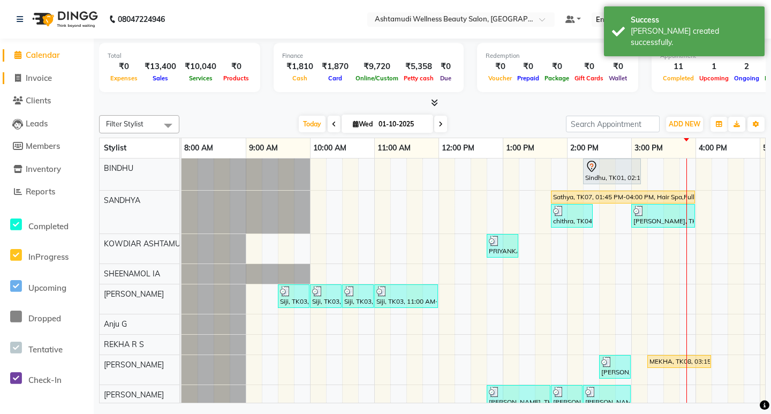
click at [37, 82] on span "Invoice" at bounding box center [39, 78] width 26 height 10
select select "4668"
select select "service"
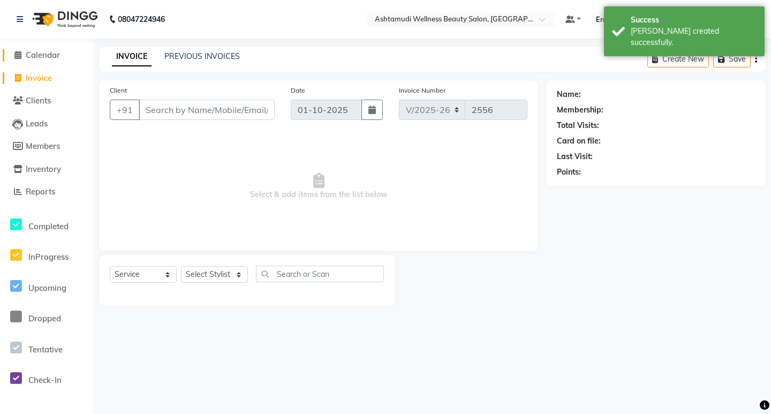
click at [58, 52] on span "Calendar" at bounding box center [43, 55] width 34 height 10
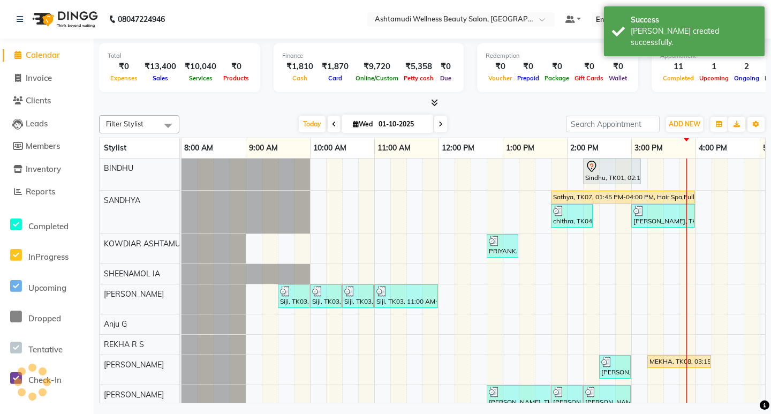
click at [283, 37] on nav "08047224946 Select Location × Ashtamudi Wellness Beauty Salon, Kowdiar Default …" at bounding box center [385, 19] width 771 height 39
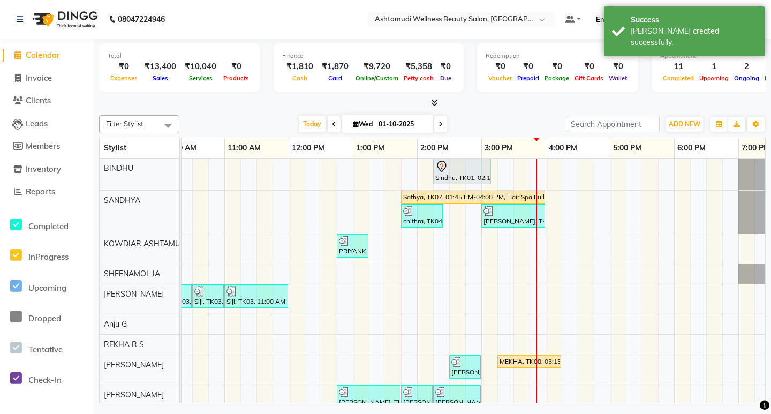
scroll to position [40, 0]
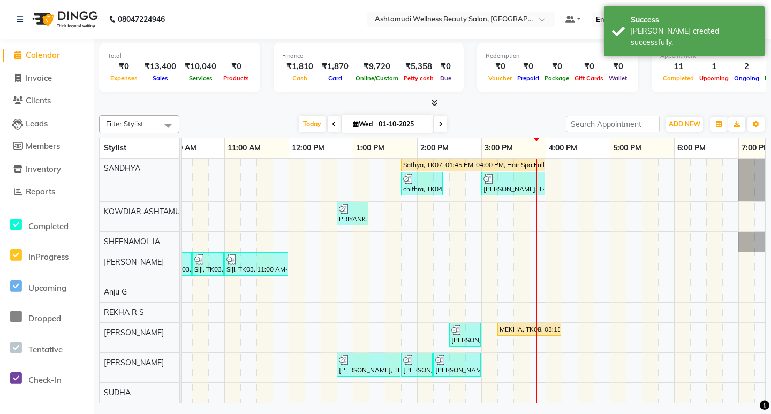
click at [501, 115] on div "Filter Stylist Select All BINDHU SANDHYA KOWDIAR ASHTAMUDI [GEOGRAPHIC_DATA] [G…" at bounding box center [432, 257] width 667 height 292
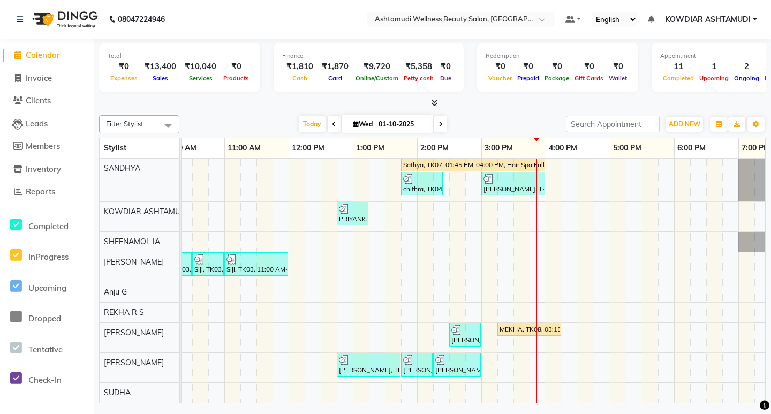
click at [433, 107] on span at bounding box center [432, 102] width 11 height 11
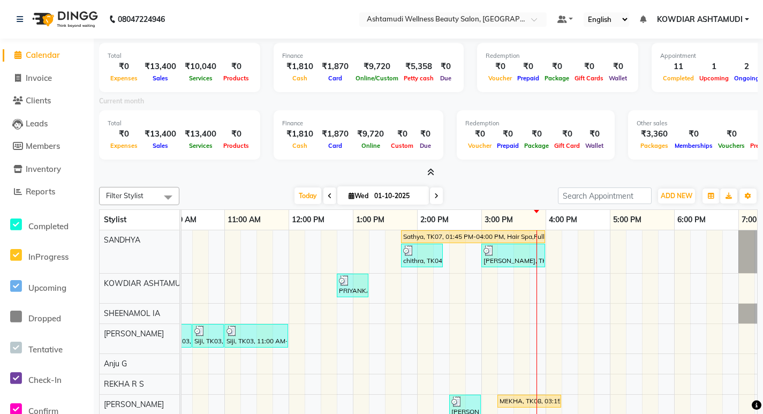
click at [241, 21] on nav "08047224946 Select Location × Ashtamudi Wellness Beauty Salon, Kowdiar Default …" at bounding box center [381, 19] width 763 height 39
click at [54, 56] on span "Calendar" at bounding box center [43, 55] width 34 height 10
click at [47, 76] on span "Invoice" at bounding box center [39, 78] width 26 height 10
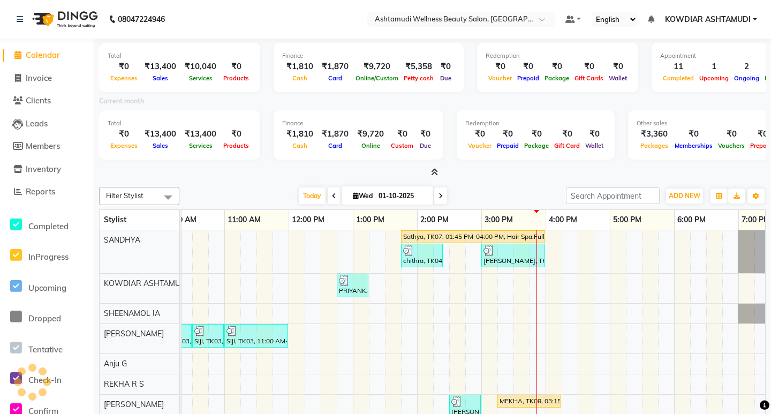
select select "service"
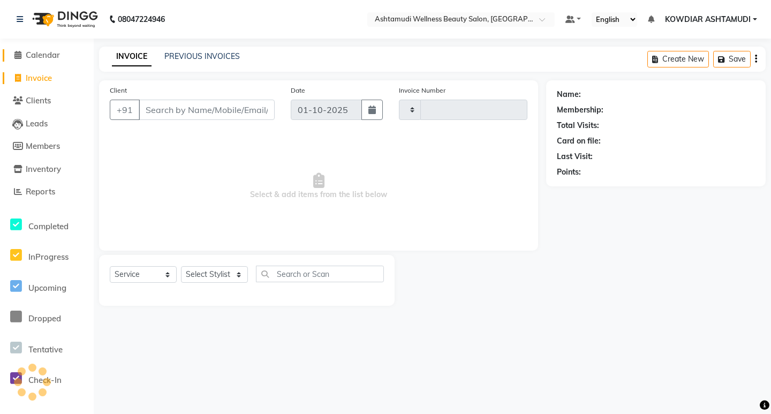
type input "2556"
click at [47, 60] on link "Calendar" at bounding box center [47, 55] width 88 height 12
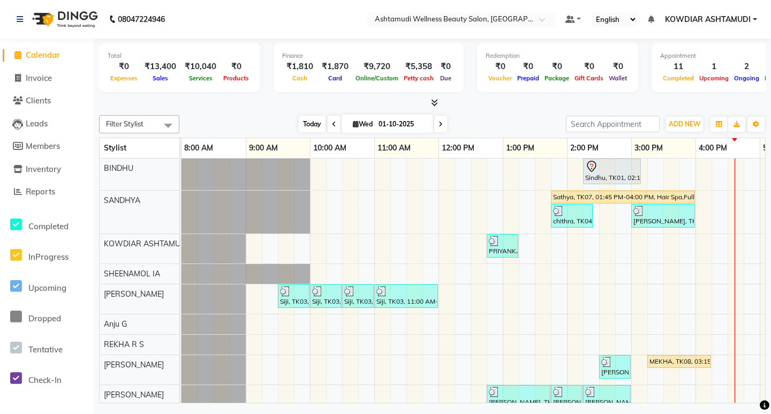
click at [314, 125] on span "Today" at bounding box center [312, 124] width 27 height 17
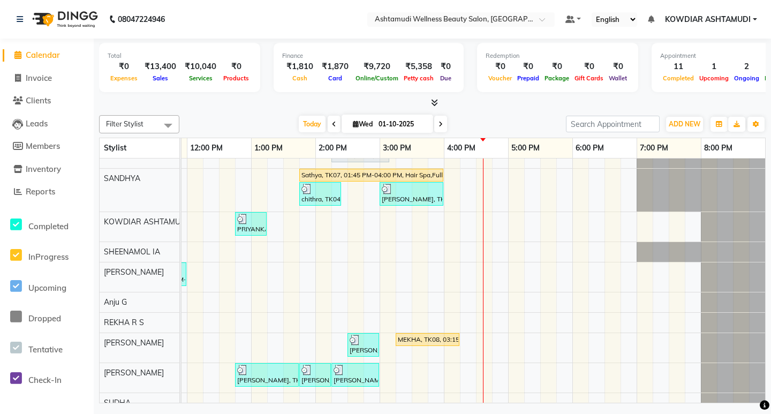
scroll to position [40, 0]
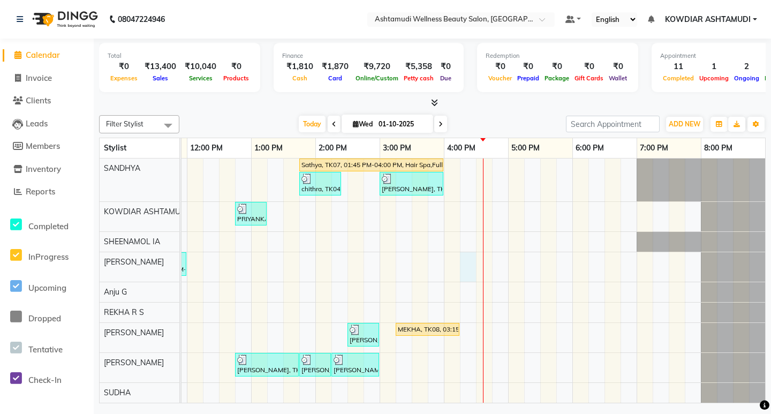
click at [472, 251] on div "Sindhu, TK01, 02:15 PM-03:10 PM, Root Touch-Up ([MEDICAL_DATA] Free) Sathya, TK…" at bounding box center [347, 264] width 835 height 276
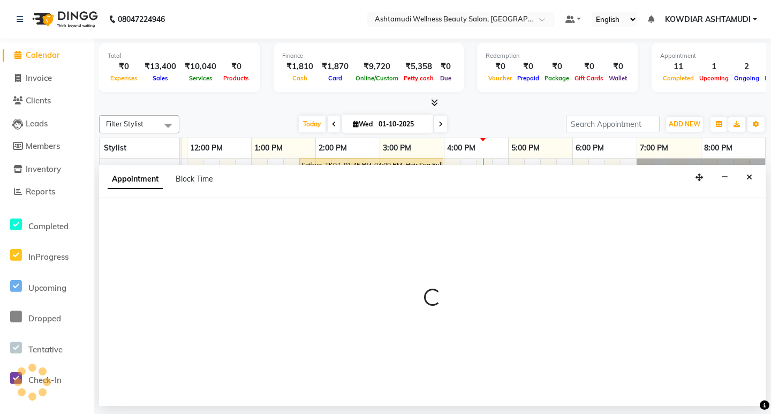
select select "42591"
select select "975"
select select "tentative"
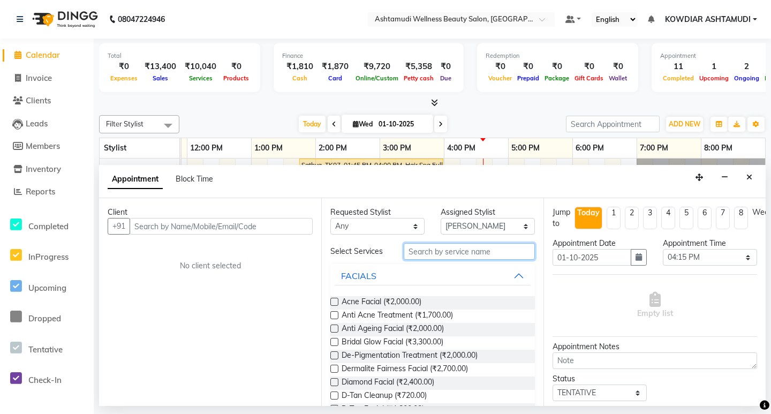
click at [413, 254] on input "text" at bounding box center [469, 251] width 131 height 17
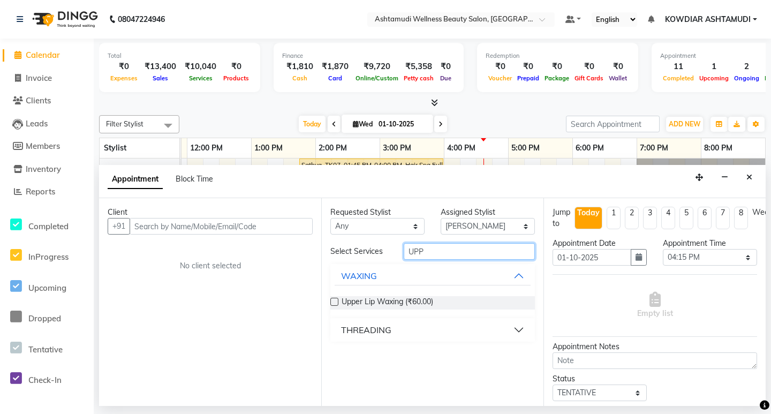
type input "UPP"
click at [388, 336] on button "THREADING" at bounding box center [433, 329] width 196 height 19
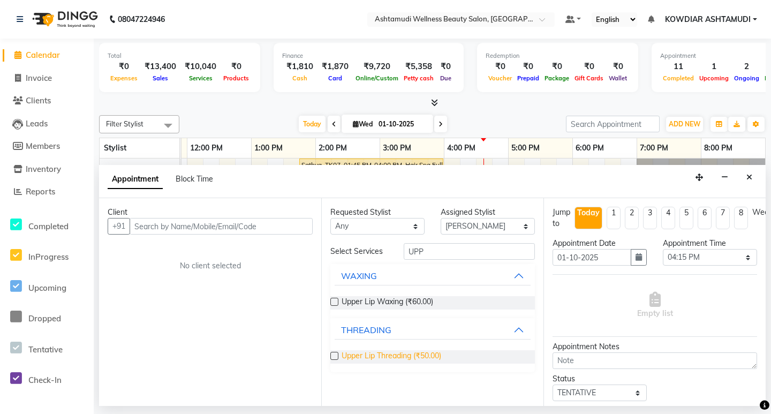
click at [384, 357] on span "Upper Lip Threading (₹50.00)" at bounding box center [392, 356] width 100 height 13
checkbox input "false"
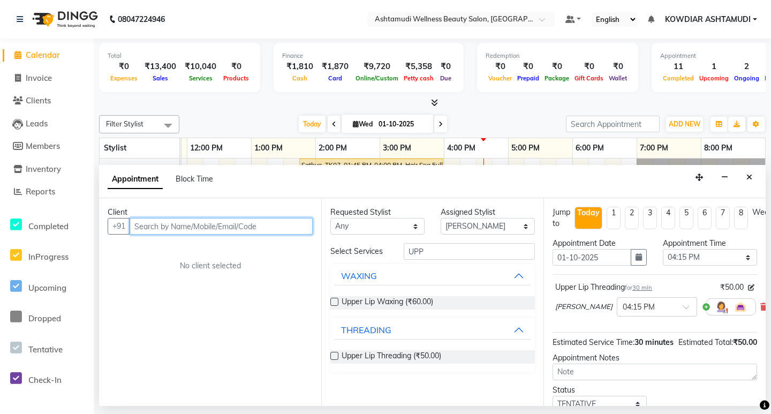
click at [249, 229] on input "text" at bounding box center [221, 226] width 183 height 17
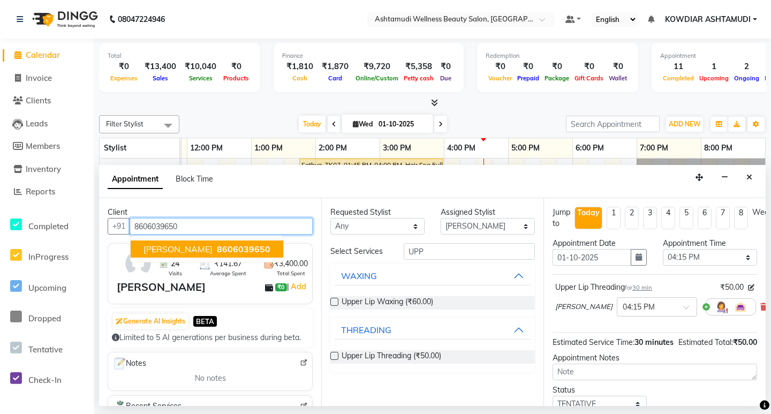
click at [217, 247] on span "8606039650" at bounding box center [244, 249] width 54 height 11
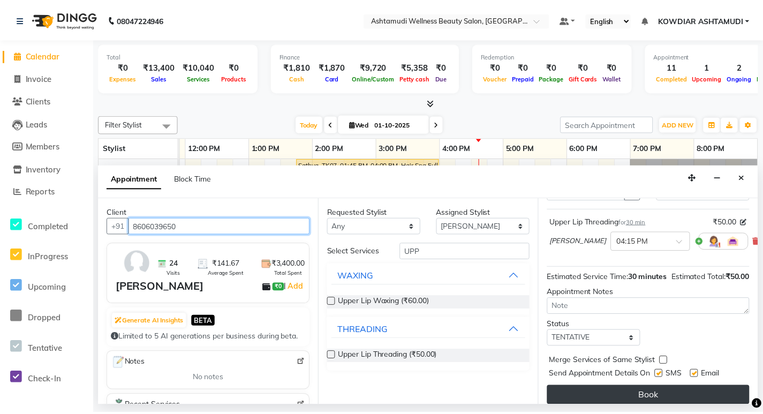
scroll to position [95, 0]
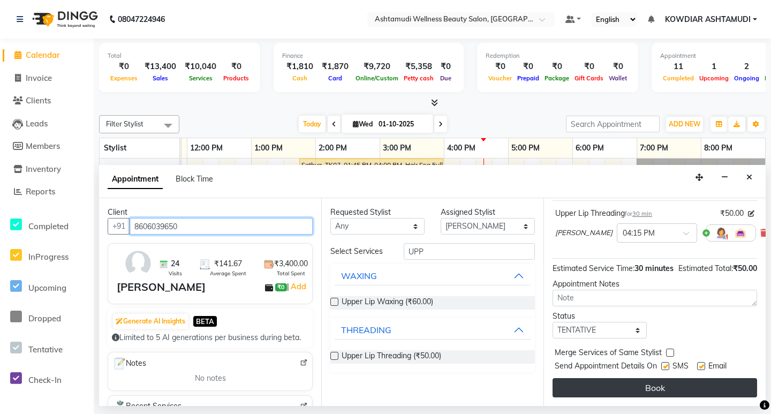
type input "8606039650"
click at [615, 380] on button "Book" at bounding box center [655, 387] width 205 height 19
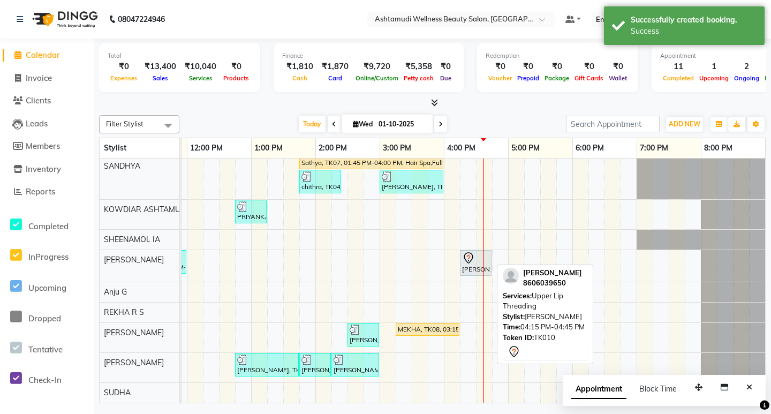
click at [464, 259] on div "[PERSON_NAME], TK10, 04:15 PM-04:45 PM, Upper Lip Threading" at bounding box center [475, 263] width 29 height 22
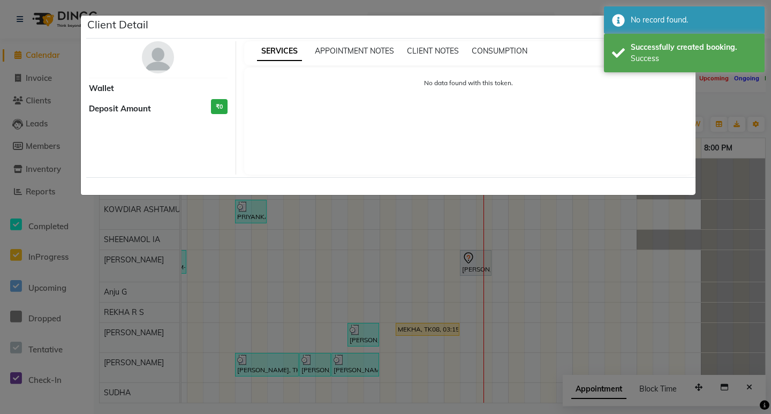
click at [724, 101] on ngb-modal-window "Client Detail Wallet Deposit Amount ₹0 SERVICES APPOINTMENT NOTES CLIENT NOTES …" at bounding box center [385, 207] width 771 height 414
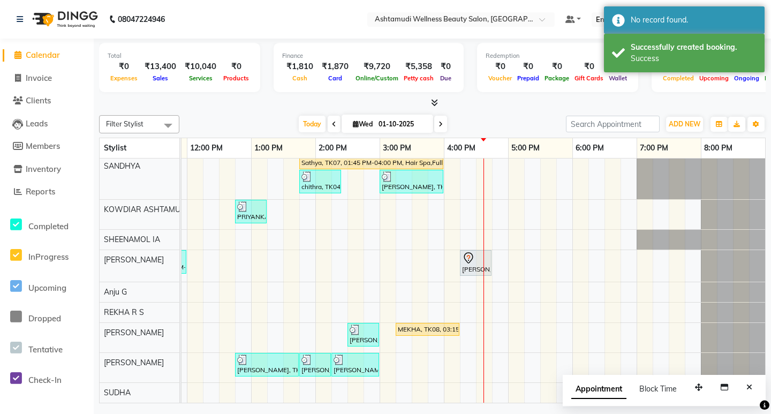
click at [471, 260] on div "[PERSON_NAME], TK10, 04:15 PM-04:45 PM, Upper Lip Threading" at bounding box center [475, 263] width 29 height 22
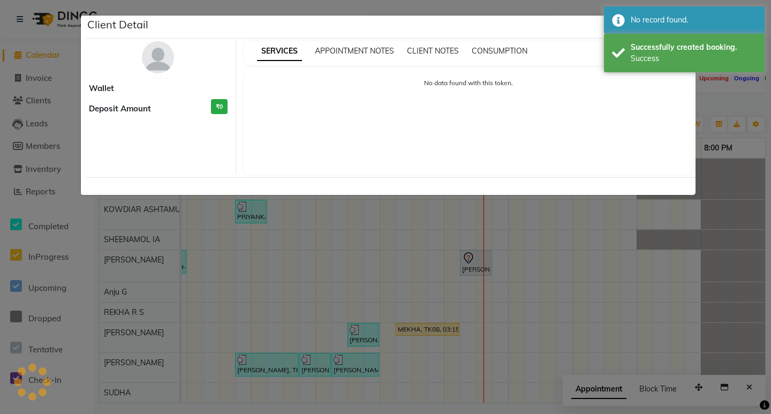
select select "7"
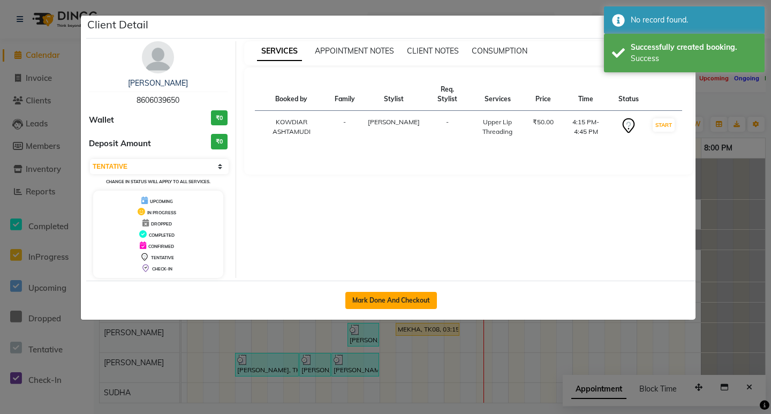
click at [383, 298] on button "Mark Done And Checkout" at bounding box center [391, 300] width 92 height 17
select select "service"
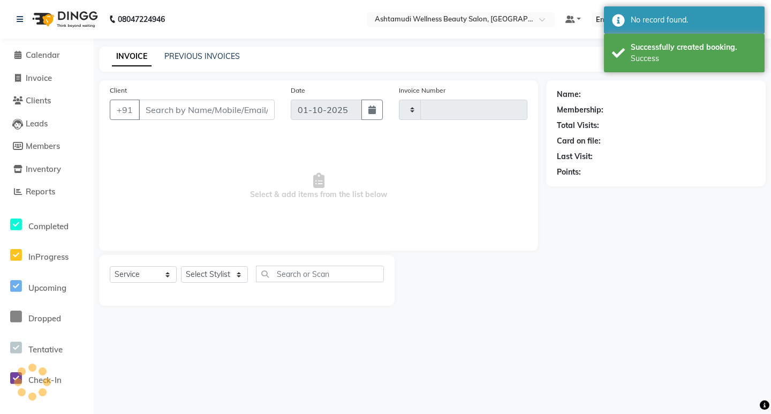
type input "2556"
select select "4668"
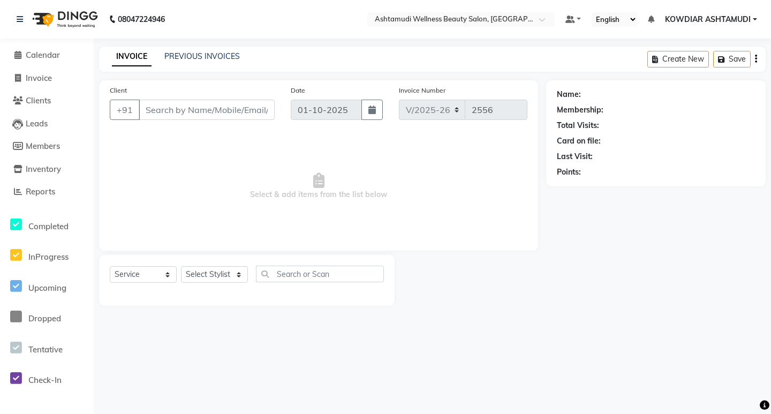
type input "8606039650"
select select "42591"
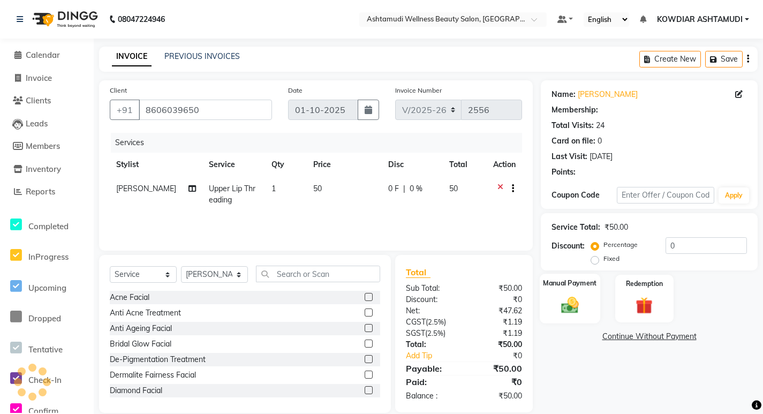
select select "1: Object"
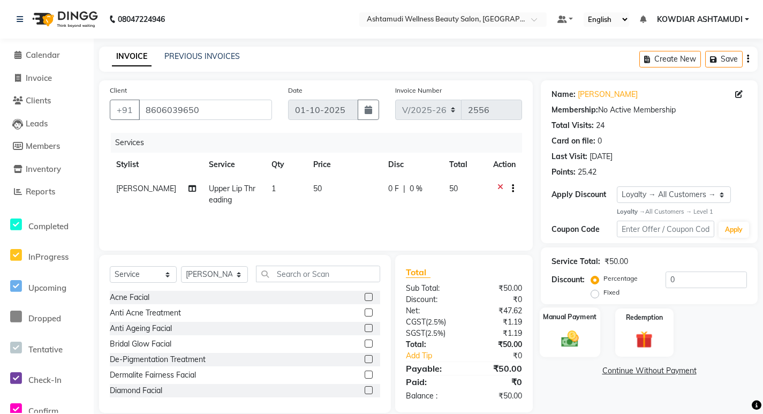
click at [565, 338] on img at bounding box center [570, 339] width 29 height 20
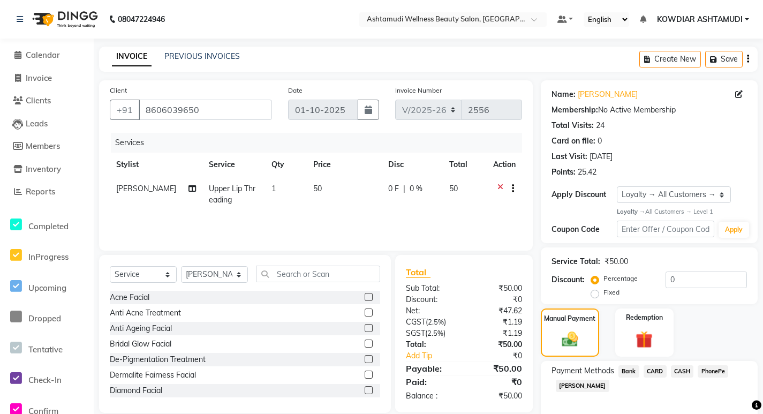
scroll to position [49, 0]
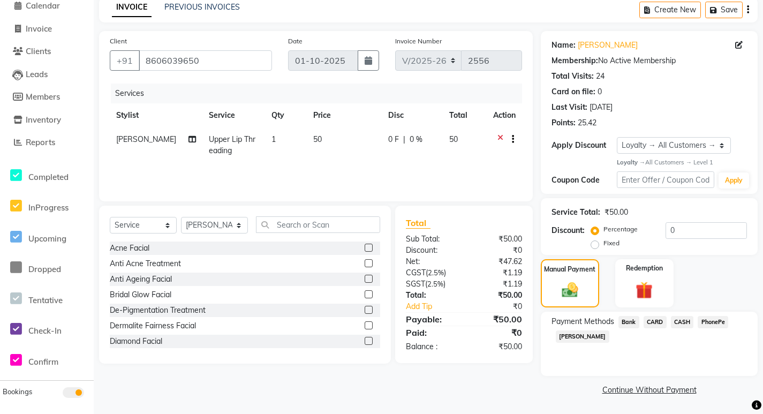
click at [713, 326] on span "PhonePe" at bounding box center [713, 322] width 31 height 12
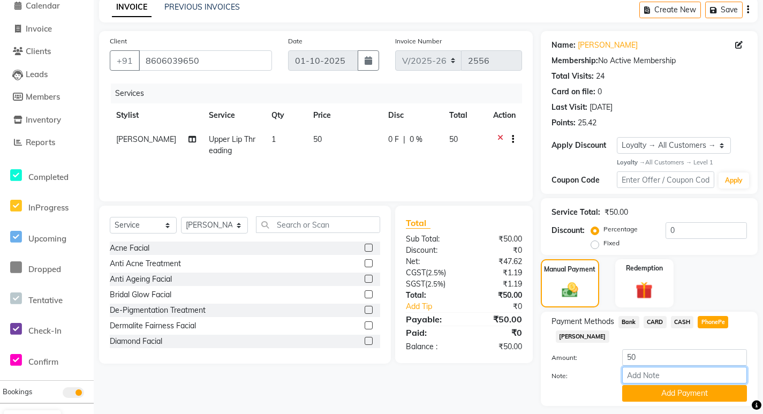
click at [647, 374] on input "Note:" at bounding box center [684, 375] width 125 height 17
type input "[PERSON_NAME]"
click at [685, 390] on button "Add Payment" at bounding box center [684, 393] width 125 height 17
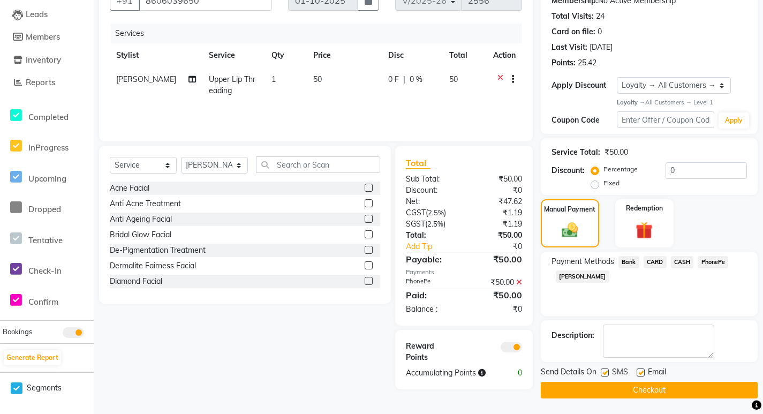
scroll to position [110, 0]
click at [613, 379] on span "SMS" at bounding box center [620, 372] width 16 height 13
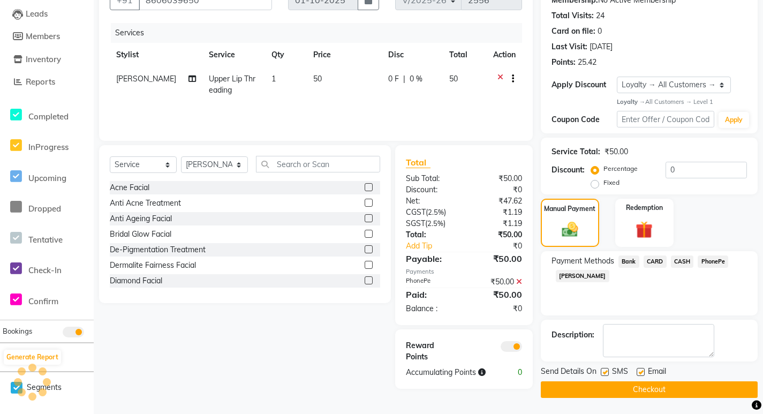
click at [613, 389] on button "Checkout" at bounding box center [649, 389] width 217 height 17
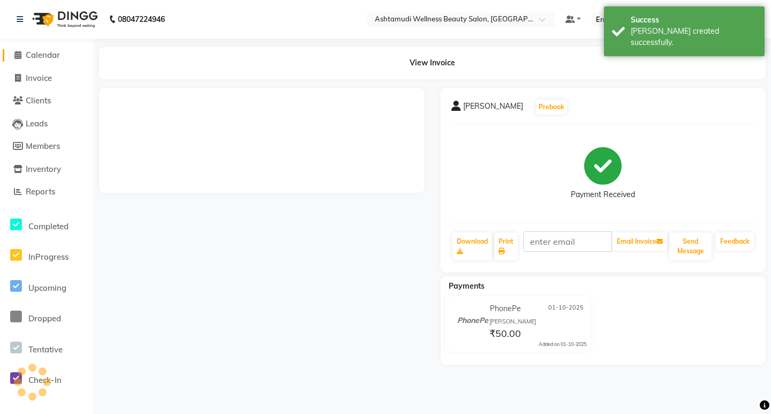
click at [56, 59] on span "Calendar" at bounding box center [43, 55] width 34 height 10
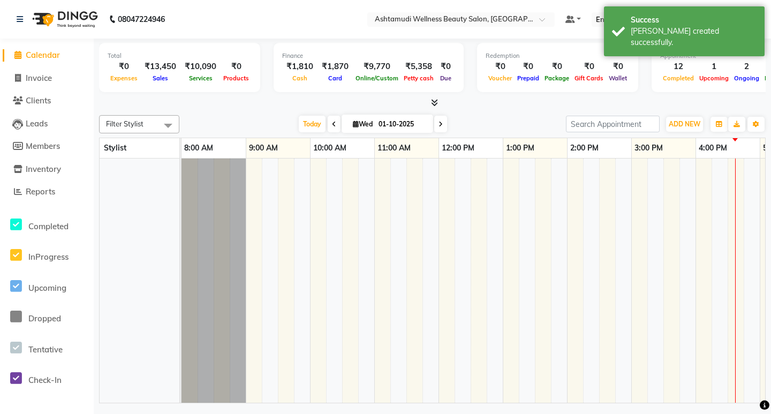
click at [297, 31] on nav "08047224946 Select Location × Ashtamudi Wellness Beauty Salon, Kowdiar Default …" at bounding box center [385, 19] width 771 height 39
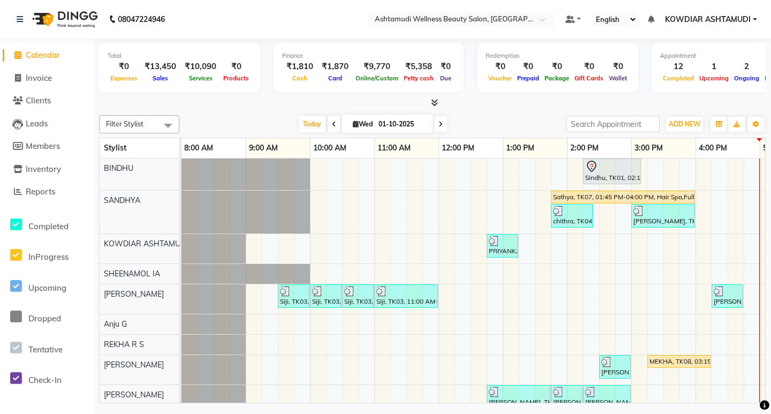
scroll to position [0, 252]
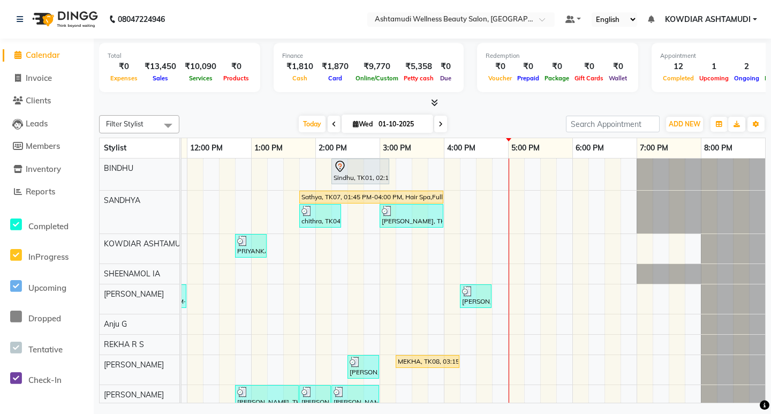
click at [495, 105] on div at bounding box center [432, 102] width 667 height 11
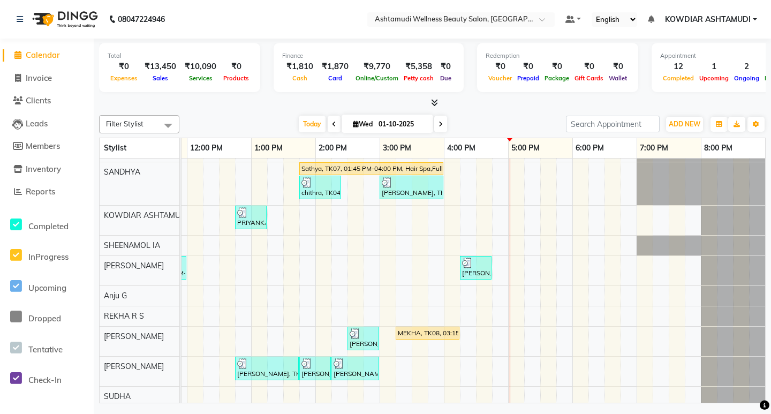
scroll to position [40, 0]
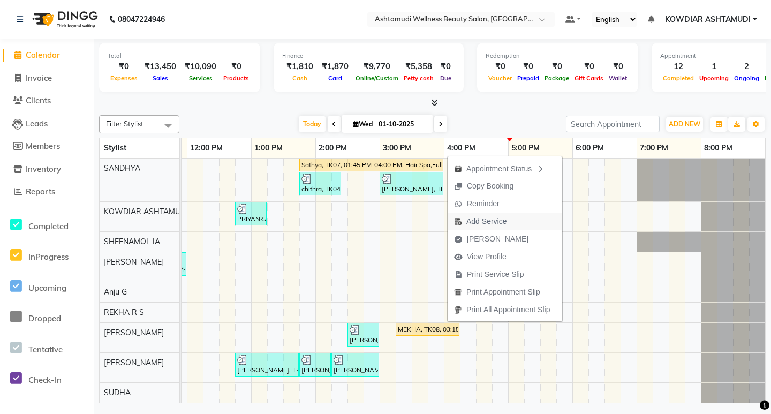
click at [491, 220] on span "Add Service" at bounding box center [486, 221] width 40 height 11
select select "41198"
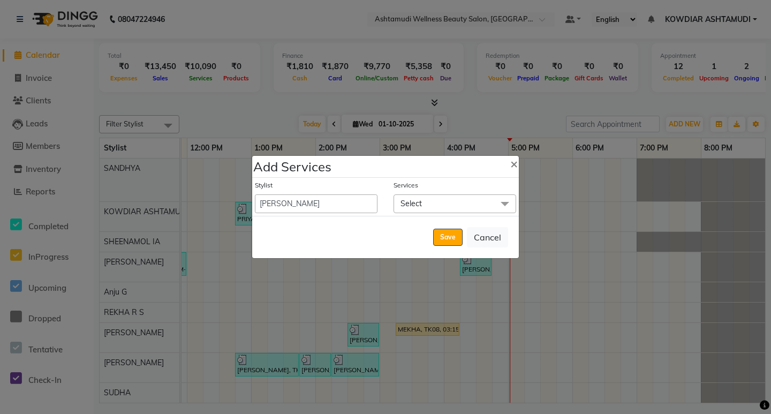
click at [407, 216] on div "Stylist [PERSON_NAME] [PERSON_NAME] KOWDIAR ASHTAMUDI REKHA R S [PERSON_NAME] […" at bounding box center [385, 197] width 267 height 38
click at [416, 205] on span "Select" at bounding box center [410, 204] width 21 height 10
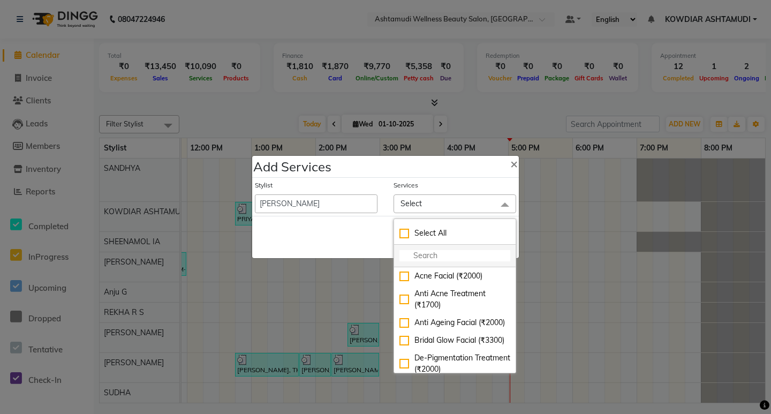
click at [414, 257] on input "multiselect-search" at bounding box center [454, 255] width 111 height 11
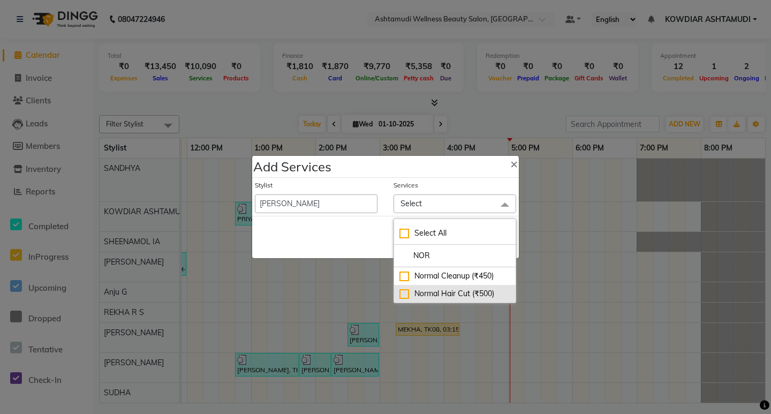
type input "NOR"
click at [423, 300] on li "Normal Hair Cut (₹500)" at bounding box center [455, 294] width 122 height 18
checkbox input "true"
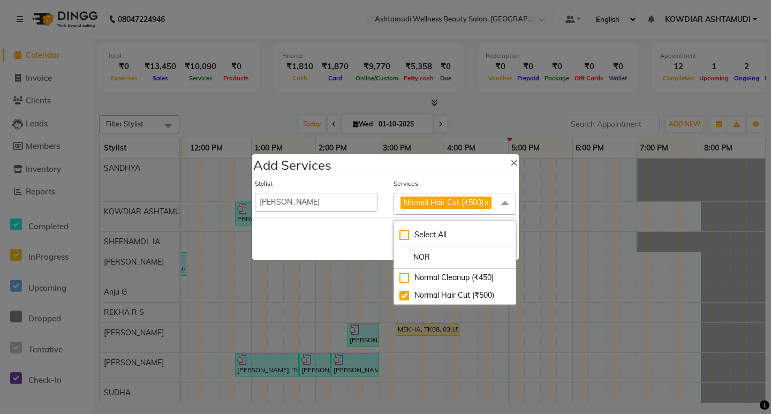
click at [380, 232] on div "Save Cancel" at bounding box center [385, 238] width 267 height 42
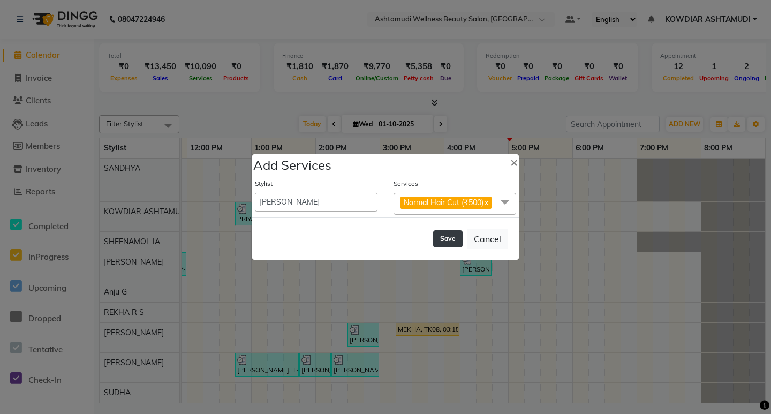
click at [460, 241] on button "Save" at bounding box center [447, 238] width 29 height 17
select select "42591"
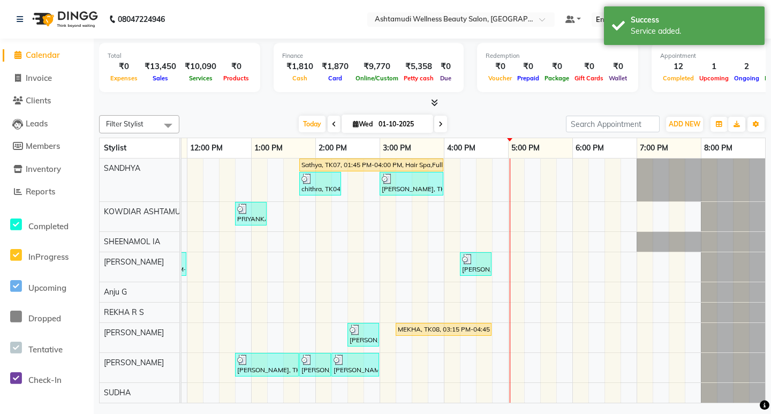
click at [291, 106] on div at bounding box center [432, 102] width 667 height 11
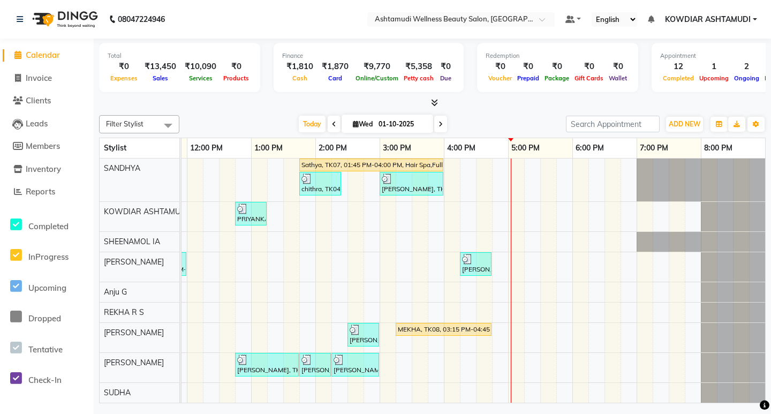
click at [326, 251] on div "Sindhu, TK01, 02:15 PM-03:10 PM, Root Touch-Up ([MEDICAL_DATA] Free) Sathya, TK…" at bounding box center [347, 264] width 835 height 276
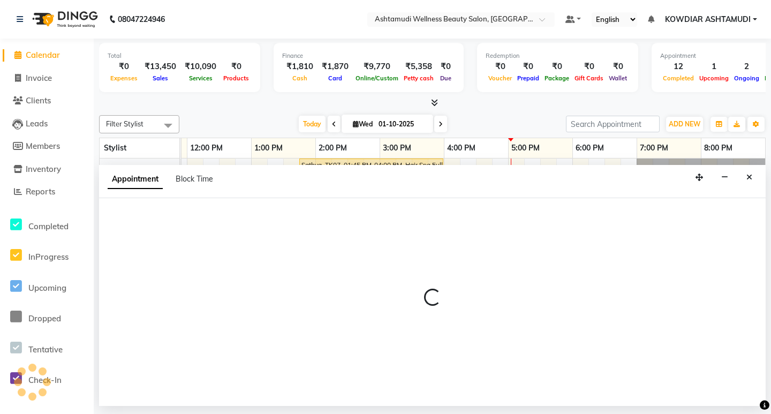
select select "42591"
select select "tentative"
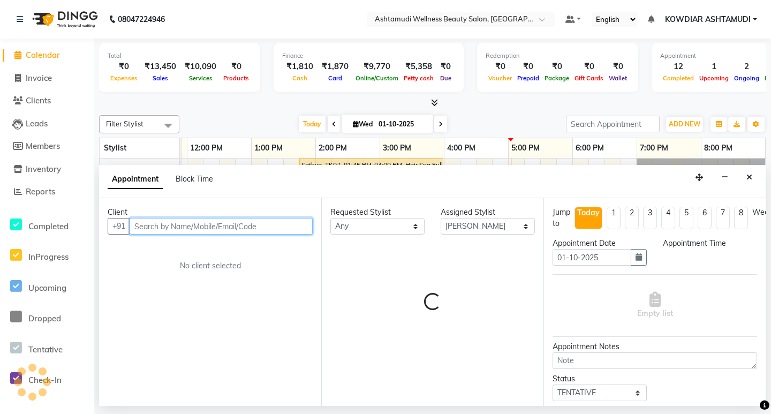
select select "840"
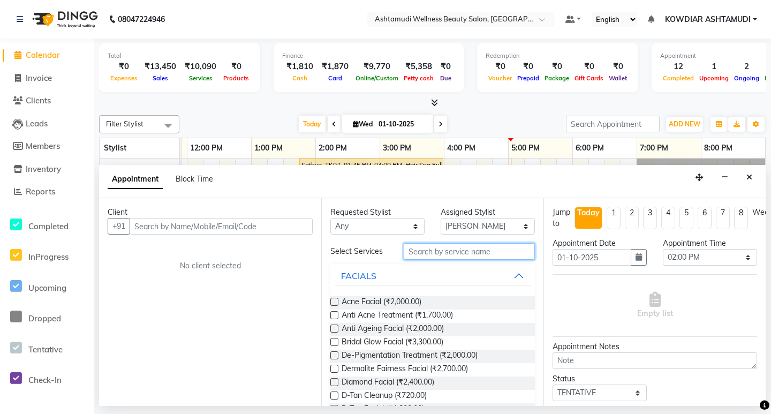
click at [426, 251] on input "text" at bounding box center [469, 251] width 131 height 17
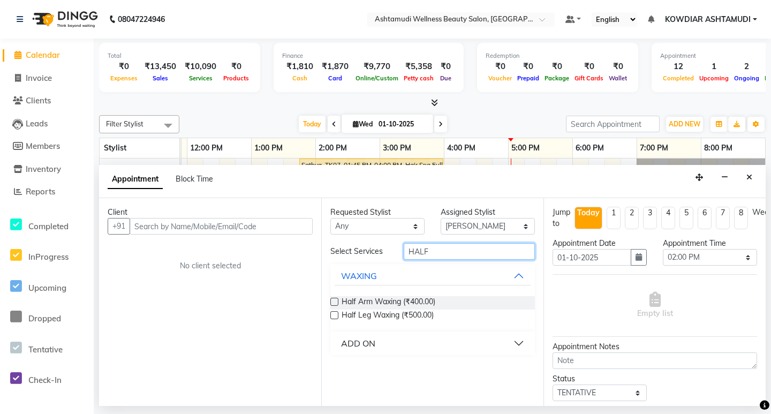
type input "HALF"
click at [372, 339] on div "ADD ON" at bounding box center [358, 343] width 34 height 13
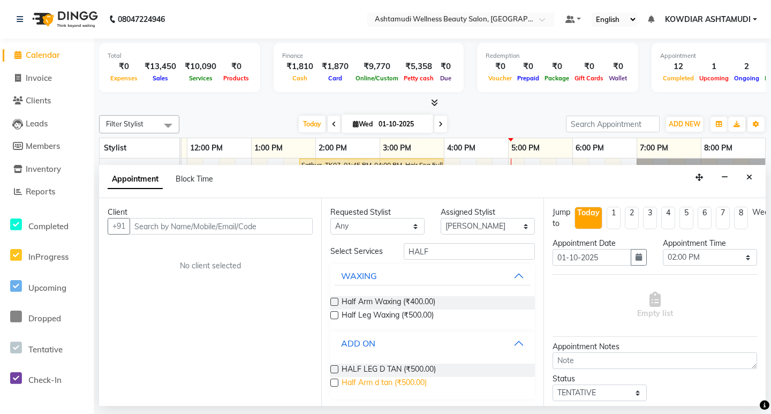
scroll to position [2, 0]
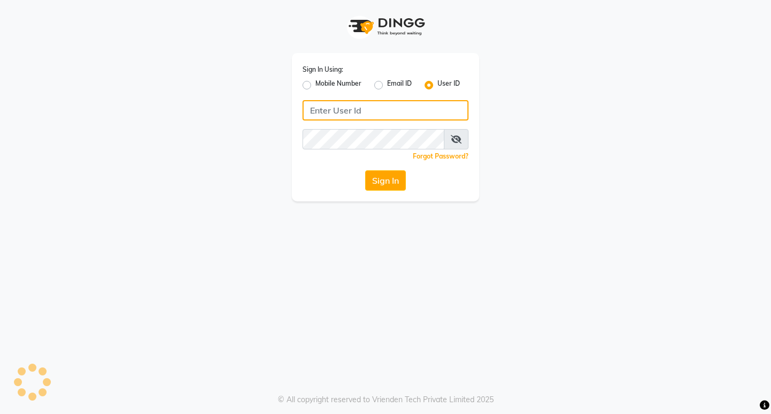
type input "e1951-10"
